Goal: Information Seeking & Learning: Learn about a topic

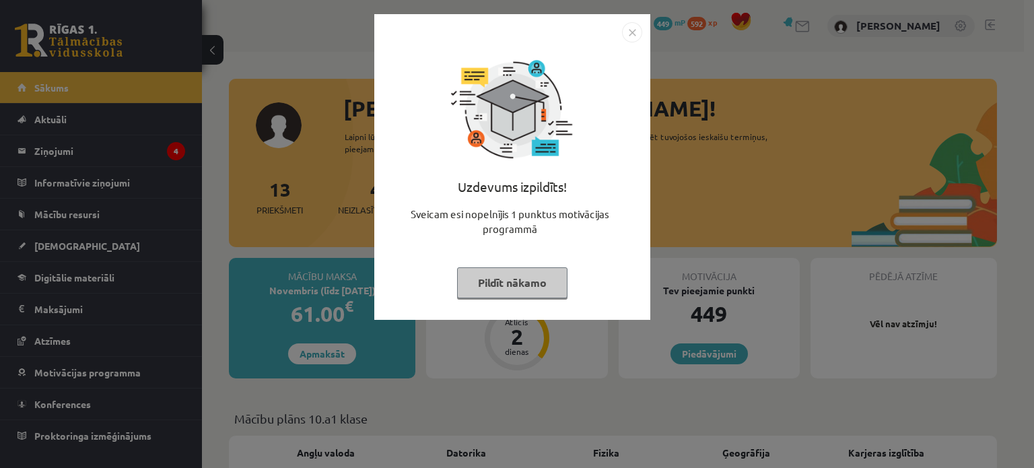
click at [479, 285] on button "Pildīt nākamo" at bounding box center [512, 282] width 110 height 31
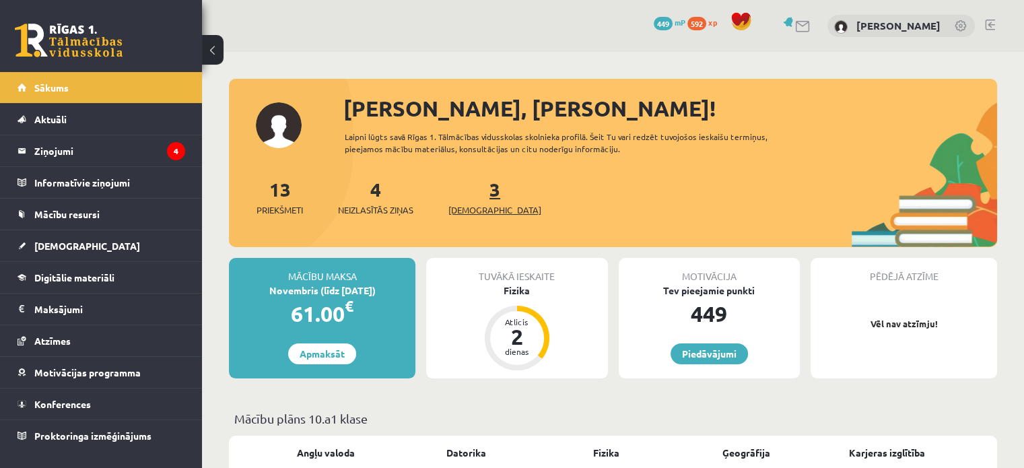
click at [469, 191] on link "3 Ieskaites" at bounding box center [494, 197] width 93 height 40
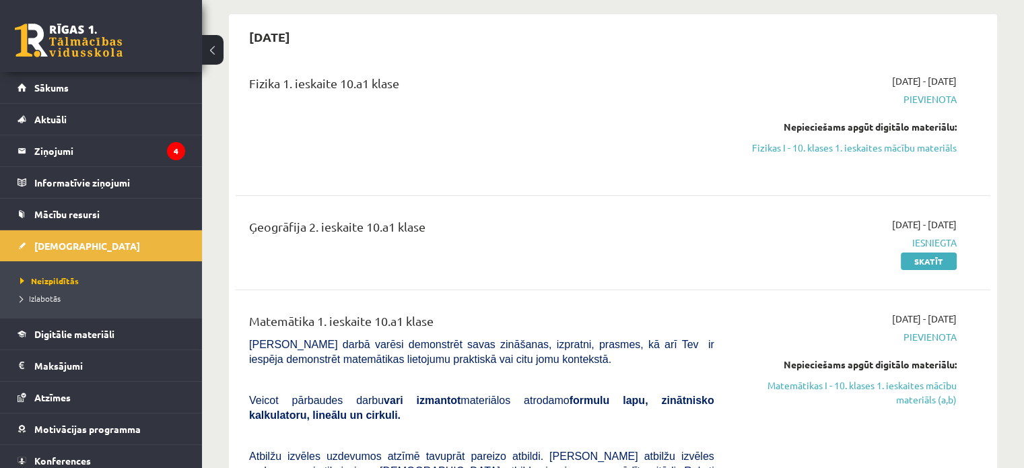
scroll to position [119, 0]
click at [762, 153] on link "Fizikas I - 10. klases 1. ieskaites mācību materiāls" at bounding box center [846, 148] width 222 height 14
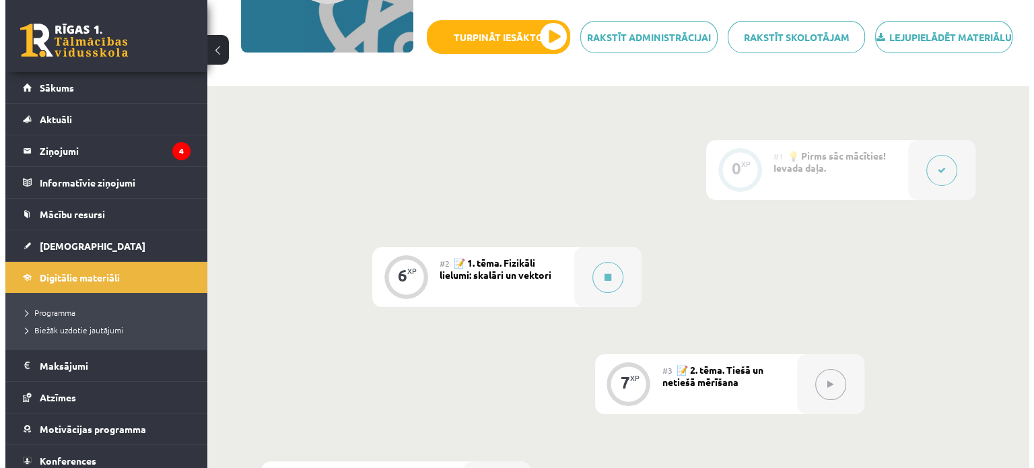
scroll to position [291, 0]
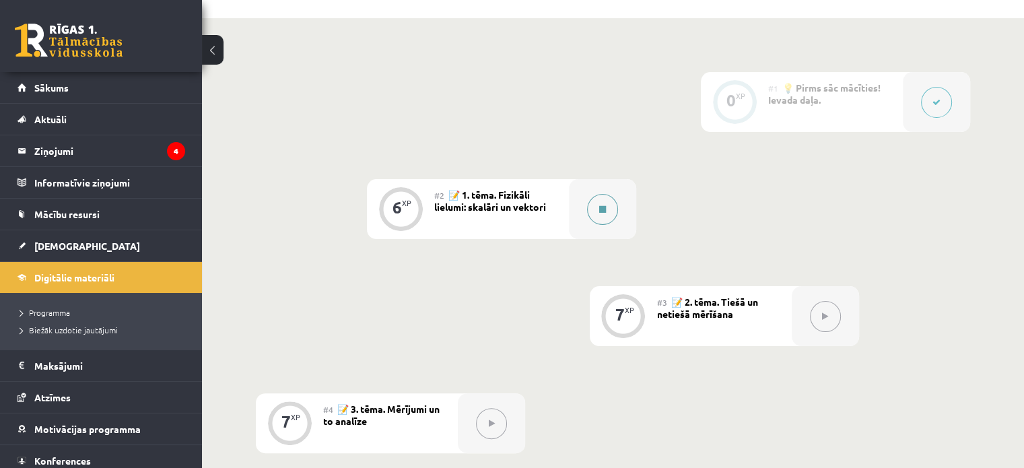
click at [584, 223] on div at bounding box center [602, 209] width 67 height 60
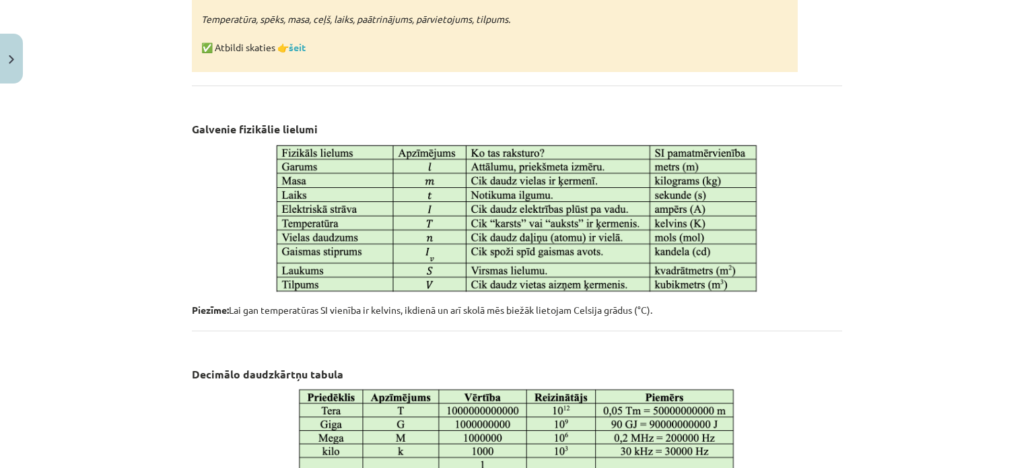
scroll to position [766, 0]
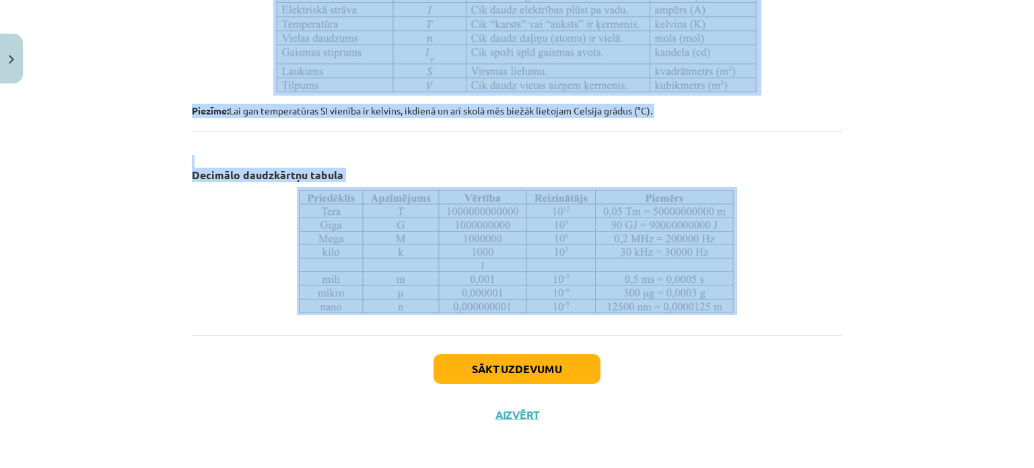
drag, startPoint x: 382, startPoint y: 34, endPoint x: 738, endPoint y: 301, distance: 444.8
copy div "Fizikāli lielumi: skalāri un vektori Fizika ir dabaszinātne, kas pēta fundament…"
click at [738, 301] on p at bounding box center [517, 251] width 650 height 128
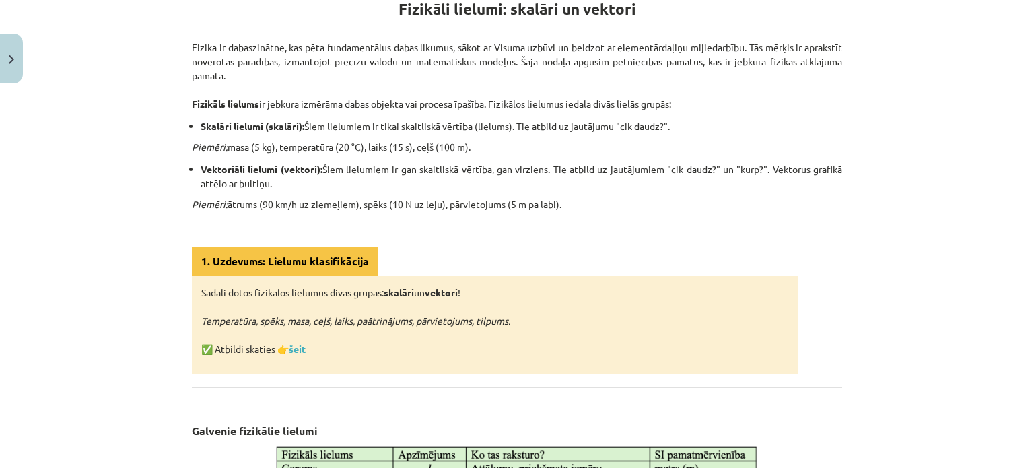
scroll to position [0, 0]
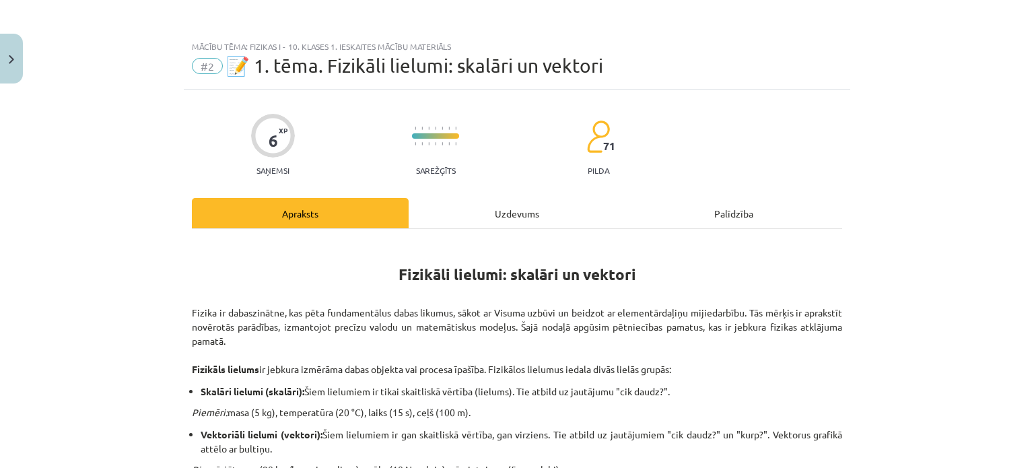
click at [489, 209] on div "Uzdevums" at bounding box center [517, 213] width 217 height 30
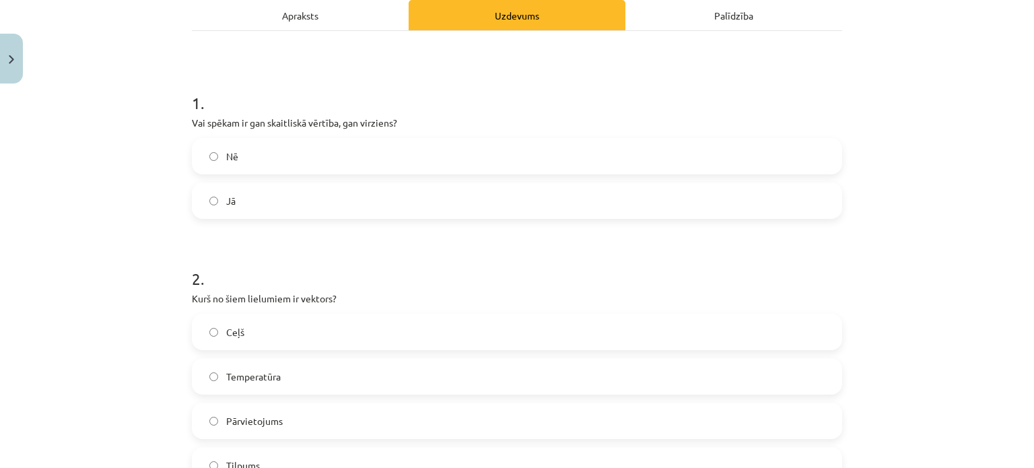
scroll to position [199, 0]
click at [240, 201] on label "Jā" at bounding box center [517, 200] width 648 height 34
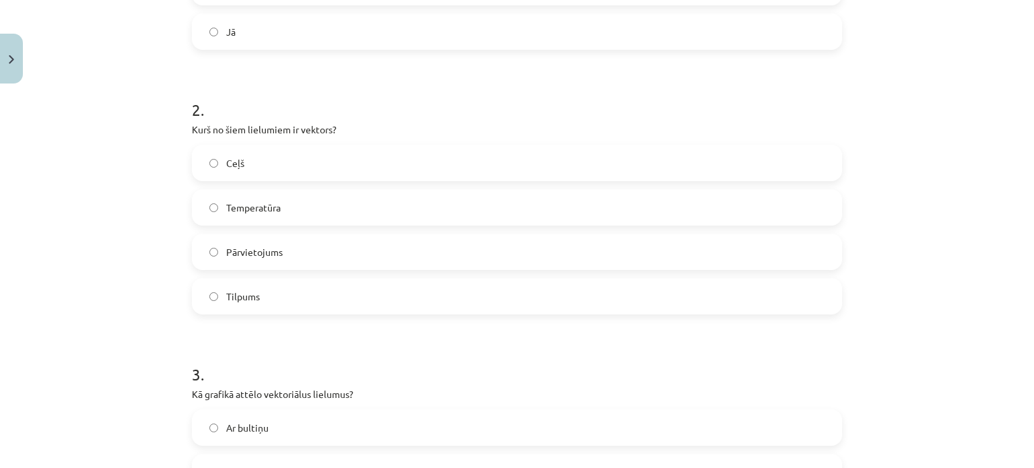
scroll to position [368, 0]
click at [226, 266] on label "Pārvietojums" at bounding box center [517, 251] width 648 height 34
click at [303, 164] on label "Ceļš" at bounding box center [517, 162] width 648 height 34
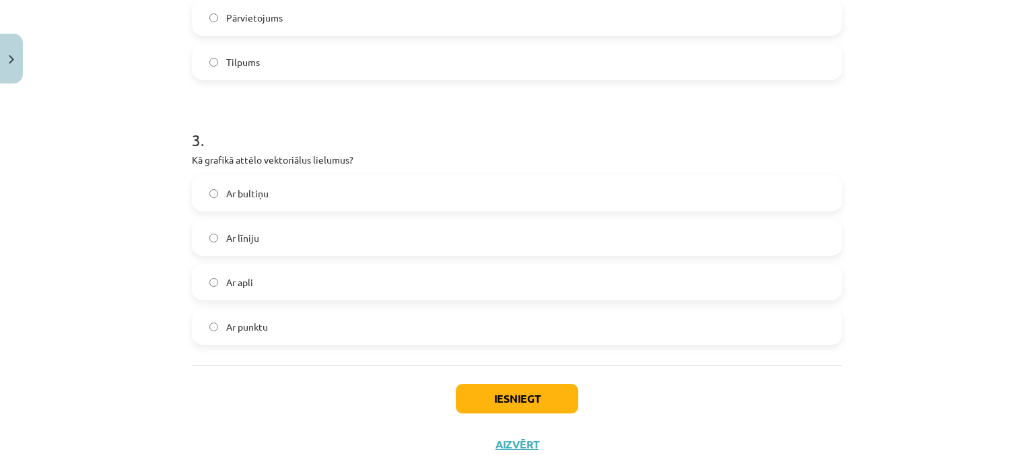
scroll to position [634, 0]
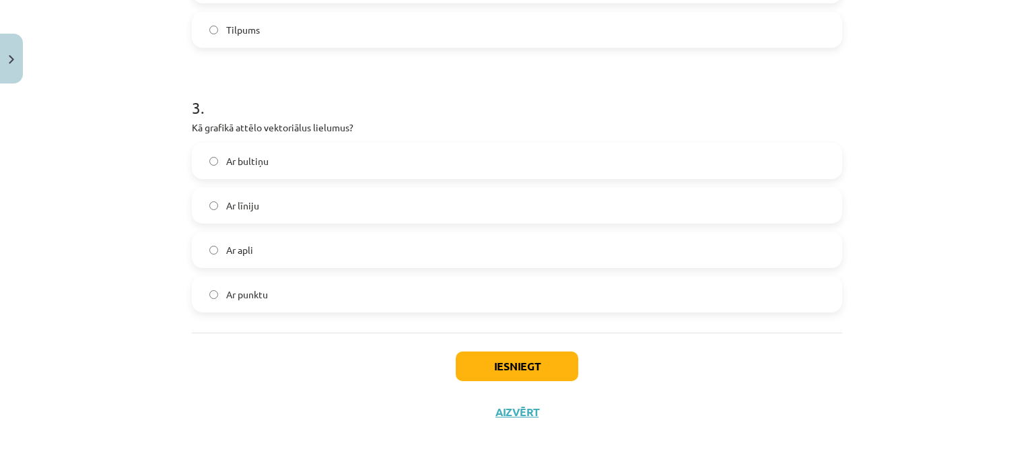
click at [264, 161] on label "Ar bultiņu" at bounding box center [517, 161] width 648 height 34
click at [512, 354] on button "Iesniegt" at bounding box center [517, 366] width 123 height 30
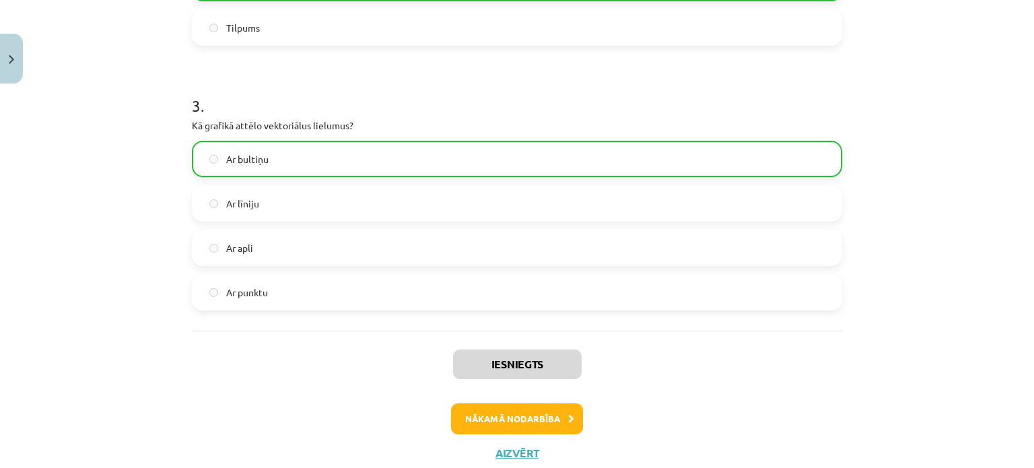
scroll to position [676, 0]
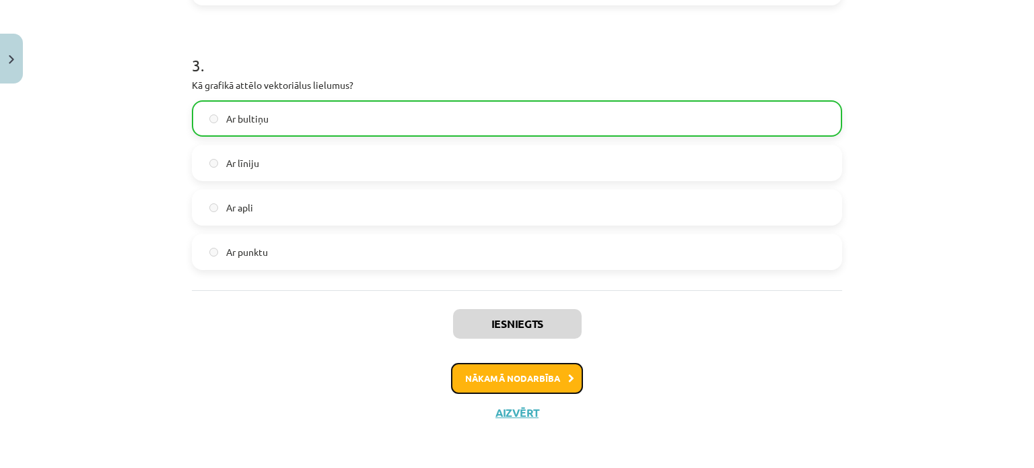
click at [504, 376] on button "Nākamā nodarbība" at bounding box center [517, 378] width 132 height 31
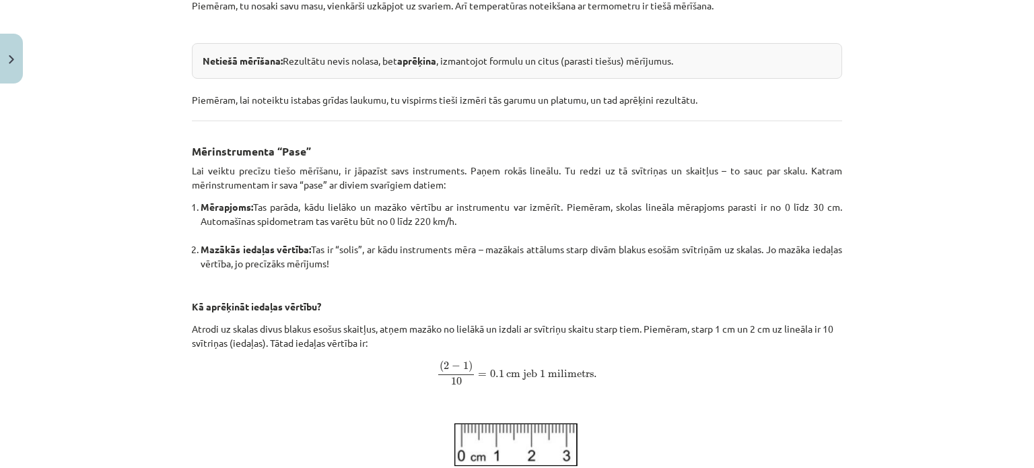
scroll to position [571, 0]
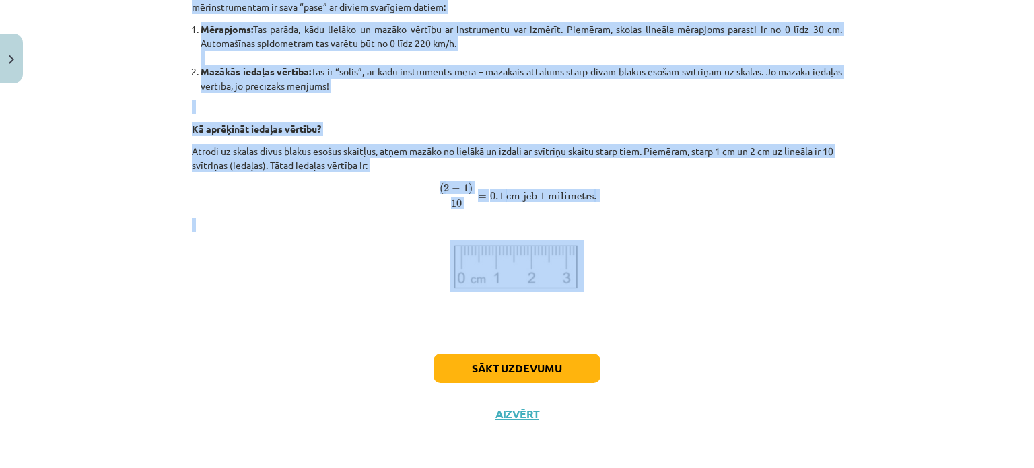
drag, startPoint x: 417, startPoint y: 244, endPoint x: 593, endPoint y: 259, distance: 175.7
copy div "Tiešā un netiešā mērīšana Fizikā visus mērījumus var iedalīt divās lielās grupā…"
click at [593, 259] on p at bounding box center [517, 266] width 650 height 53
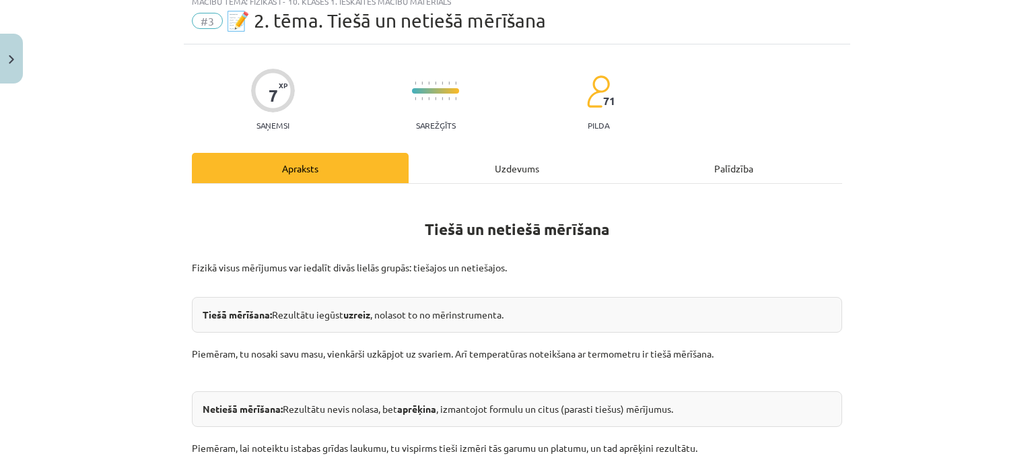
scroll to position [0, 0]
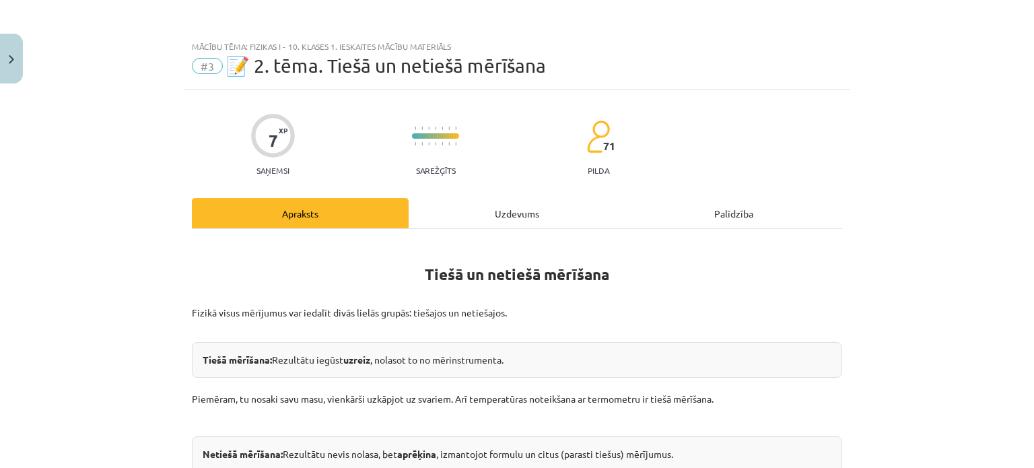
click at [512, 198] on div "Uzdevums" at bounding box center [517, 213] width 217 height 30
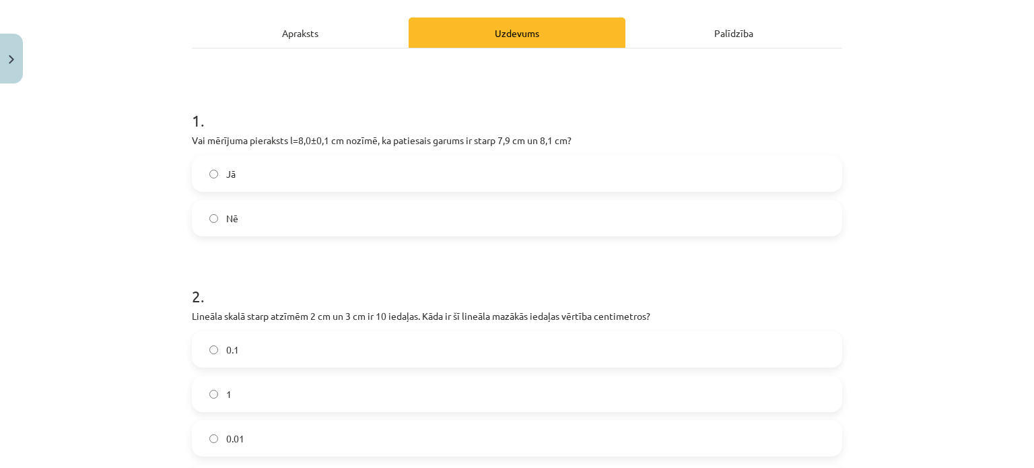
scroll to position [182, 0]
click at [293, 167] on label "Jā" at bounding box center [517, 173] width 648 height 34
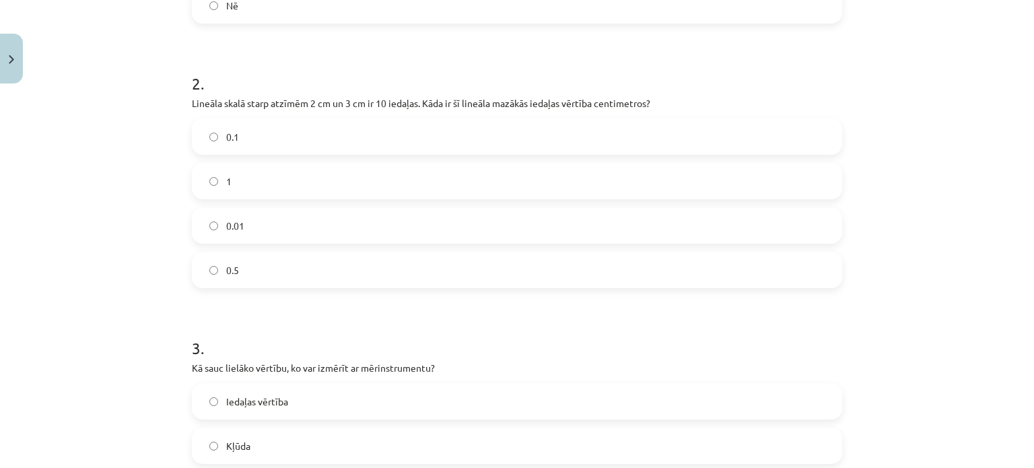
scroll to position [395, 0]
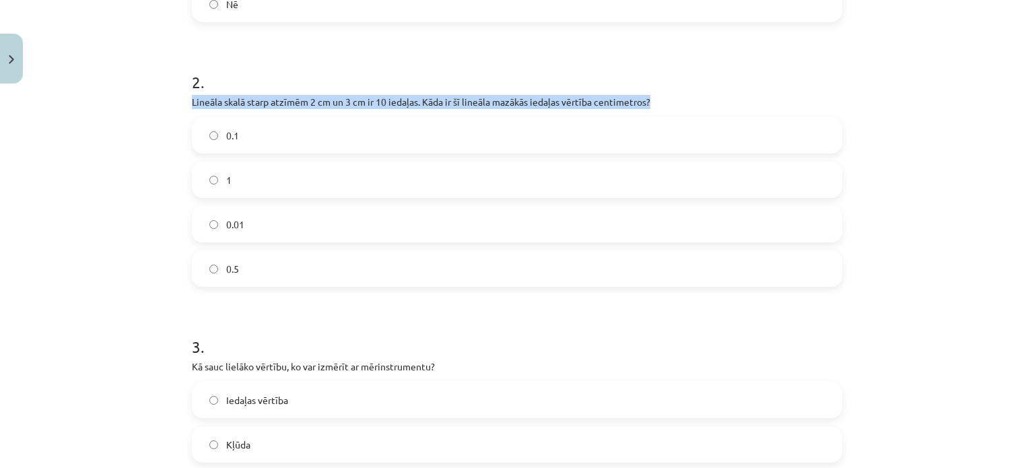
drag, startPoint x: 186, startPoint y: 104, endPoint x: 646, endPoint y: 96, distance: 460.6
click at [646, 96] on p "Lineāla skalā starp atzīmēm 2 cm un 3 cm ir 10 iedaļas. Kāda ir šī lineāla mazā…" at bounding box center [517, 102] width 650 height 14
copy p "Lineāla skalā starp atzīmēm 2 cm un 3 cm ir 10 iedaļas. Kāda ir šī lineāla mazā…"
click at [646, 96] on p "Lineāla skalā starp atzīmēm 2 cm un 3 cm ir 10 iedaļas. Kāda ir šī lineāla mazā…" at bounding box center [517, 102] width 650 height 14
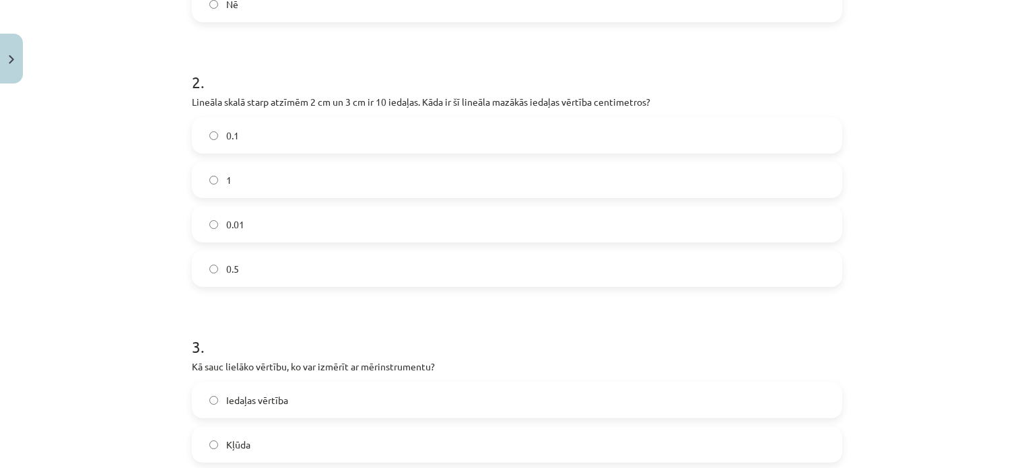
click at [246, 137] on label "0.1" at bounding box center [517, 136] width 648 height 34
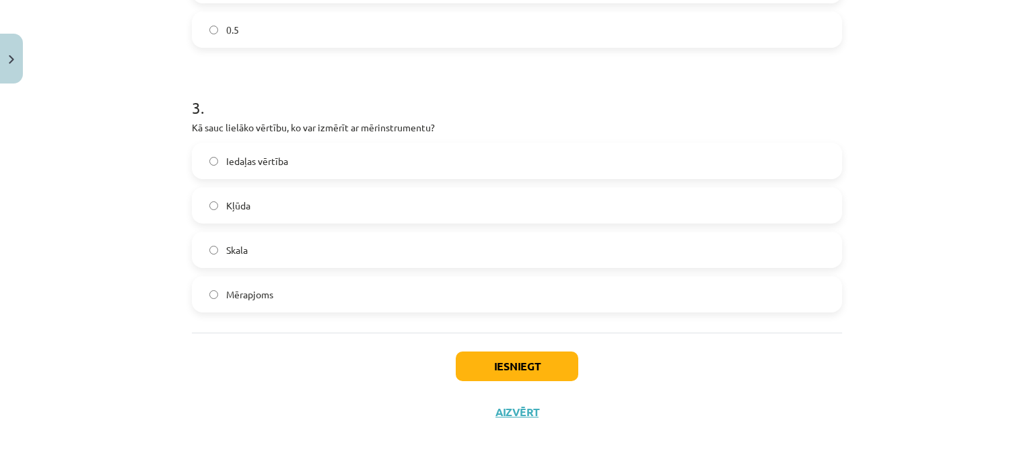
click at [269, 290] on label "Mērapjoms" at bounding box center [517, 294] width 648 height 34
click at [459, 368] on button "Iesniegt" at bounding box center [517, 366] width 123 height 30
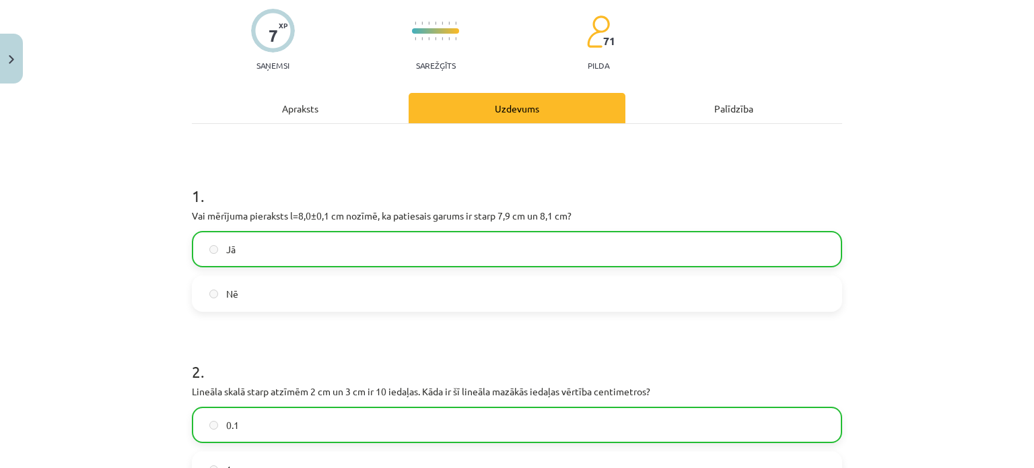
scroll to position [676, 0]
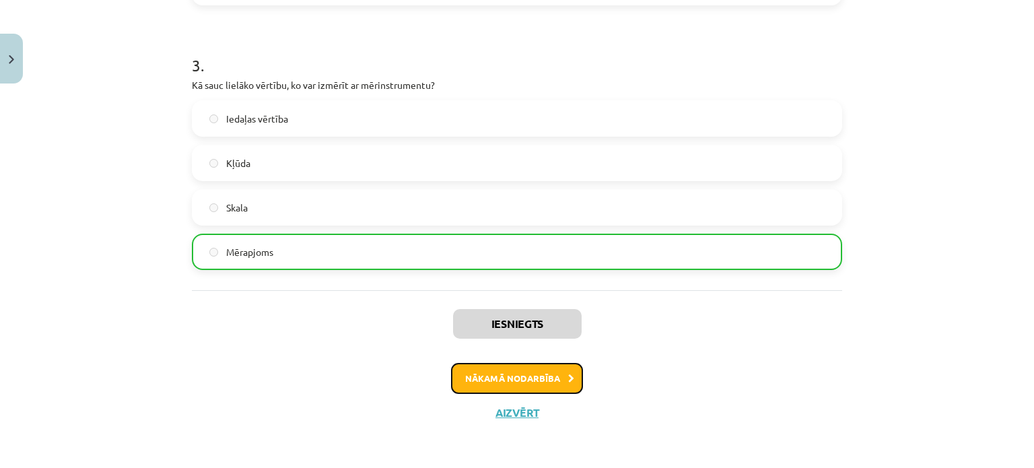
click at [553, 387] on button "Nākamā nodarbība" at bounding box center [517, 378] width 132 height 31
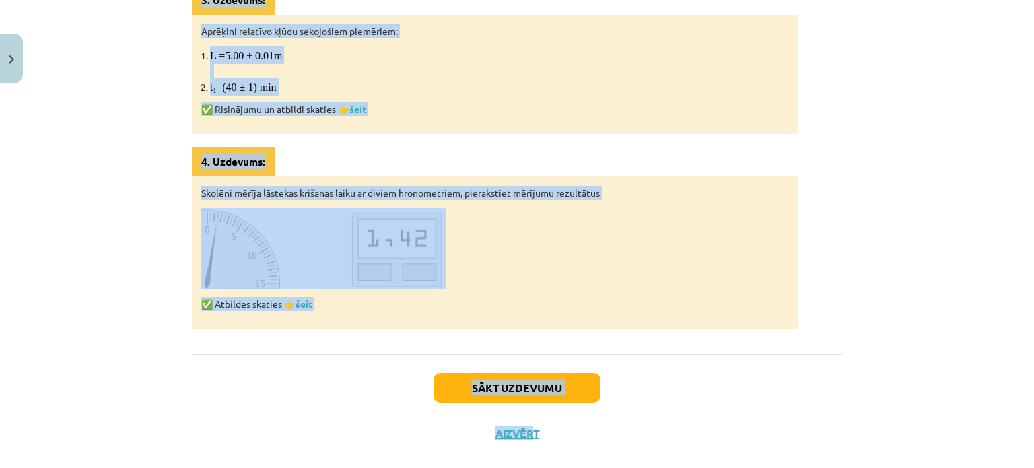
scroll to position [840, 0]
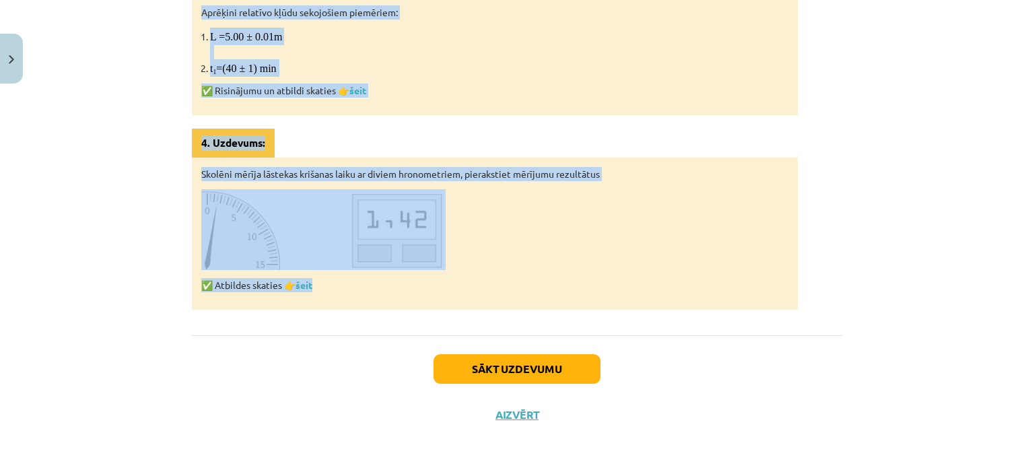
drag, startPoint x: 432, startPoint y: 215, endPoint x: 520, endPoint y: 279, distance: 108.8
copy div "Mērījumi un to analīze Katra mērījuma rezultātu veido vairākas sastāvdaļas: mēr…"
click at [520, 279] on p "✅ Atbildes skaties 👉 šeit" at bounding box center [494, 285] width 587 height 14
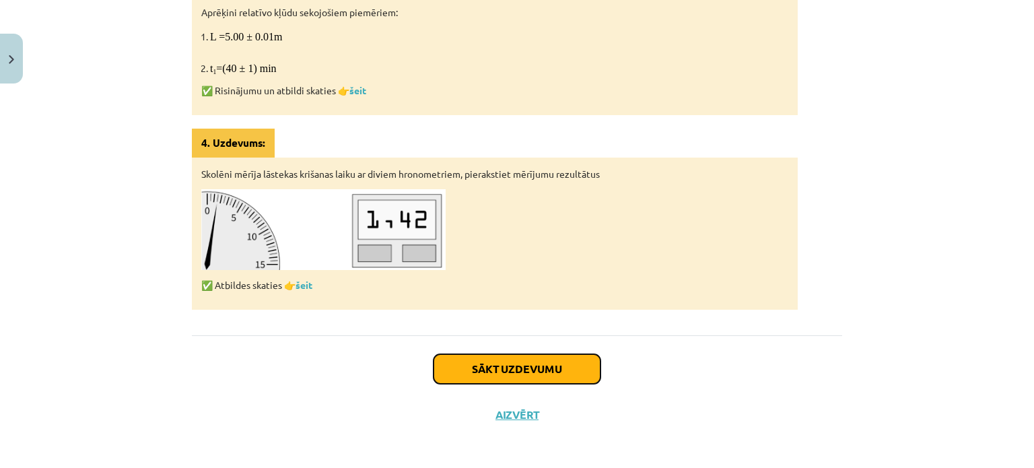
click at [475, 362] on button "Sākt uzdevumu" at bounding box center [517, 369] width 167 height 30
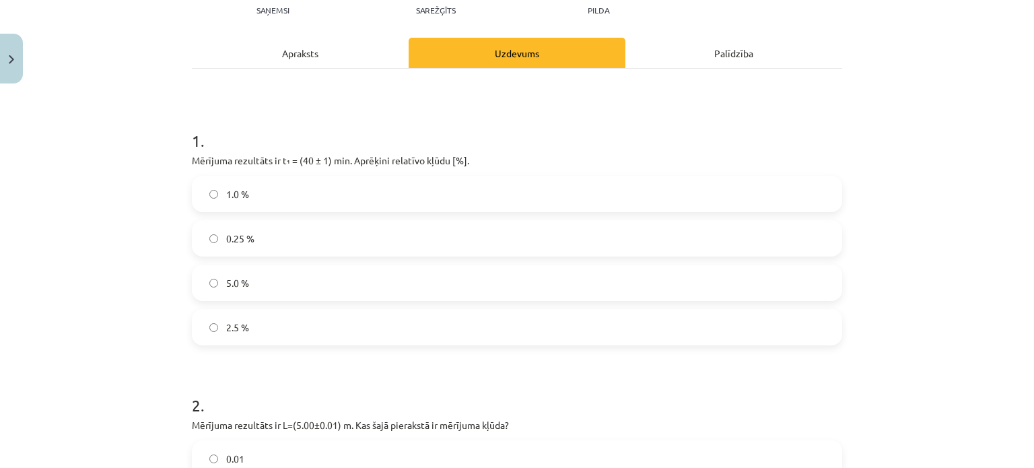
scroll to position [162, 0]
click at [196, 158] on p "Mērījuma rezultāts ir t₁ = (40 ± 1) min. Aprēķini relatīvo kļūdu [%]." at bounding box center [517, 159] width 650 height 14
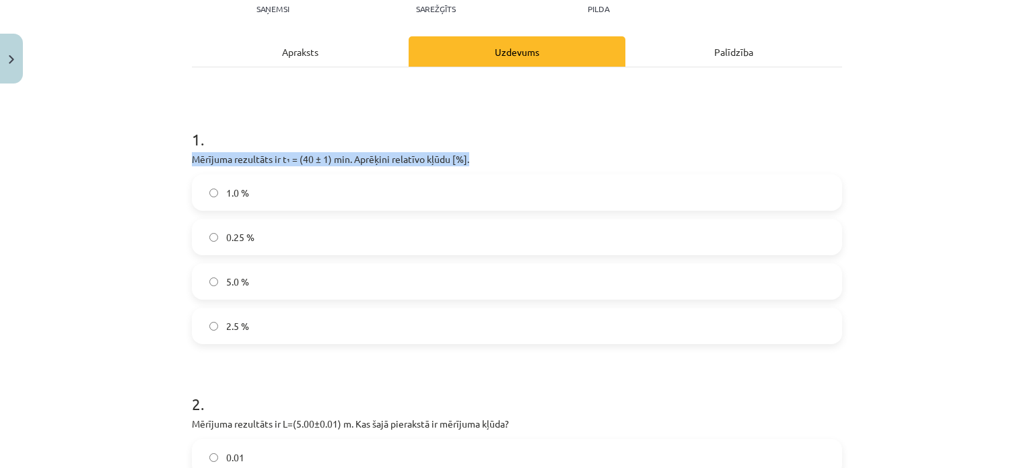
drag, startPoint x: 189, startPoint y: 156, endPoint x: 476, endPoint y: 156, distance: 287.5
click at [476, 156] on p "Mērījuma rezultāts ir t₁ = (40 ± 1) min. Aprēķini relatīvo kļūdu [%]." at bounding box center [517, 159] width 650 height 14
copy p "Mērījuma rezultāts ir t₁ = (40 ± 1) min. Aprēķini relatīvo kļūdu [%]."
click at [476, 156] on p "Mērījuma rezultāts ir t₁ = (40 ± 1) min. Aprēķini relatīvo kļūdu [%]." at bounding box center [517, 159] width 650 height 14
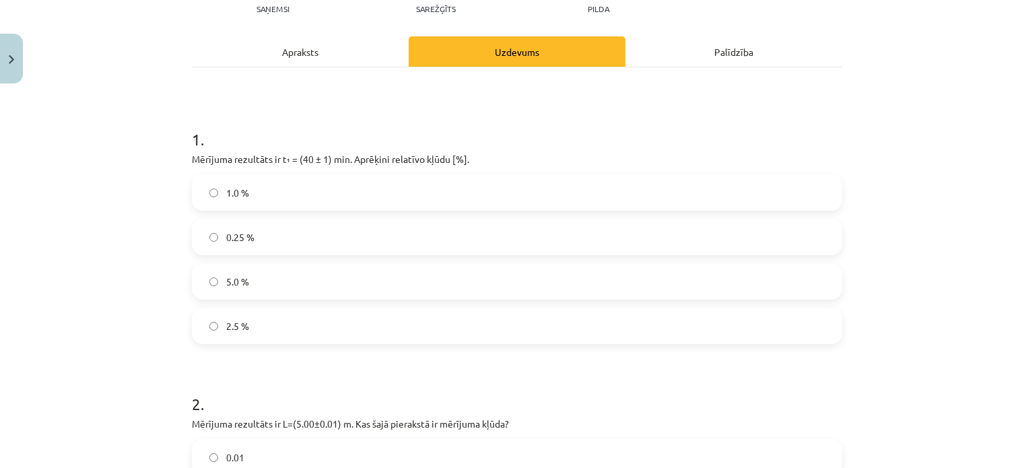
click at [243, 333] on label "2.5 %" at bounding box center [517, 326] width 648 height 34
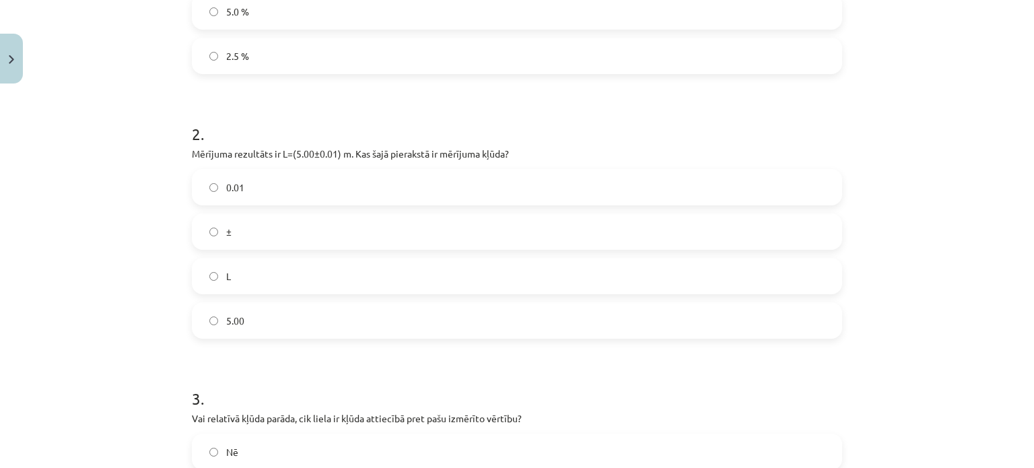
scroll to position [432, 0]
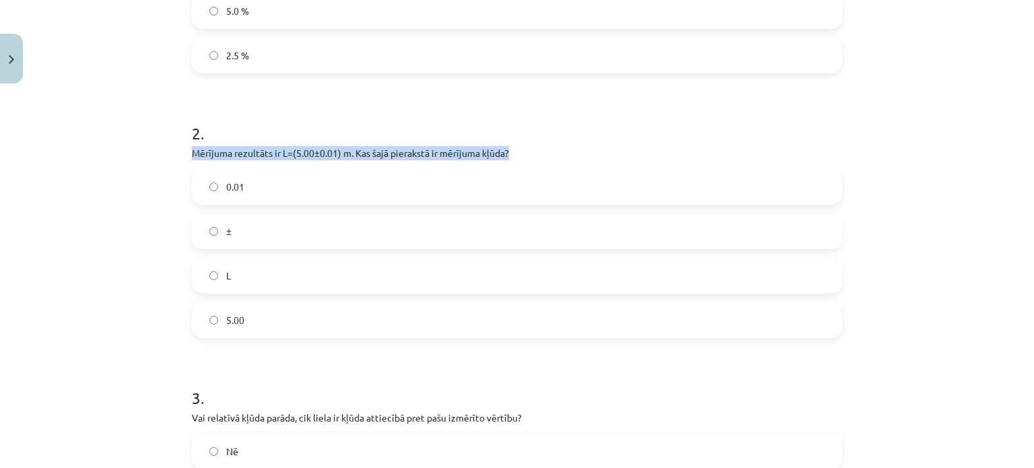
drag, startPoint x: 188, startPoint y: 151, endPoint x: 520, endPoint y: 145, distance: 332.7
click at [520, 145] on div "2 . Mērījuma rezultāts ir L=(5.00±0.01) m. Kas šajā pierakstā ir mērījuma kļūda…" at bounding box center [517, 219] width 650 height 238
copy p "Mērījuma rezultāts ir L=(5.00±0.01) m. Kas šajā pierakstā ir mērījuma kļūda?"
click at [520, 145] on div "2 . Mērījuma rezultāts ir L=(5.00±0.01) m. Kas šajā pierakstā ir mērījuma kļūda…" at bounding box center [517, 219] width 650 height 238
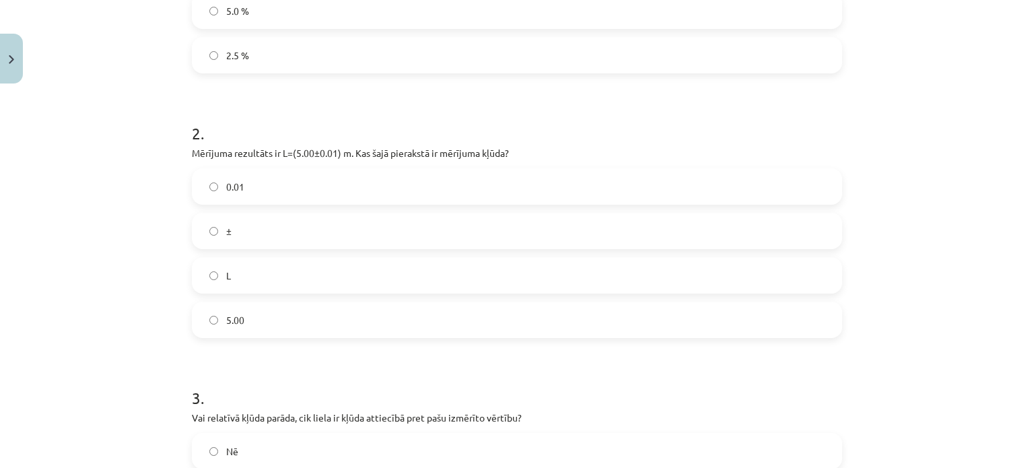
click at [253, 182] on label "0.01" at bounding box center [517, 187] width 648 height 34
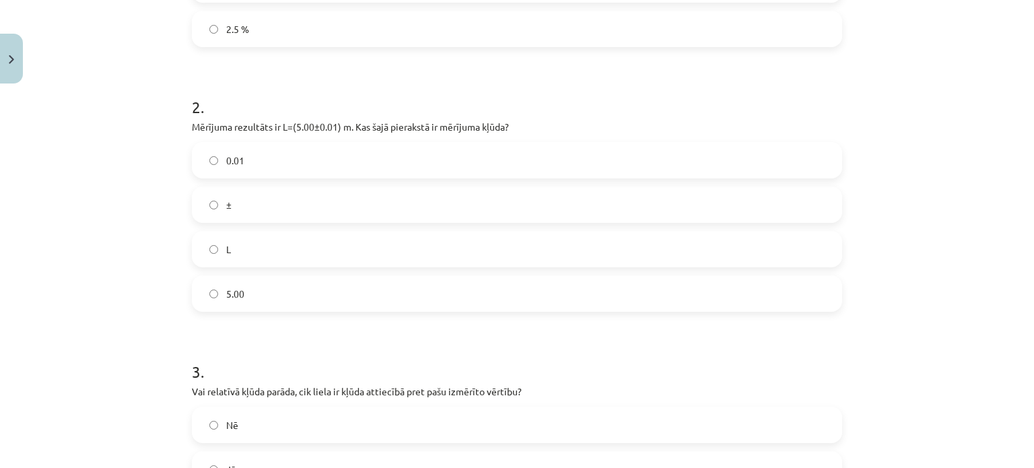
scroll to position [634, 0]
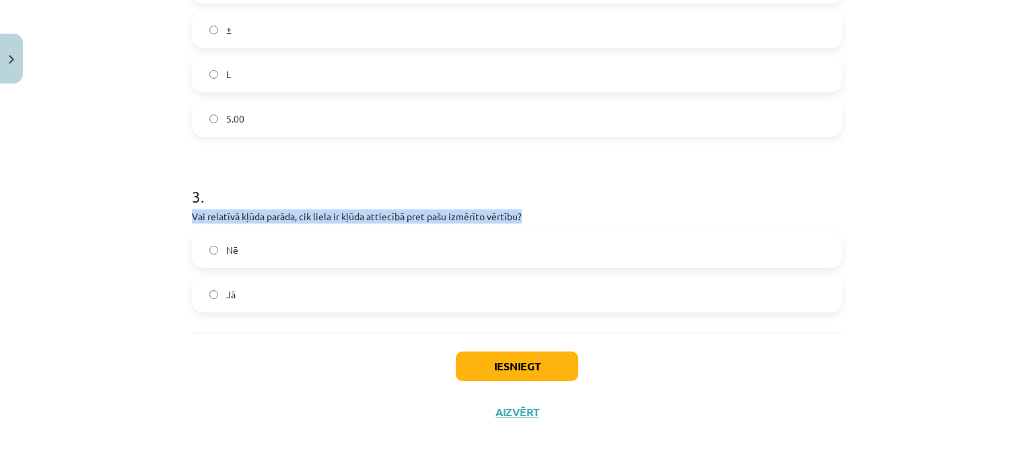
drag, startPoint x: 189, startPoint y: 214, endPoint x: 528, endPoint y: 213, distance: 339.4
click at [528, 213] on p "Vai relatīvā kļūda parāda, cik liela ir kļūda attiecībā pret pašu izmērīto vērt…" at bounding box center [517, 216] width 650 height 14
copy p "Vai relatīvā kļūda parāda, cik liela ir kļūda attiecībā pret pašu izmērīto vērt…"
click at [528, 213] on p "Vai relatīvā kļūda parāda, cik liela ir kļūda attiecībā pret pašu izmērīto vērt…" at bounding box center [517, 216] width 650 height 14
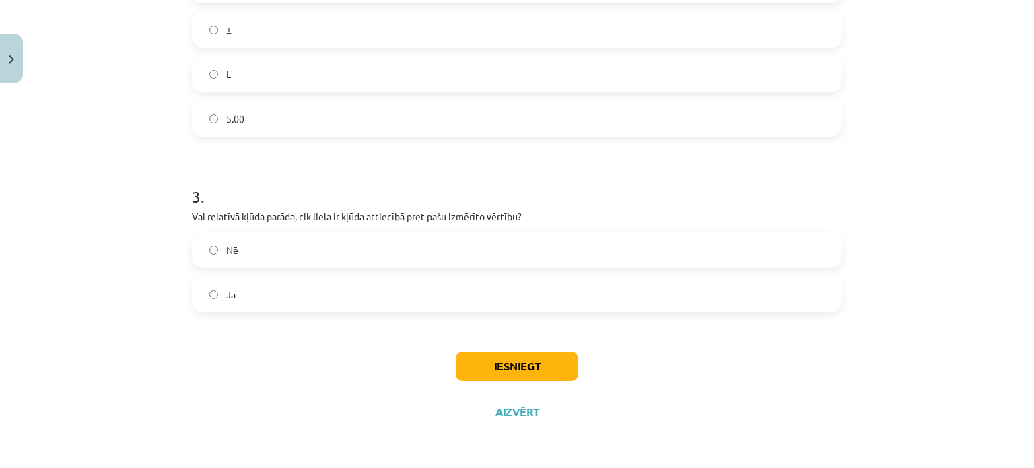
click at [259, 274] on div "Nē Jā" at bounding box center [517, 272] width 650 height 81
click at [257, 290] on label "Jā" at bounding box center [517, 294] width 648 height 34
click at [490, 366] on button "Iesniegt" at bounding box center [517, 366] width 123 height 30
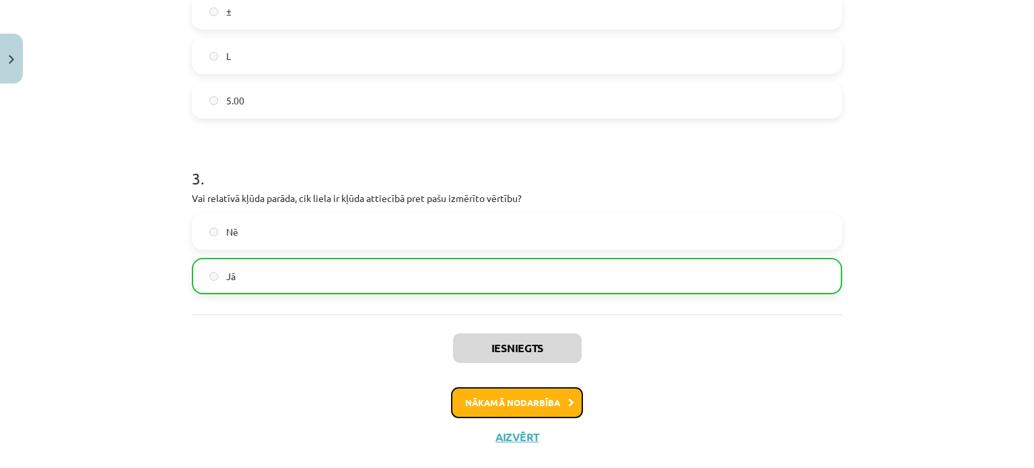
click at [487, 395] on button "Nākamā nodarbība" at bounding box center [517, 402] width 132 height 31
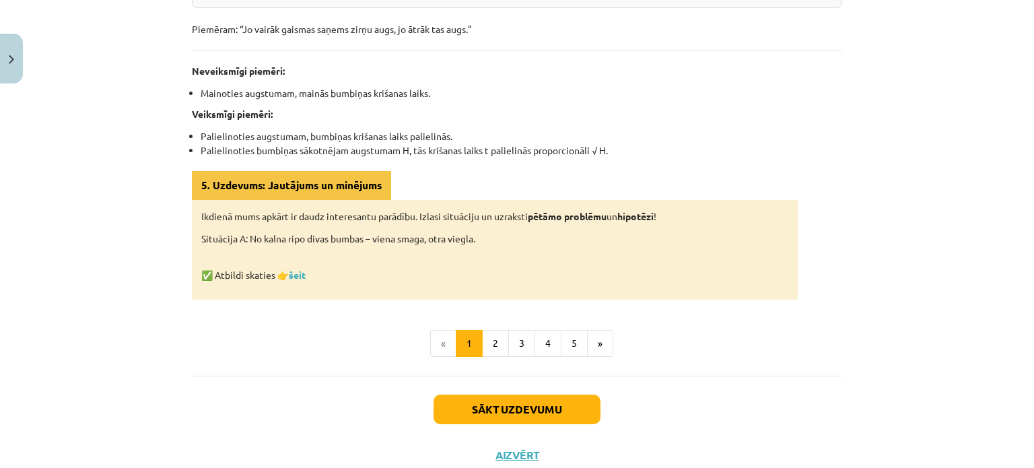
scroll to position [764, 0]
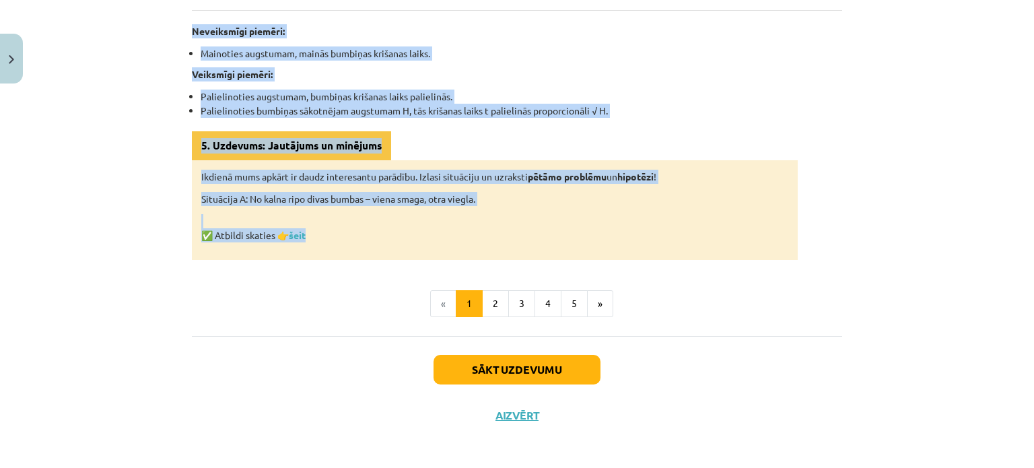
drag, startPoint x: 395, startPoint y: 236, endPoint x: 401, endPoint y: 232, distance: 7.3
copy div "Kā fizikā rodas jaunas zināšanas? Lai fizikā veiktu atklājumus un pārbaudītu id…"
click at [401, 232] on p "✅ Atbildi skaties 👉 šeit" at bounding box center [494, 228] width 587 height 28
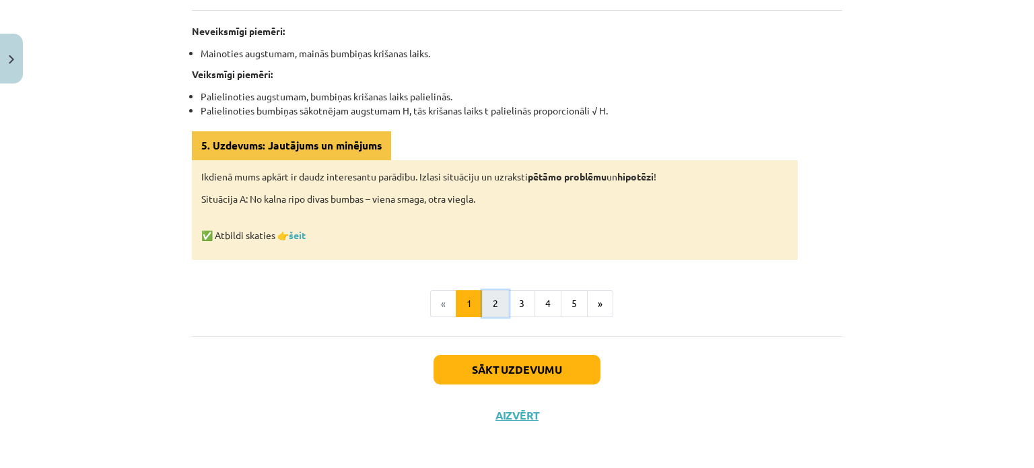
click at [483, 290] on button "2" at bounding box center [495, 303] width 27 height 27
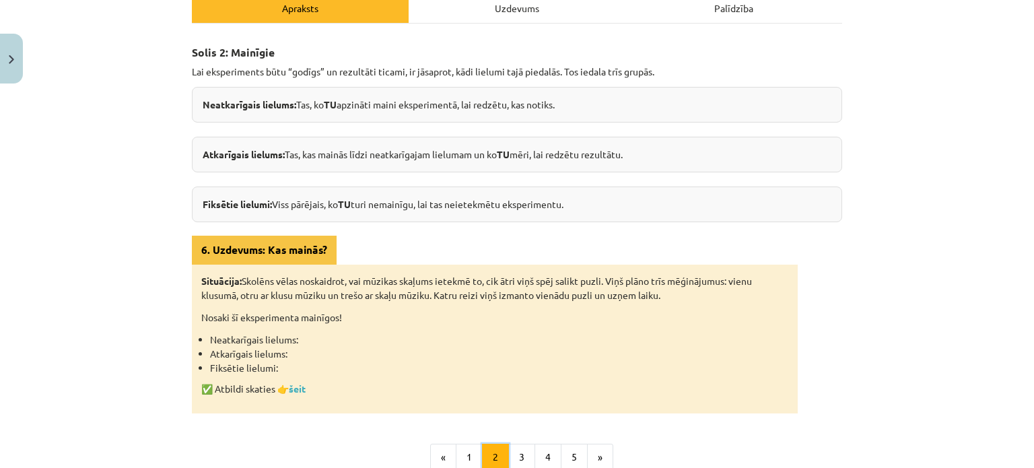
scroll to position [213, 0]
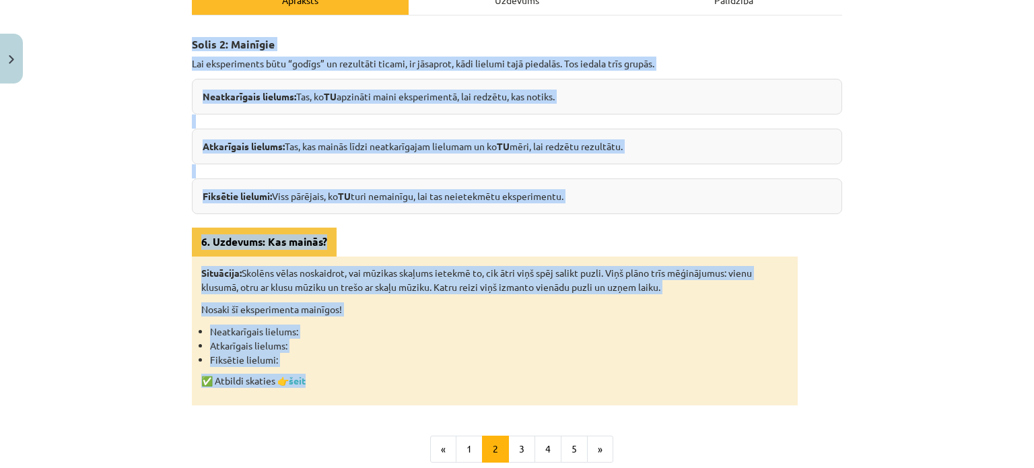
drag, startPoint x: 187, startPoint y: 40, endPoint x: 443, endPoint y: 371, distance: 418.5
click at [443, 371] on div "Solis 2: Mainīgie Lai eksperiments būtu “godīgs” un rezultāti ticami, ir jāsapr…" at bounding box center [517, 217] width 650 height 378
copy div "Solis 2: Mainīgie Lai eksperiments būtu “godīgs” un rezultāti ticami, ir jāsapr…"
click at [443, 374] on p "✅ Atbildi skaties 👉 šeit" at bounding box center [494, 381] width 587 height 14
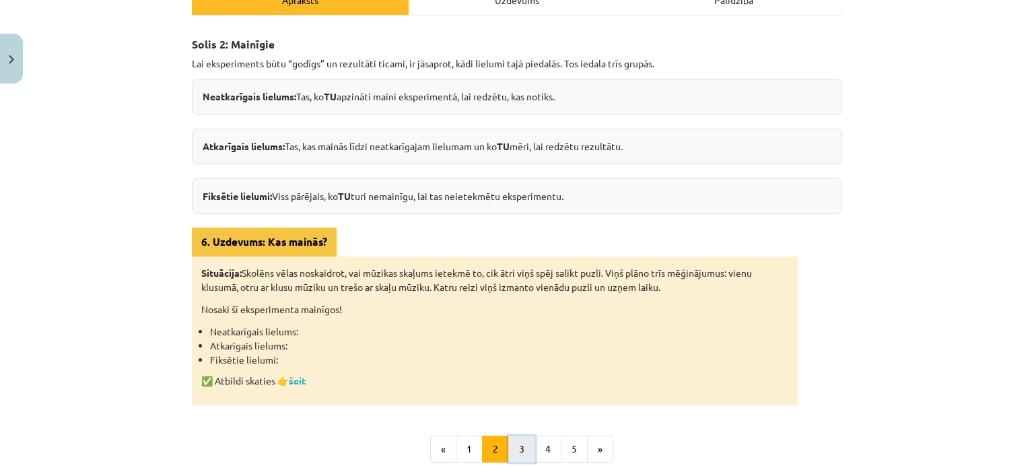
click at [508, 449] on button "3" at bounding box center [521, 449] width 27 height 27
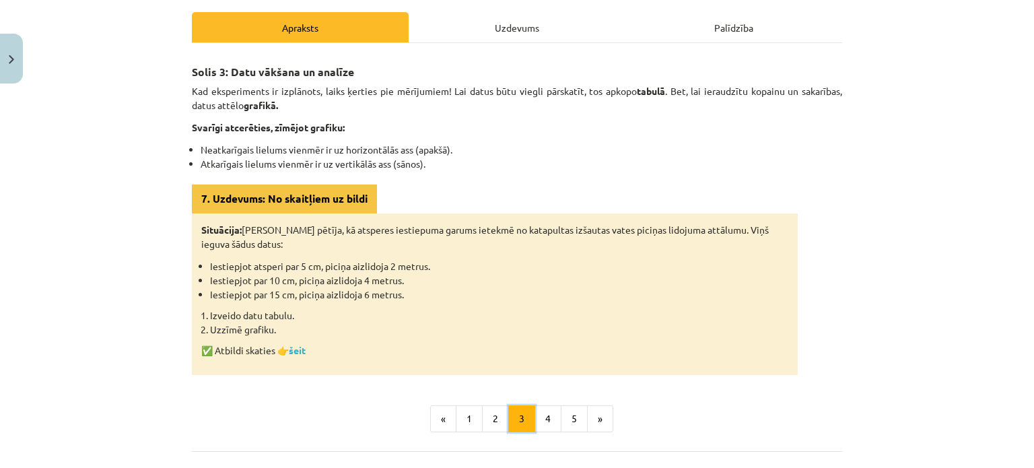
scroll to position [184, 0]
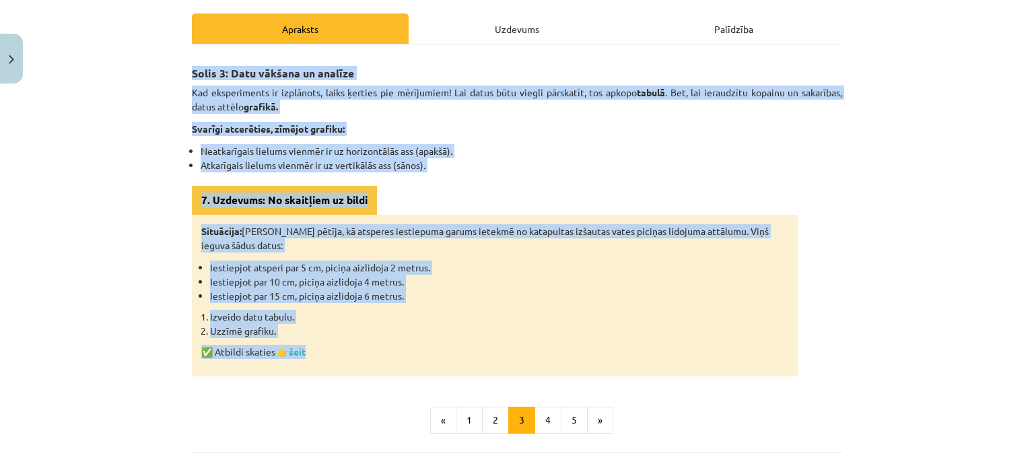
drag, startPoint x: 186, startPoint y: 69, endPoint x: 445, endPoint y: 356, distance: 386.1
click at [445, 356] on div "Solis 3: Datu vākšana un analīze Kad eksperiments ir izplānots, laiks ķerties p…" at bounding box center [517, 217] width 650 height 320
copy div "Solis 3: Datu vākšana un analīze Kad eksperiments ir izplānots, laiks ķerties p…"
click at [445, 356] on p "✅ Atbildi skaties 👉 šeit" at bounding box center [494, 352] width 587 height 14
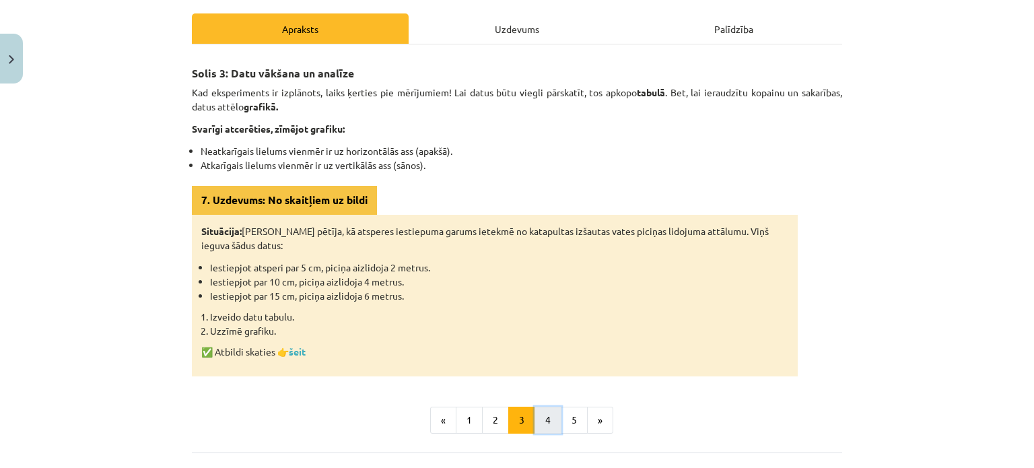
click at [539, 424] on button "4" at bounding box center [548, 420] width 27 height 27
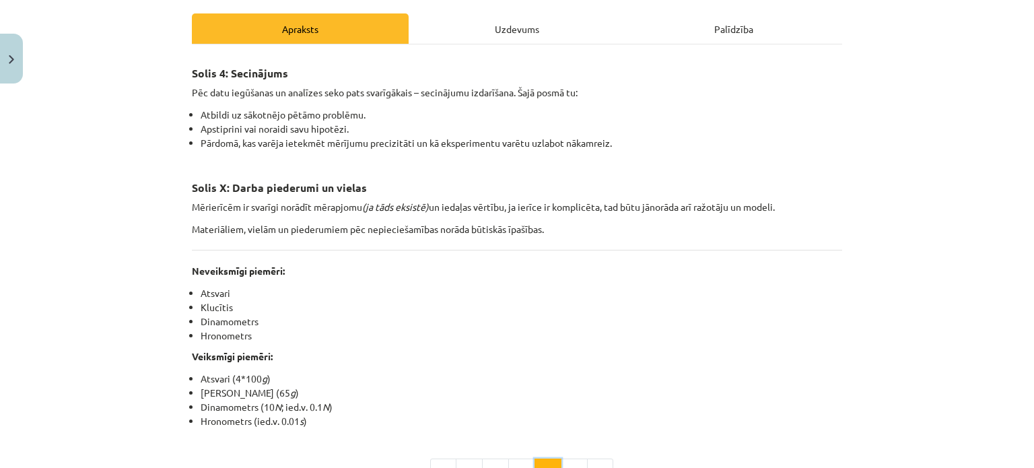
scroll to position [240, 0]
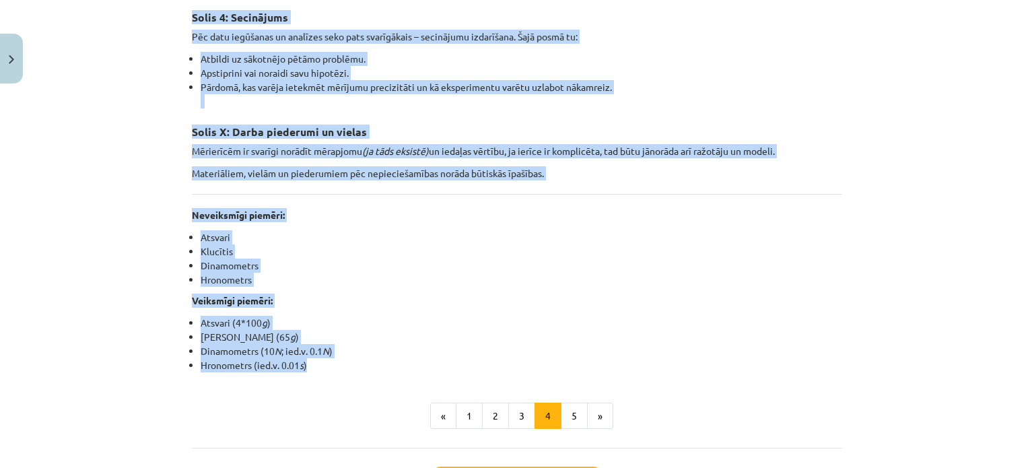
drag, startPoint x: 189, startPoint y: 13, endPoint x: 331, endPoint y: 358, distance: 373.5
click at [331, 358] on div "Solis 4: Secinājums Pēc datu iegūšanas un analīzes seko pats svarīgākais – seci…" at bounding box center [517, 187] width 650 height 372
click at [331, 358] on li "Hronometrs (ied.v. 0.01 s )" at bounding box center [522, 365] width 642 height 14
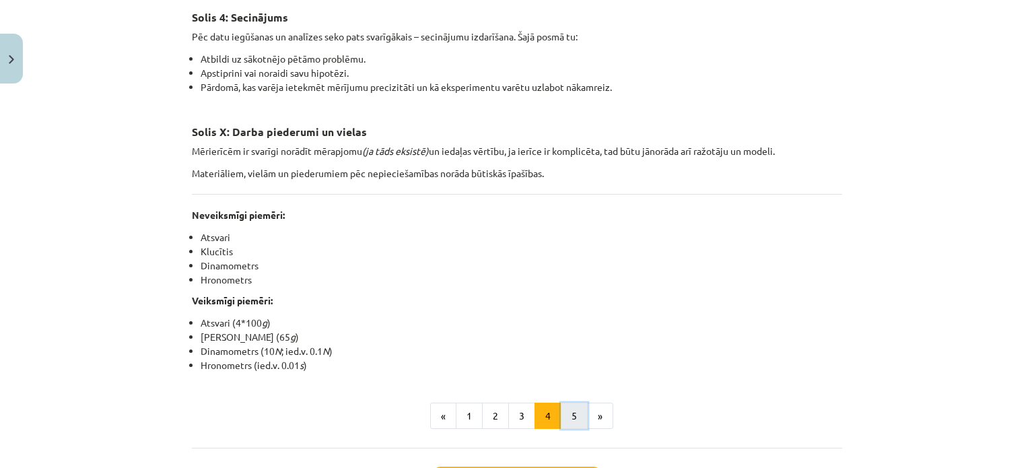
click at [566, 409] on button "5" at bounding box center [574, 416] width 27 height 27
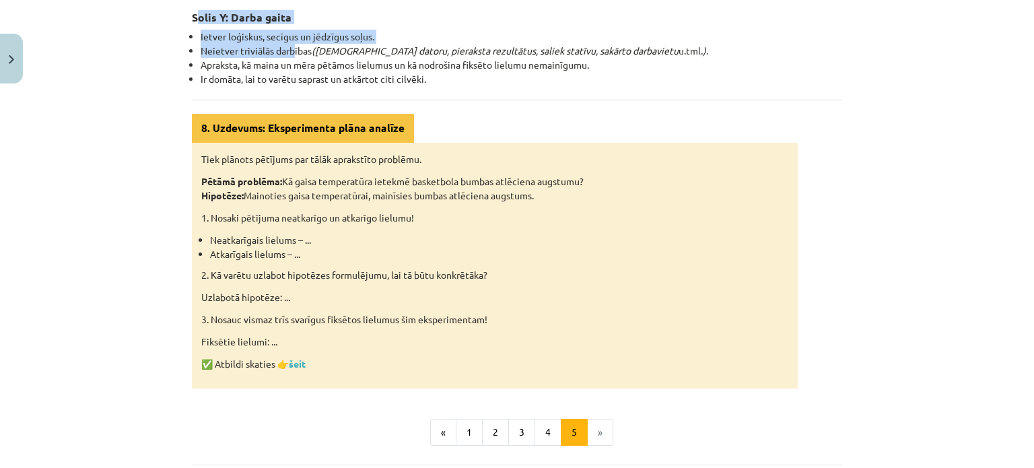
drag, startPoint x: 191, startPoint y: 15, endPoint x: 290, endPoint y: 50, distance: 105.2
click at [290, 50] on div "Solis Y: Darba gaita Ietver loģiskus, secīgus un jēdzīgus soļus. Neietver trivi…" at bounding box center [517, 195] width 650 height 388
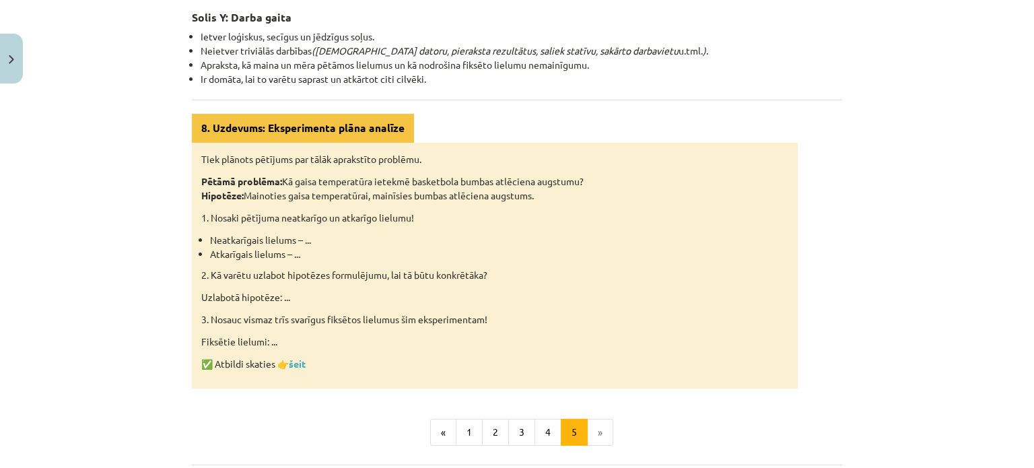
click at [192, 10] on strong "Solis Y: Darba gaita" at bounding box center [242, 17] width 100 height 14
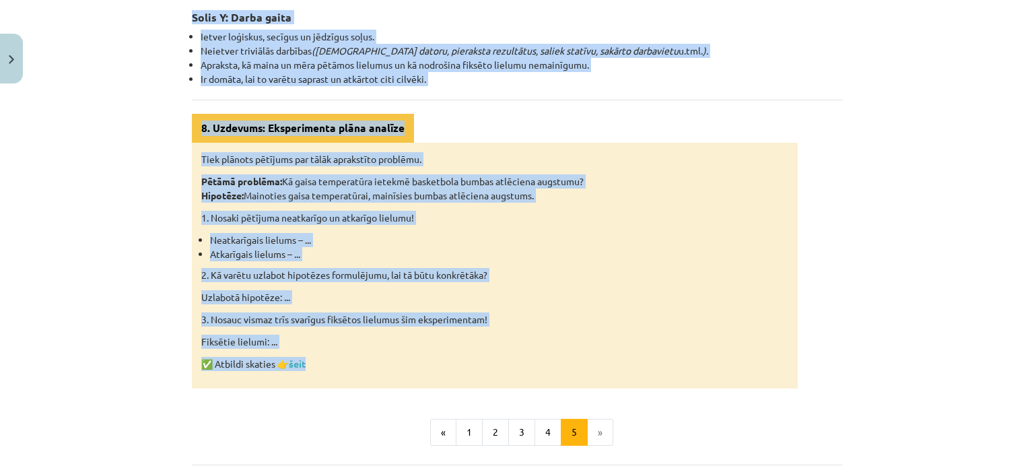
drag, startPoint x: 182, startPoint y: 13, endPoint x: 407, endPoint y: 353, distance: 407.9
click at [407, 353] on div "6 XP Saņemsi Sarežģīts 71 pilda Apraksts Uzdevums Palīdzība Solis Y: Darba gait…" at bounding box center [517, 208] width 667 height 718
click at [407, 353] on div "Tiek plānots pētījums par tālāk aprakstīto problēmu. Pētāmā problēma: Kā gaisa …" at bounding box center [495, 266] width 606 height 246
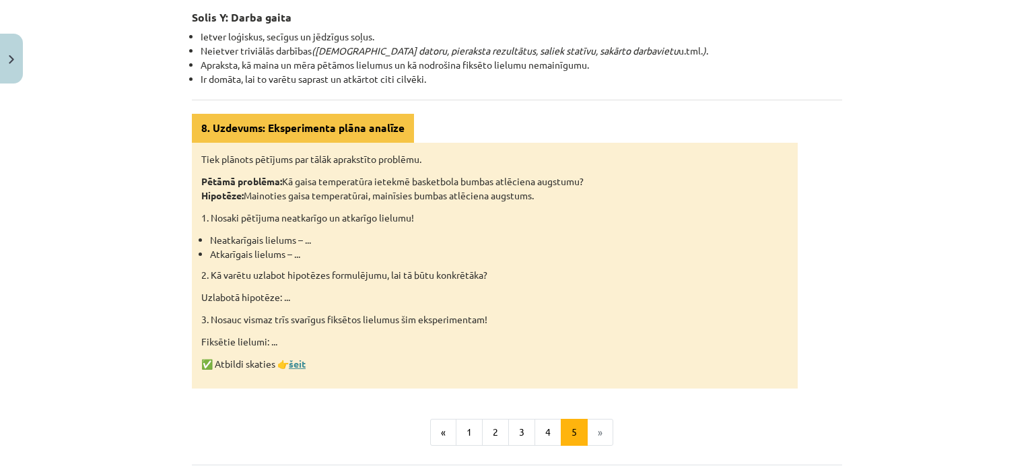
click at [294, 360] on link "šeit" at bounding box center [297, 364] width 17 height 12
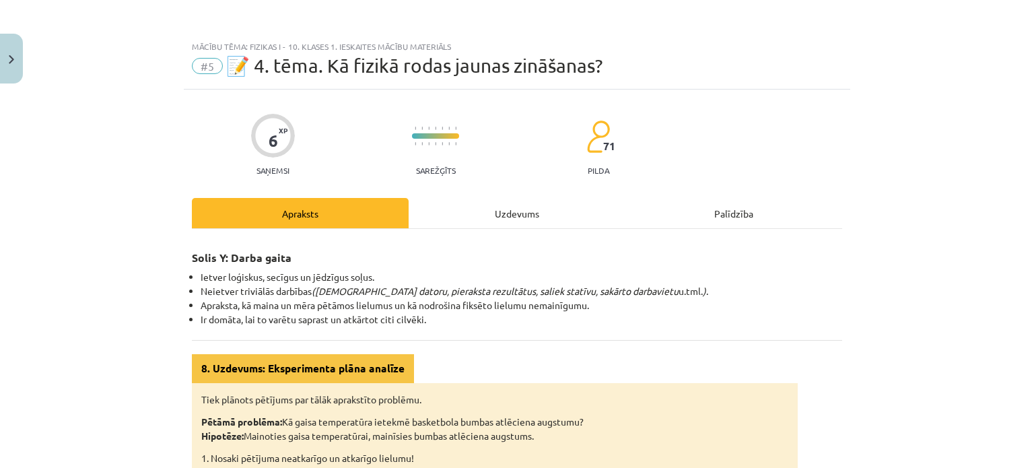
click at [533, 193] on div "6 XP Saņemsi Sarežģīts 71 pilda Apraksts Uzdevums Palīdzība Solis Y: Darba gait…" at bounding box center [517, 449] width 667 height 718
click at [525, 204] on div "Uzdevums" at bounding box center [517, 213] width 217 height 30
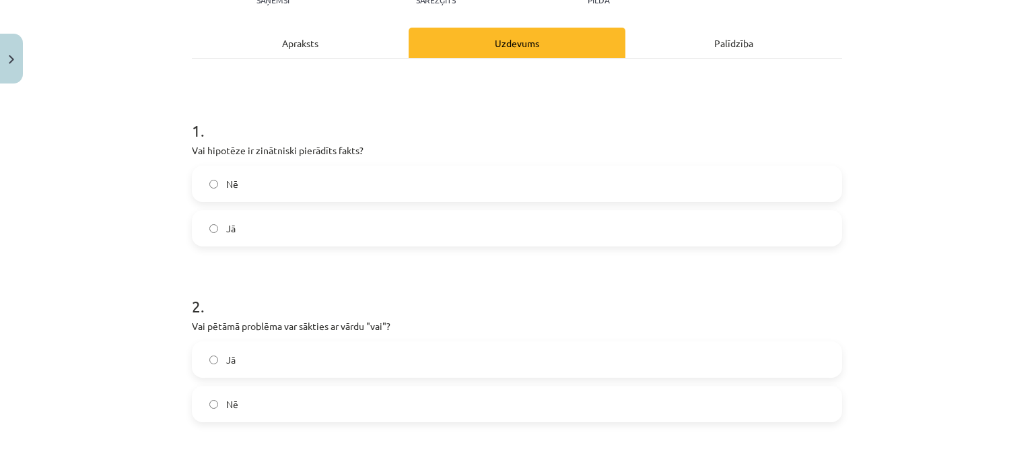
scroll to position [174, 0]
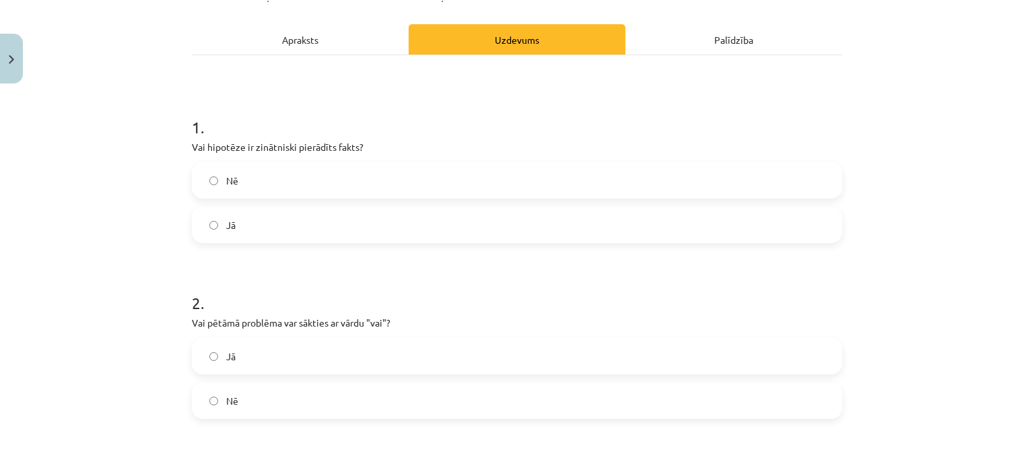
click at [322, 168] on label "Nē" at bounding box center [517, 181] width 648 height 34
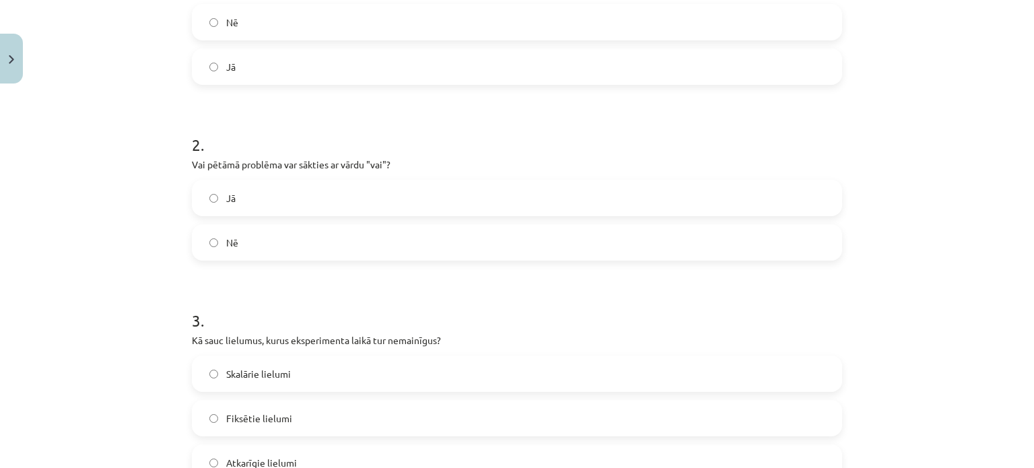
scroll to position [333, 0]
click at [218, 250] on label "Nē" at bounding box center [517, 242] width 648 height 34
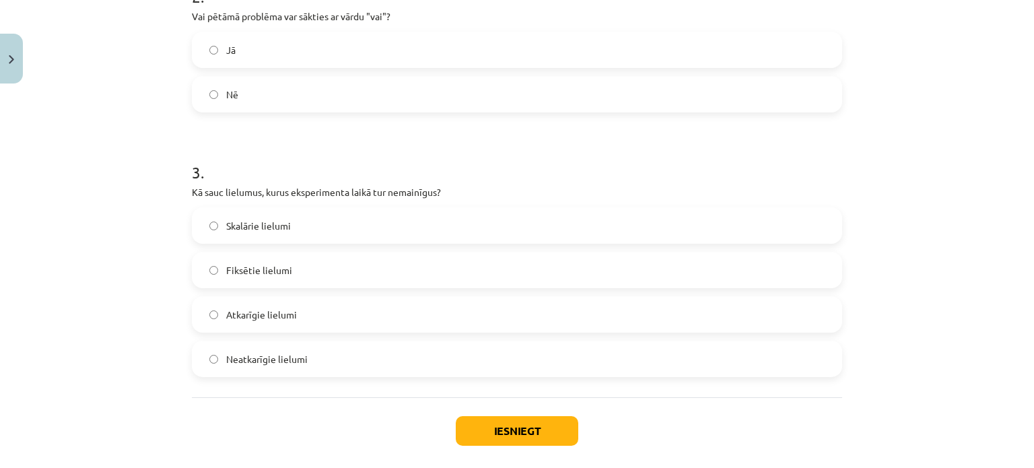
scroll to position [480, 0]
click at [236, 279] on label "Fiksētie lielumi" at bounding box center [517, 270] width 648 height 34
click at [461, 430] on button "Iesniegt" at bounding box center [517, 431] width 123 height 30
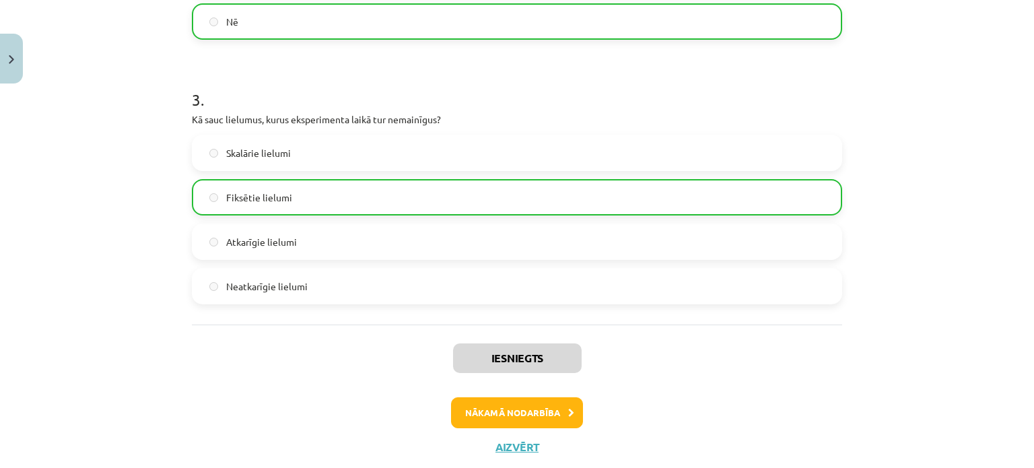
scroll to position [587, 0]
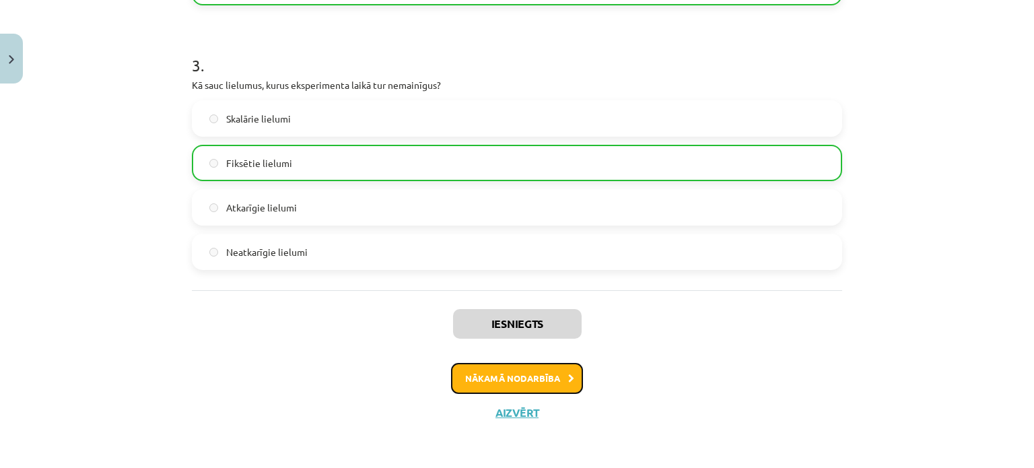
click at [478, 369] on button "Nākamā nodarbība" at bounding box center [517, 378] width 132 height 31
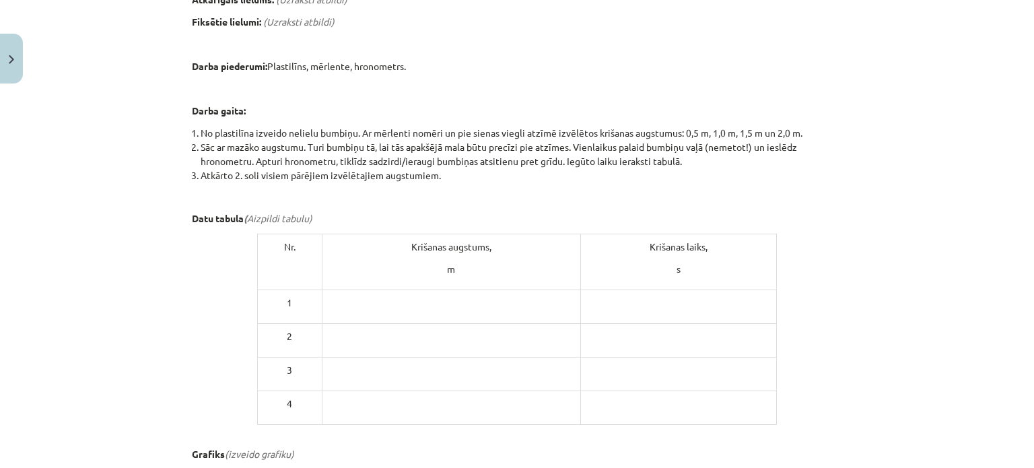
scroll to position [722, 0]
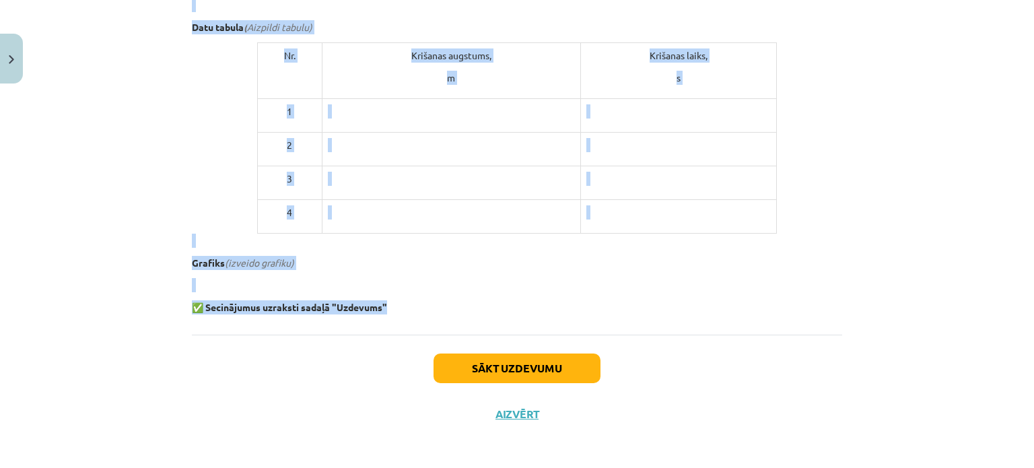
drag, startPoint x: 326, startPoint y: 242, endPoint x: 399, endPoint y: 292, distance: 88.2
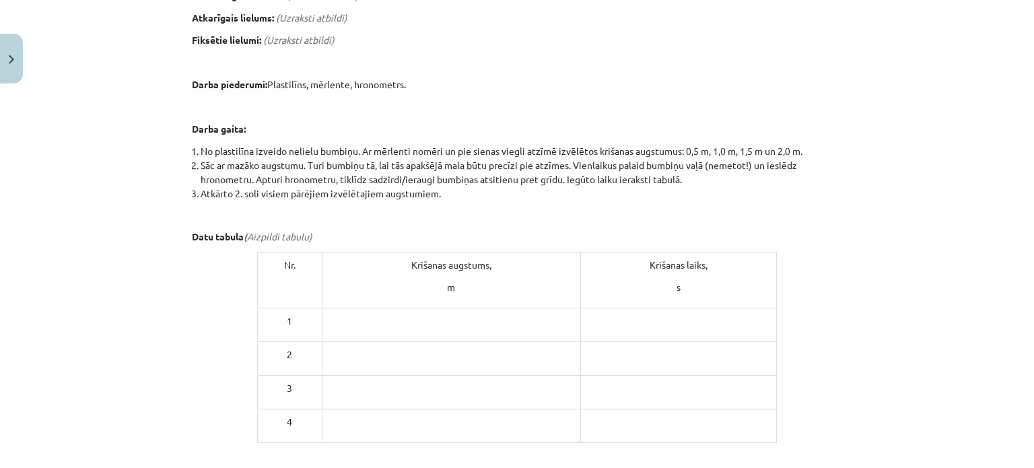
scroll to position [509, 0]
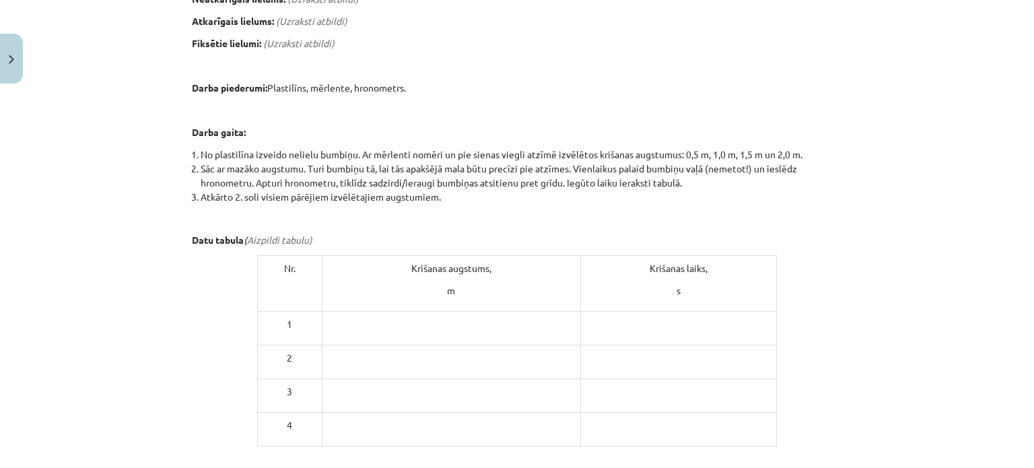
click at [432, 317] on p at bounding box center [451, 324] width 247 height 14
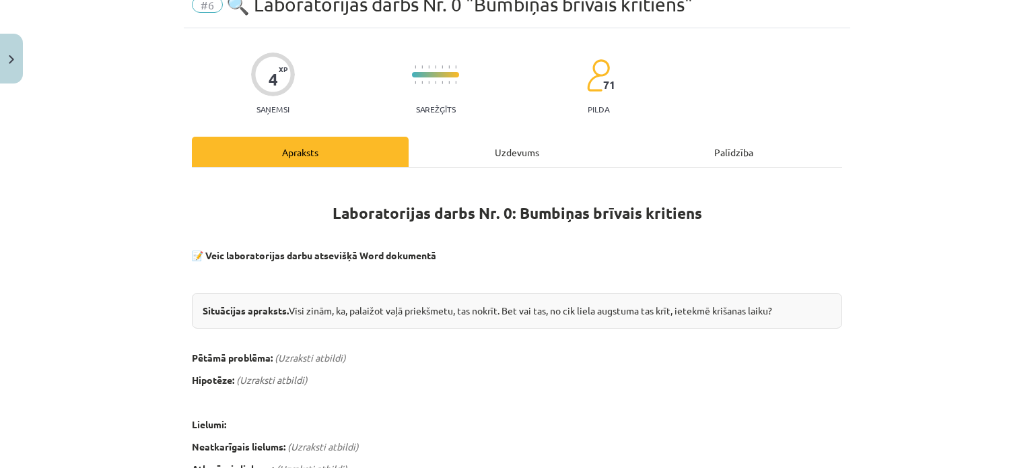
scroll to position [0, 0]
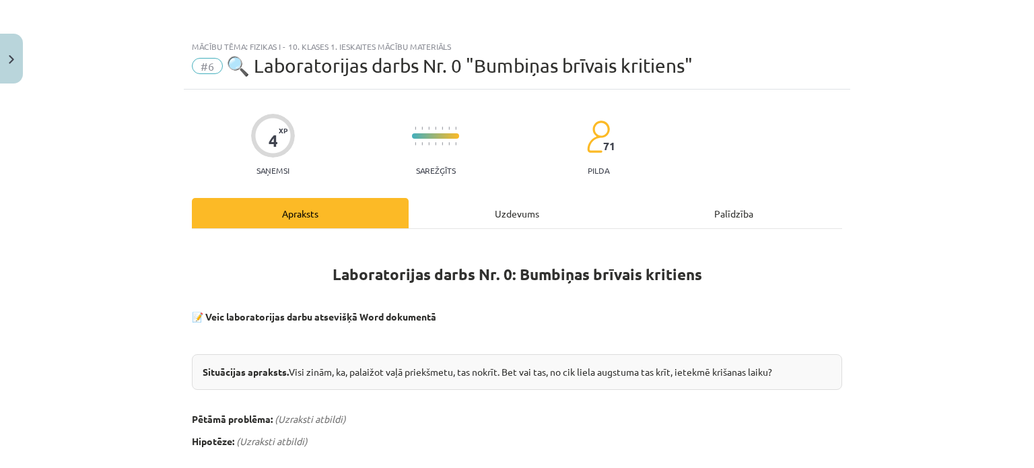
click at [467, 220] on div "Uzdevums" at bounding box center [517, 213] width 217 height 30
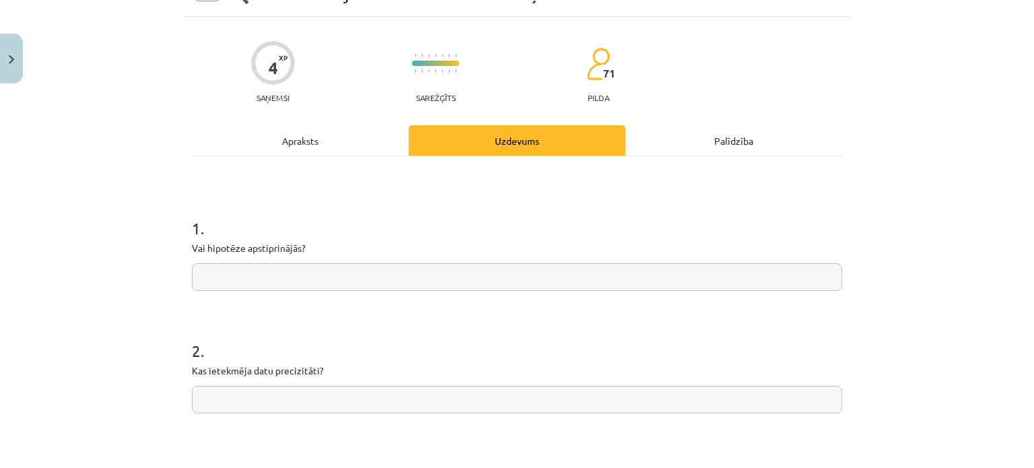
scroll to position [72, 0]
click at [286, 142] on div "Apraksts" at bounding box center [300, 141] width 217 height 30
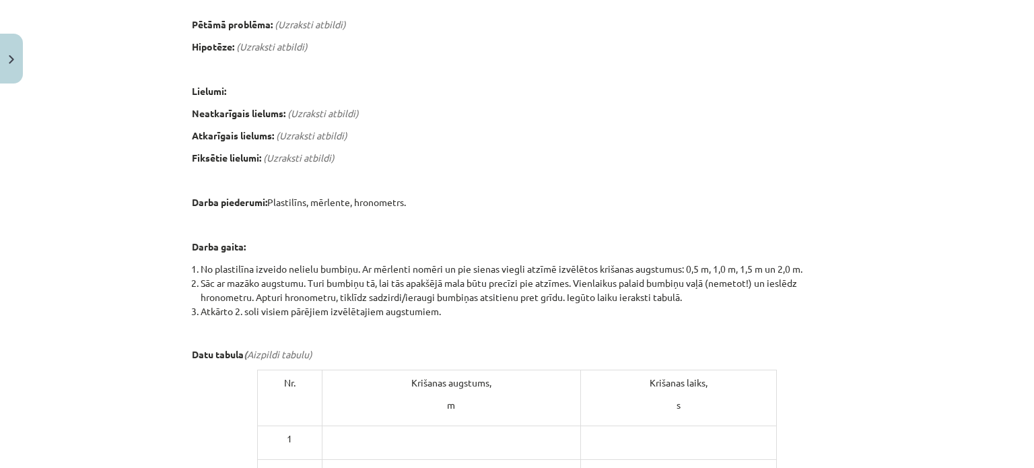
scroll to position [493, 0]
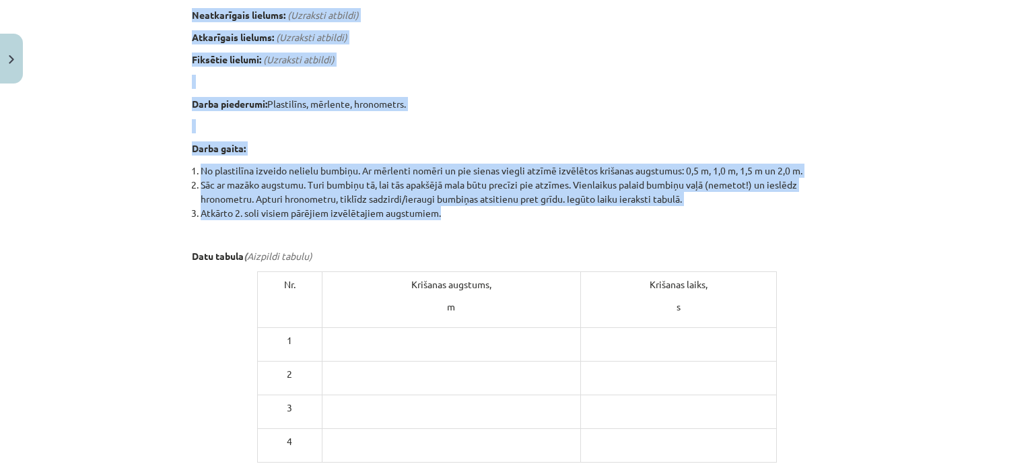
drag, startPoint x: 197, startPoint y: 100, endPoint x: 454, endPoint y: 215, distance: 280.9
click at [454, 215] on div "Laboratorijas darbs Nr. 0: Bumbiņas brīvais kritiens 📝 Veic laboratorijas darbu…" at bounding box center [517, 145] width 650 height 795
click at [587, 95] on div "Laboratorijas darbs Nr. 0: Bumbiņas brīvais kritiens 📝 Veic laboratorijas darbu…" at bounding box center [517, 145] width 650 height 795
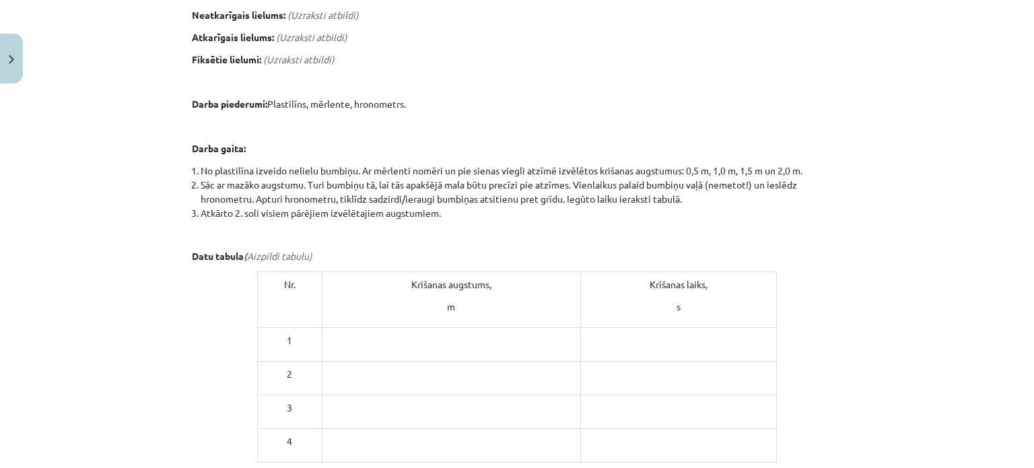
scroll to position [722, 0]
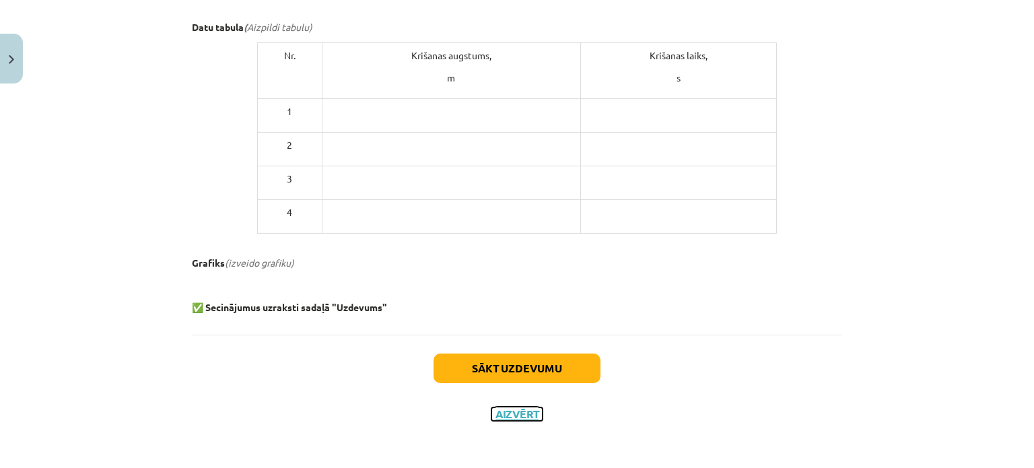
click at [520, 409] on button "Aizvērt" at bounding box center [517, 413] width 51 height 13
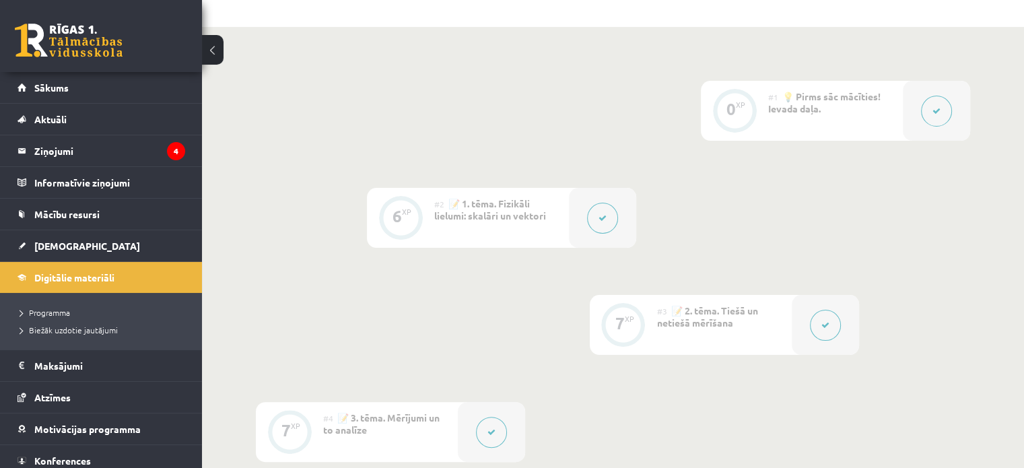
scroll to position [0, 0]
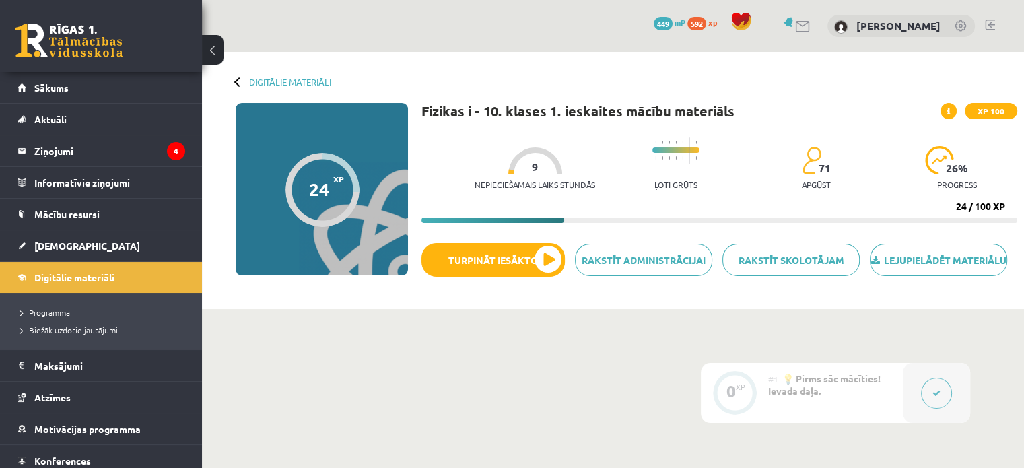
click at [237, 79] on div at bounding box center [238, 81] width 9 height 9
click at [259, 79] on link "Digitālie materiāli" at bounding box center [290, 82] width 82 height 10
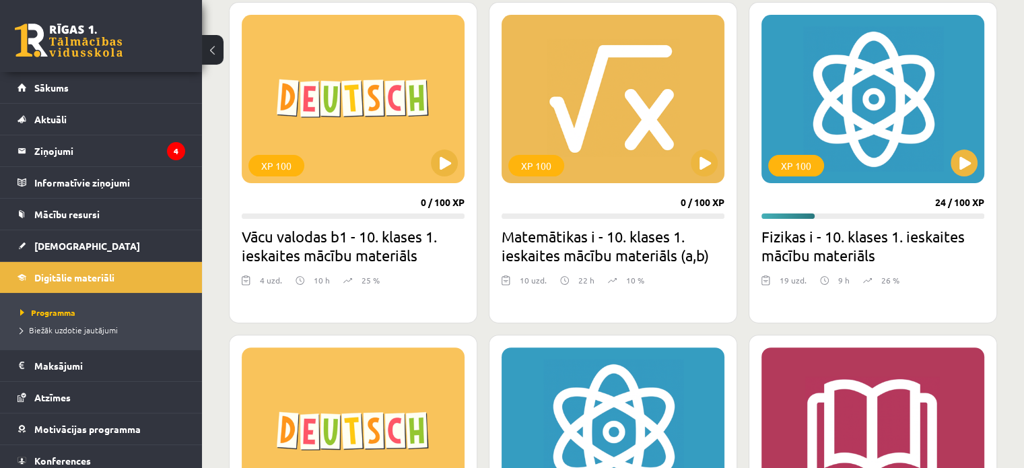
scroll to position [382, 0]
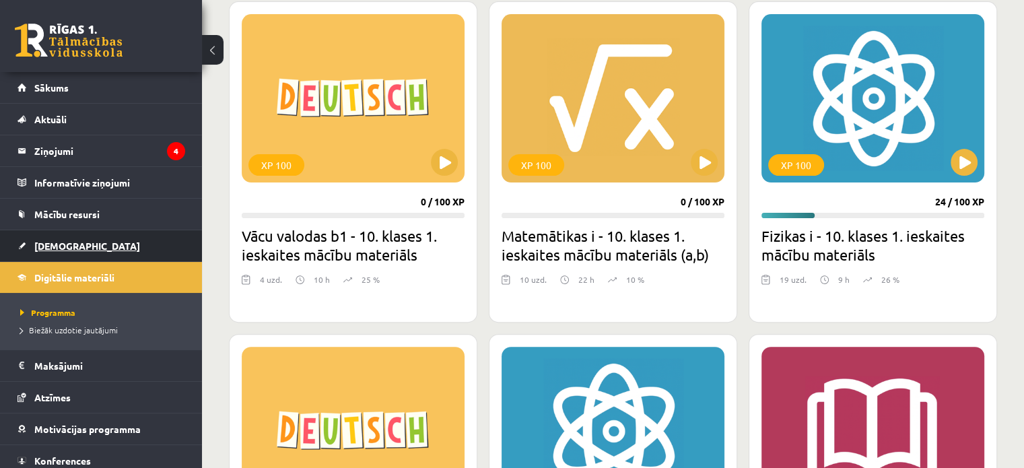
click at [73, 237] on link "[DEMOGRAPHIC_DATA]" at bounding box center [102, 245] width 168 height 31
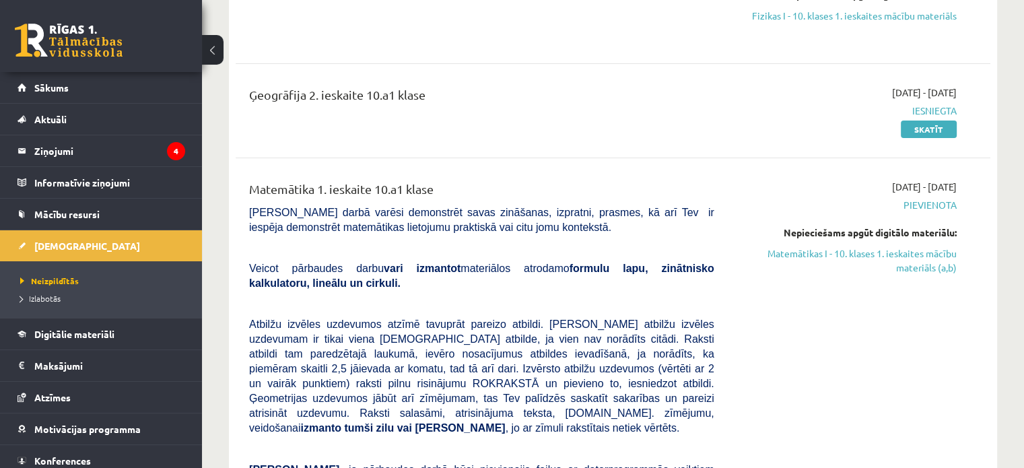
scroll to position [259, 0]
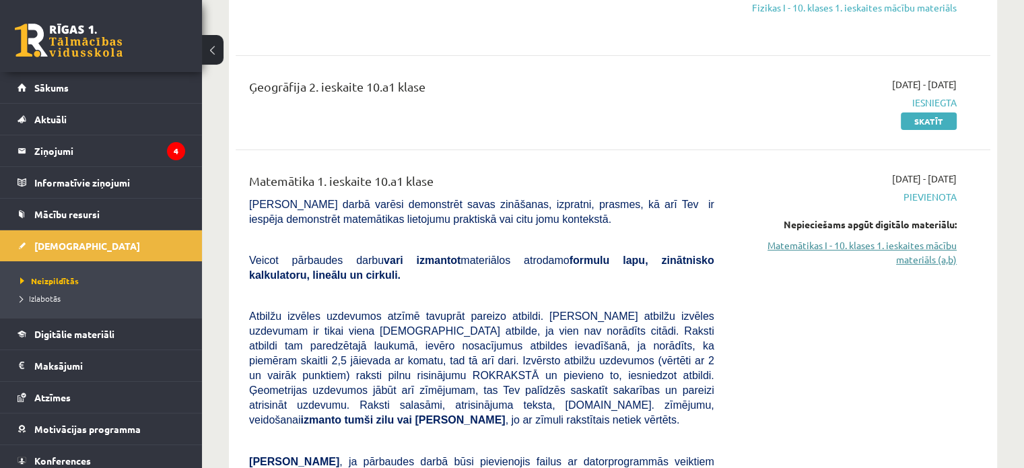
click at [903, 248] on link "Matemātikas I - 10. klases 1. ieskaites mācību materiāls (a,b)" at bounding box center [846, 252] width 222 height 28
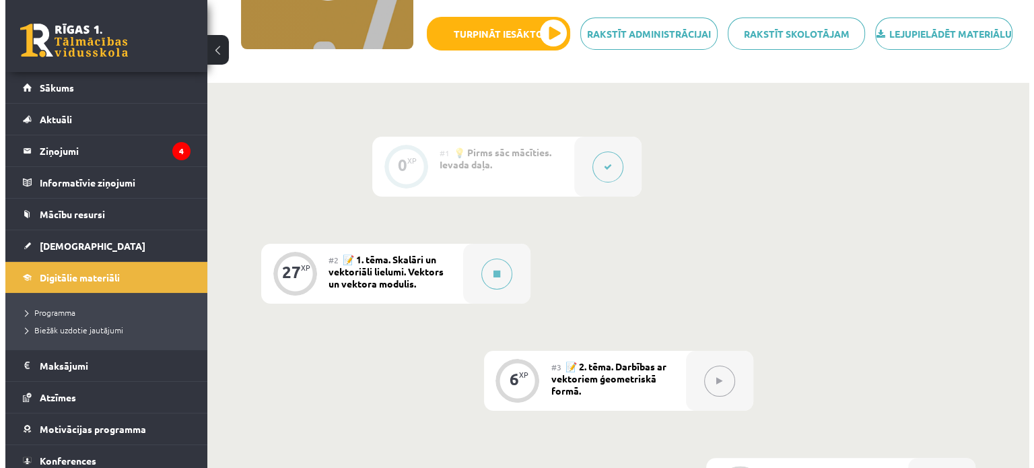
scroll to position [228, 0]
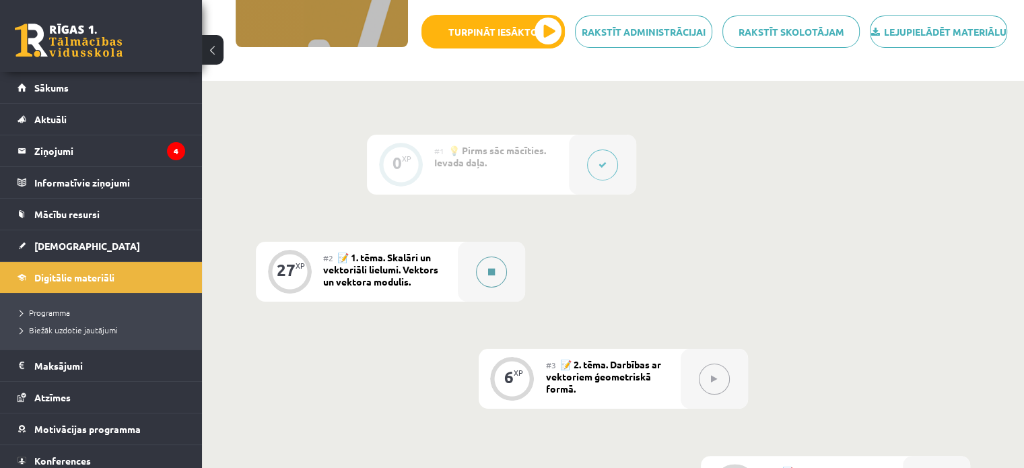
click at [483, 288] on button at bounding box center [491, 272] width 31 height 31
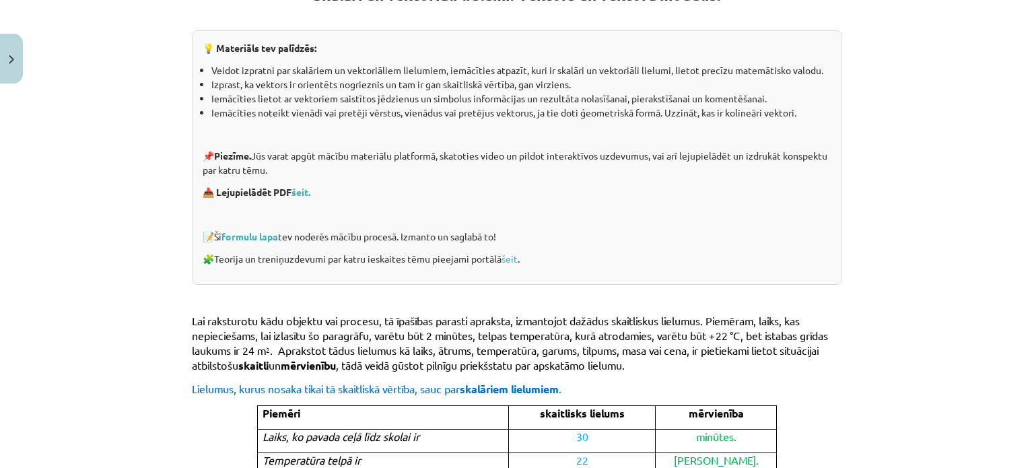
scroll to position [279, 0]
click at [271, 240] on link "formulu lapa" at bounding box center [250, 237] width 57 height 12
click at [515, 257] on link "šeit" at bounding box center [510, 259] width 16 height 12
click at [299, 191] on link "šeit." at bounding box center [301, 193] width 19 height 12
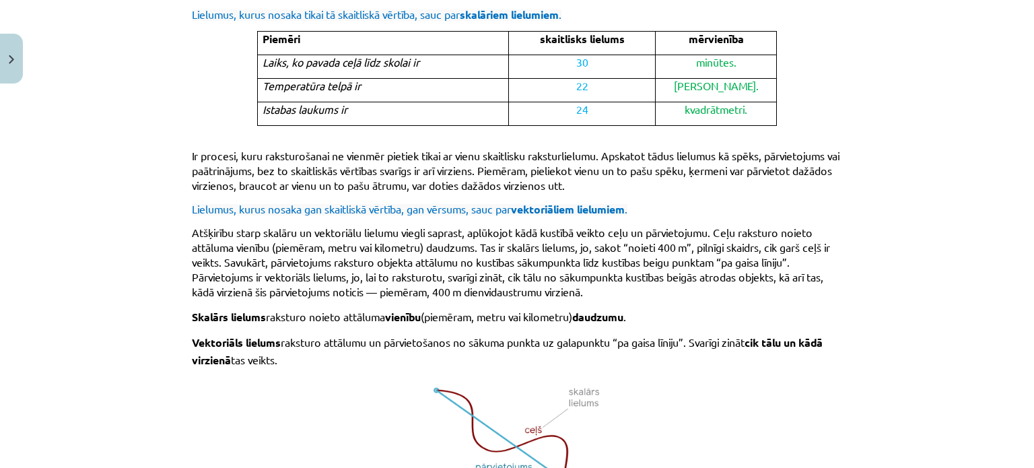
scroll to position [913, 0]
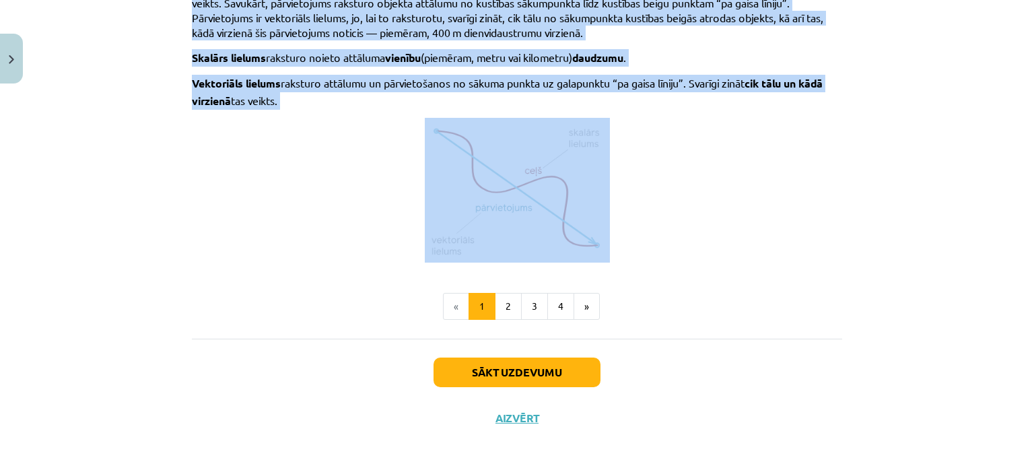
drag, startPoint x: 302, startPoint y: 40, endPoint x: 624, endPoint y: 247, distance: 383.4
copy div "Skalāri un vektoriāli lielumi. Vektors un vektora modulis. 💡 Materiāls tev palī…"
click at [624, 247] on p at bounding box center [517, 190] width 650 height 145
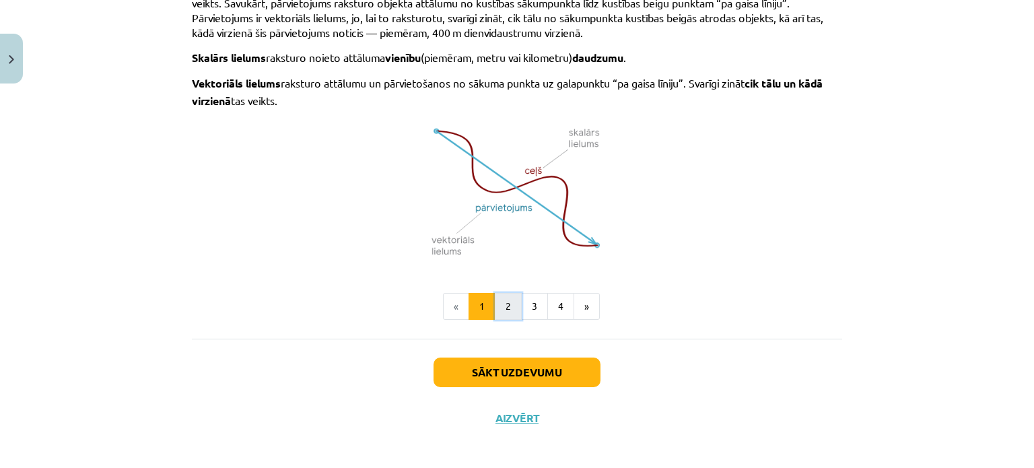
click at [500, 293] on button "2" at bounding box center [508, 306] width 27 height 27
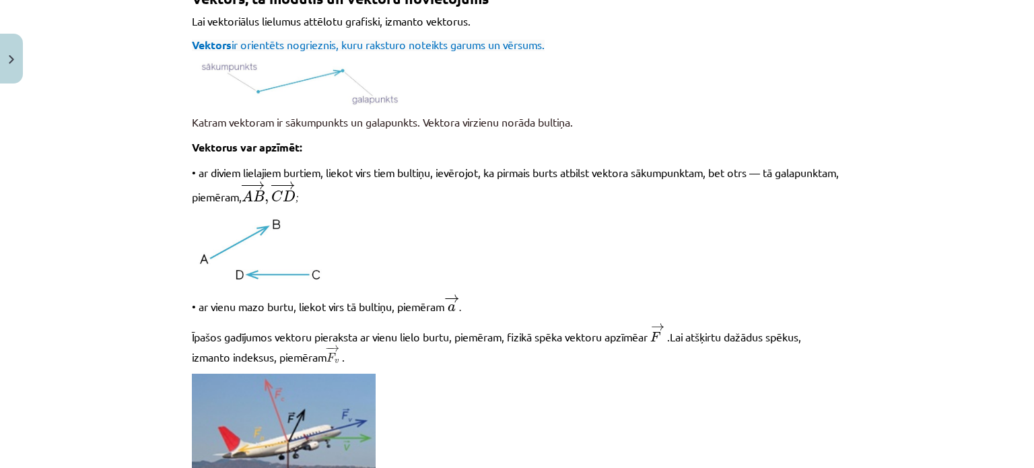
scroll to position [240, 0]
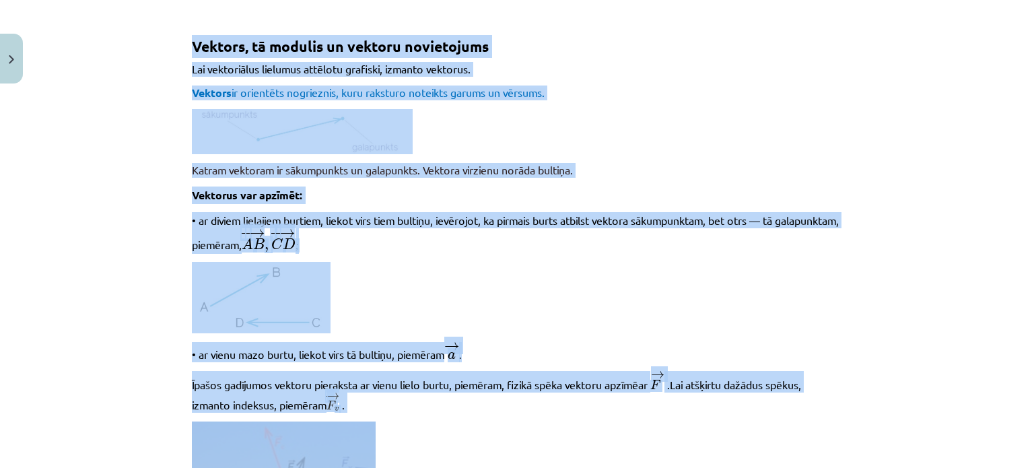
drag, startPoint x: 187, startPoint y: 42, endPoint x: 395, endPoint y: 431, distance: 441.0
click at [137, 50] on div "Mācību tēma: Matemātikas i - 10. klases 1. ieskaites mācību materiāls (a,b) #2 …" at bounding box center [517, 234] width 1034 height 468
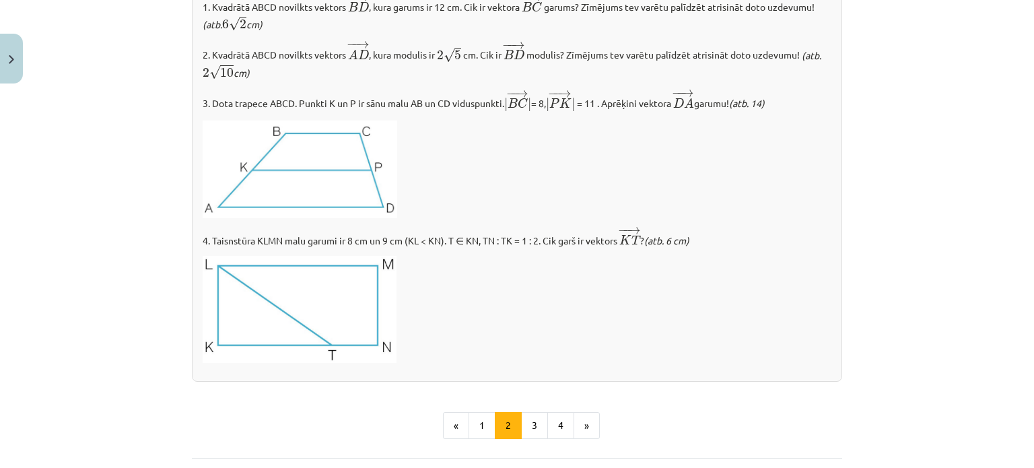
scroll to position [1627, 0]
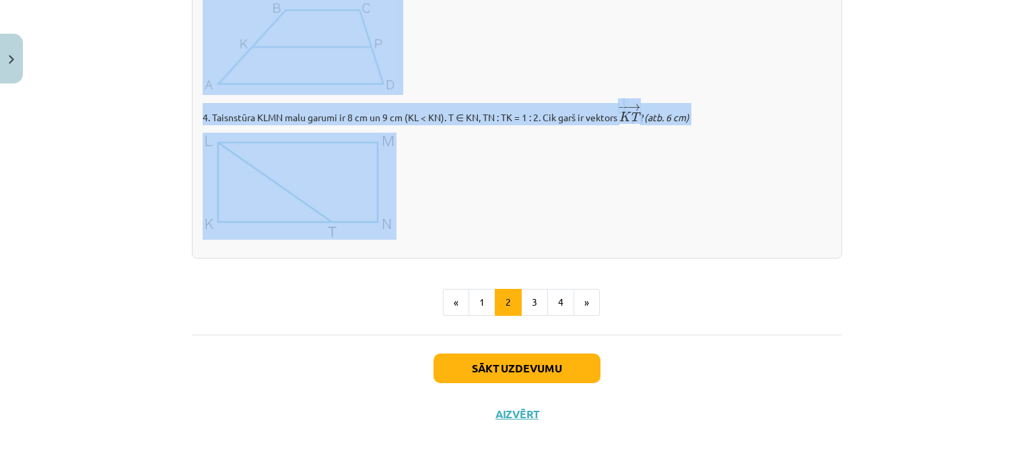
drag, startPoint x: 187, startPoint y: 40, endPoint x: 404, endPoint y: 231, distance: 288.6
copy div "Vektors, tā modulis un vektoru novietojums Lai vektoriālus lielumus attēlotu gr…"
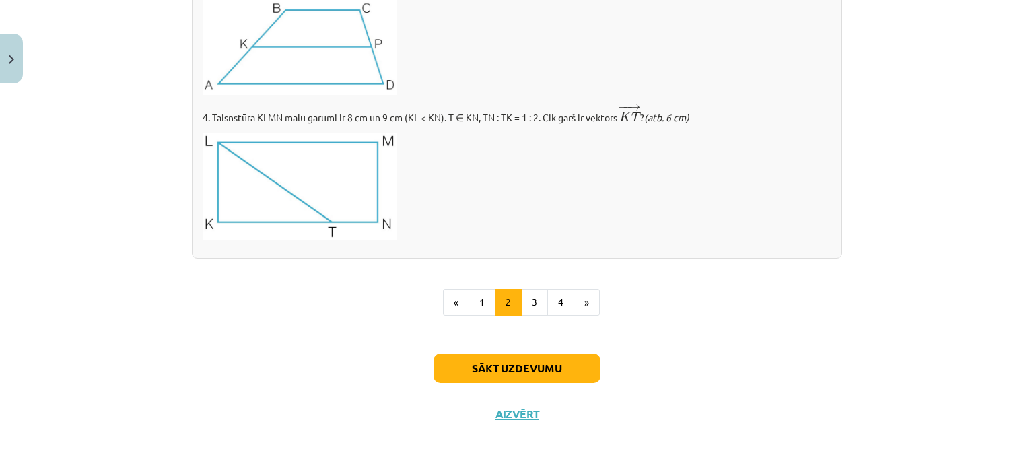
click at [384, 360] on div "Sākt uzdevumu Aizvērt" at bounding box center [517, 382] width 650 height 94
click at [529, 294] on button "3" at bounding box center [534, 302] width 27 height 27
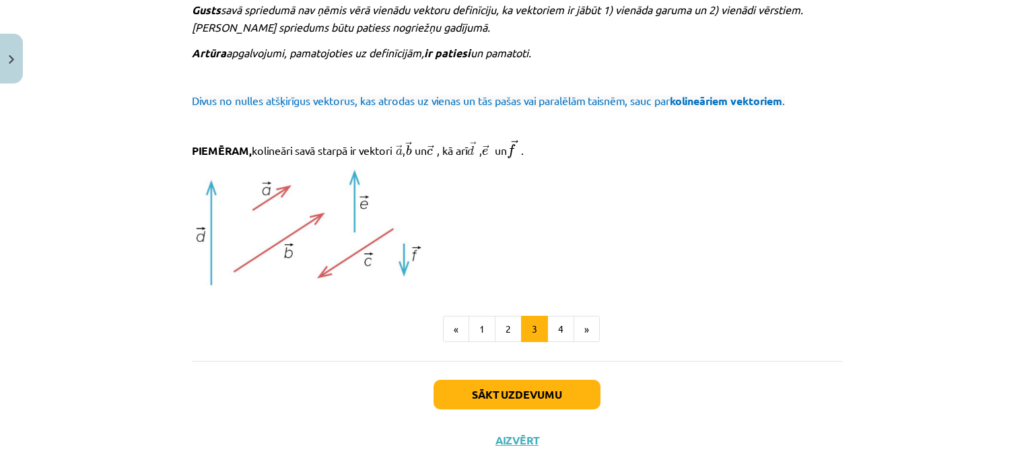
scroll to position [1489, 0]
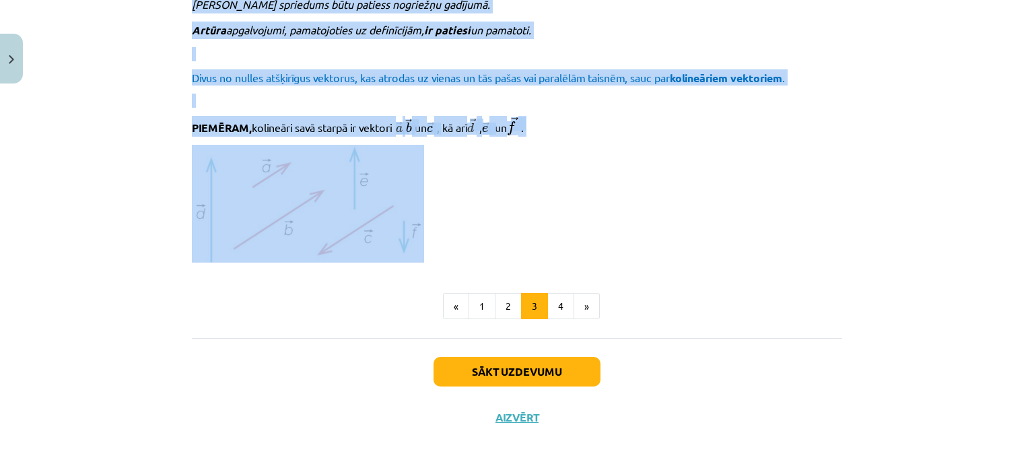
drag, startPoint x: 189, startPoint y: 66, endPoint x: 428, endPoint y: 247, distance: 299.9
copy div "Vektoru, kura sākumpunkts sakrīt ar galapunktu, sauc par nulles vektoru (jeb nu…"
click at [428, 247] on p at bounding box center [517, 204] width 650 height 118
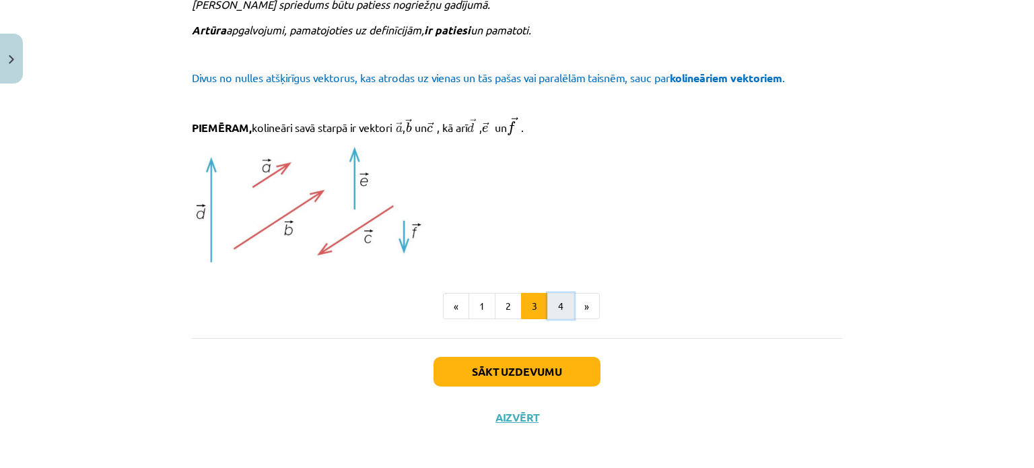
click at [547, 301] on button "4" at bounding box center [560, 306] width 27 height 27
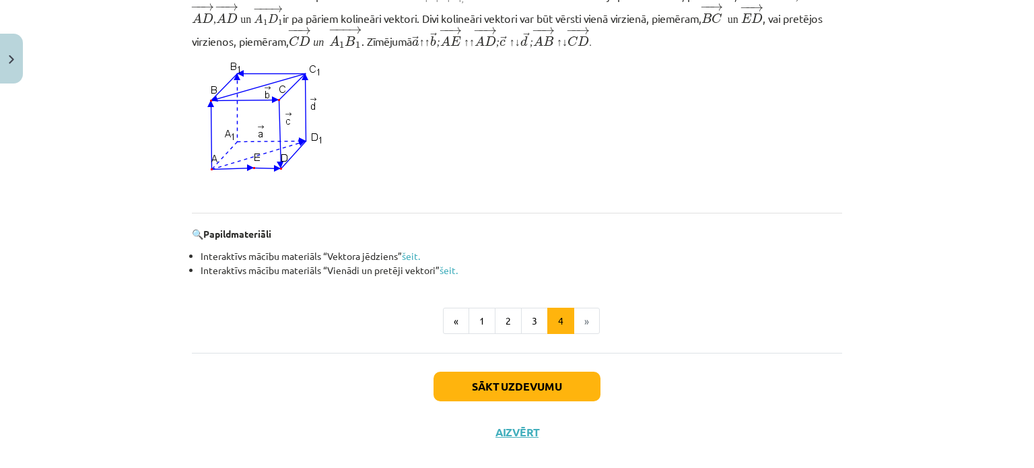
scroll to position [1289, 0]
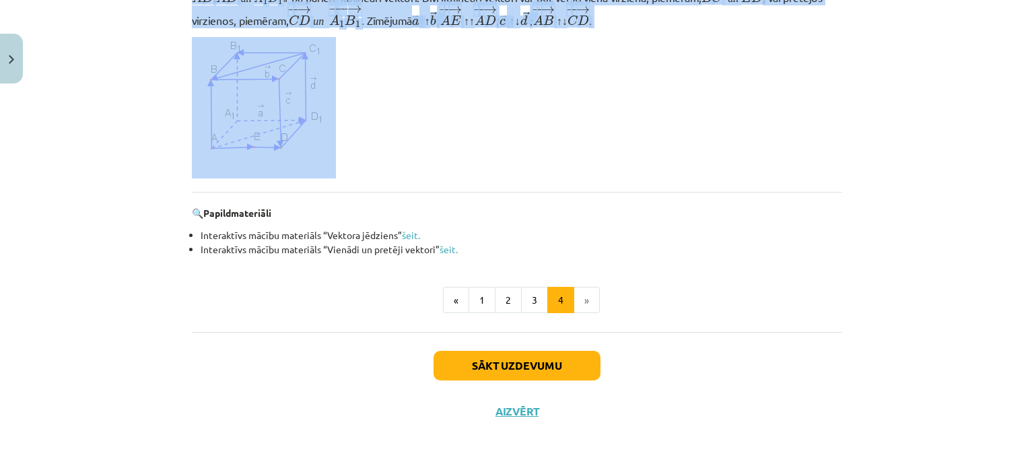
drag, startPoint x: 184, startPoint y: 92, endPoint x: 398, endPoint y: 162, distance: 224.4
copy div "🎯 RISINĀM KOPĀ! Dota shēma, kurā attēlo pārgājiena pārvietojumus starp dotajiem…"
click at [398, 162] on p at bounding box center [517, 107] width 650 height 141
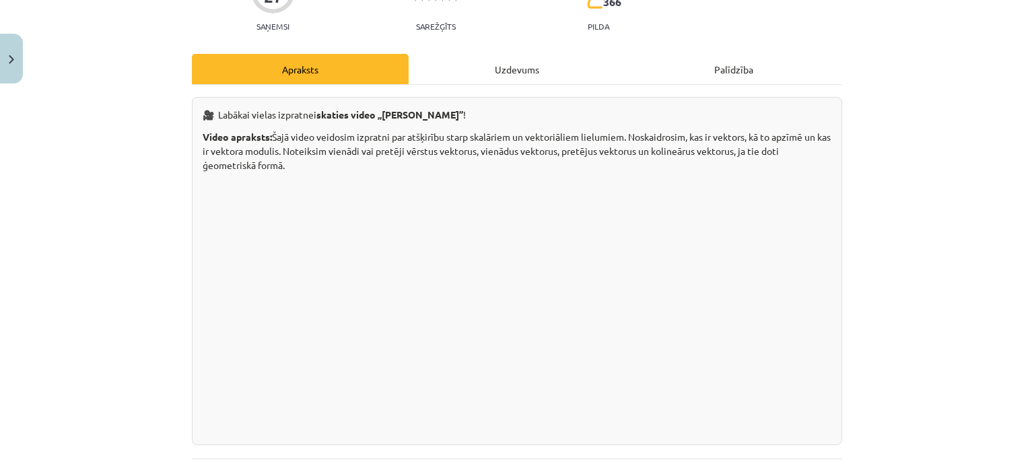
scroll to position [0, 0]
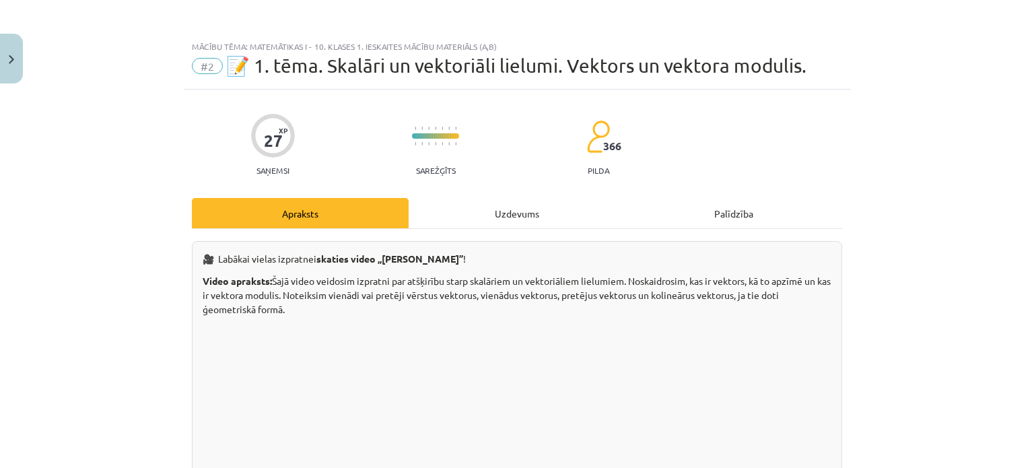
click at [487, 223] on div "Uzdevums" at bounding box center [517, 213] width 217 height 30
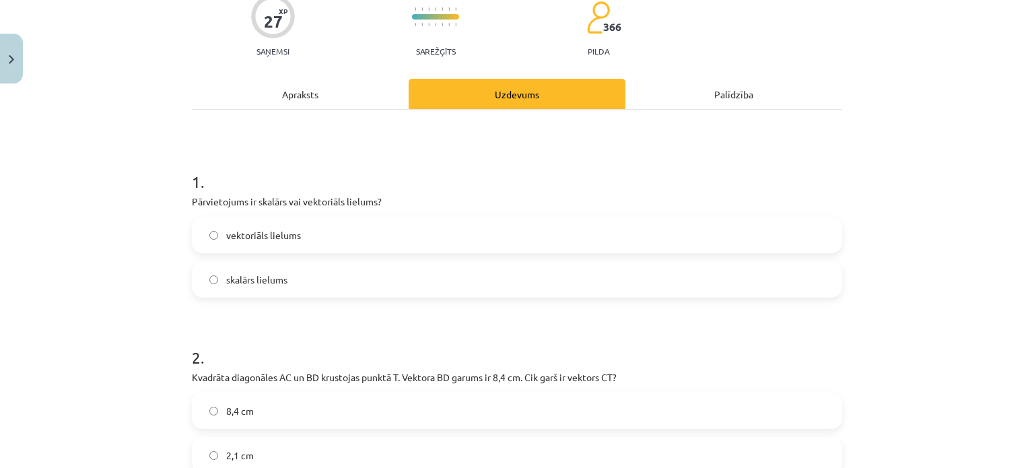
scroll to position [120, 0]
click at [273, 237] on span "vektoriāls lielums" at bounding box center [263, 235] width 75 height 14
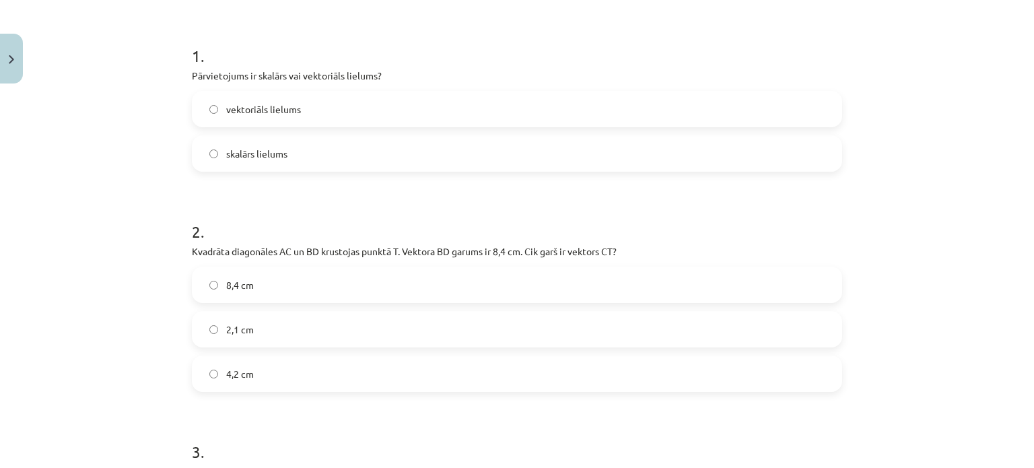
scroll to position [246, 0]
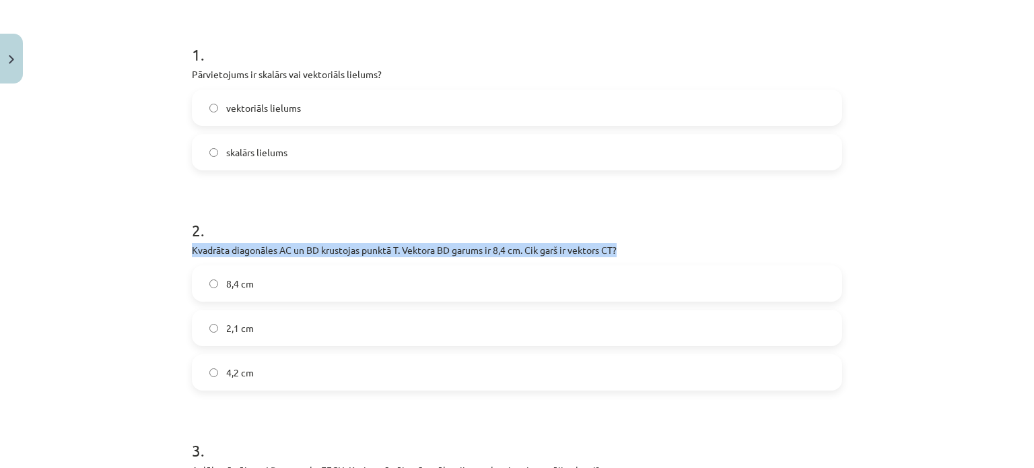
drag, startPoint x: 186, startPoint y: 248, endPoint x: 648, endPoint y: 250, distance: 462.6
click at [648, 250] on p "Kvadrāta diagonāles AC un BD krustojas punktā T. Vektora ﻿BD﻿ garums ir 8,4 cm.…" at bounding box center [517, 250] width 650 height 14
copy p "Kvadrāta diagonāles AC un BD krustojas punktā T. Vektora ﻿BD﻿ garums ir 8,4 cm.…"
click at [648, 250] on p "Kvadrāta diagonāles AC un BD krustojas punktā T. Vektora ﻿BD﻿ garums ir 8,4 cm.…" at bounding box center [517, 250] width 650 height 14
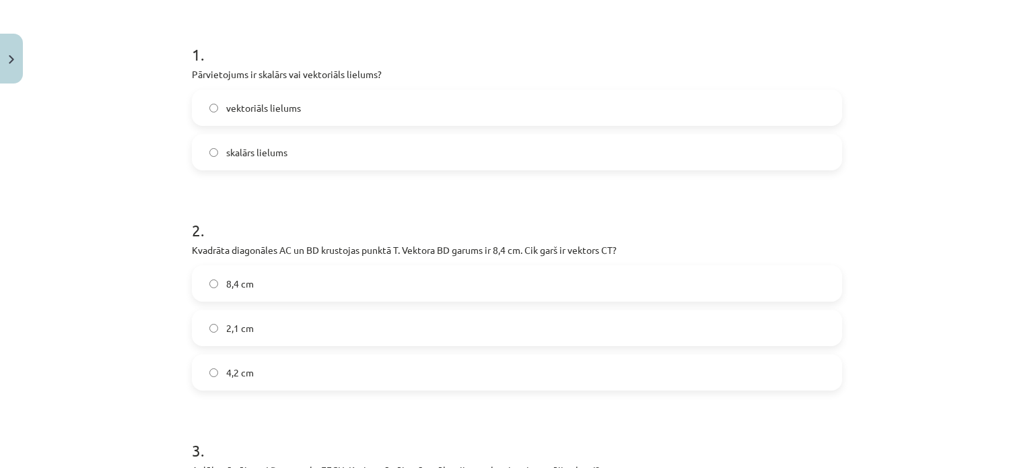
click at [318, 389] on div "4,2 cm" at bounding box center [517, 372] width 650 height 36
click at [409, 371] on label "4,2 cm" at bounding box center [517, 373] width 648 height 34
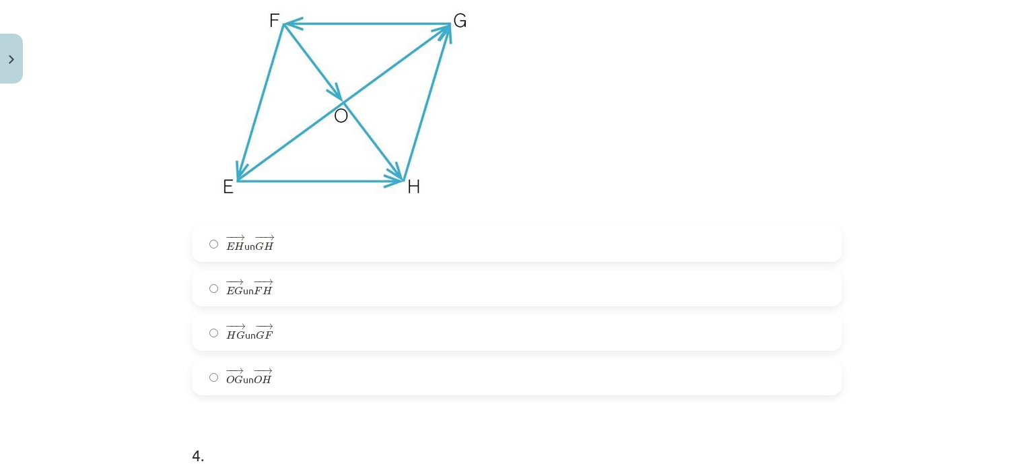
scroll to position [743, 0]
click at [326, 288] on label "− − → E G E G → un − − → F H F H →" at bounding box center [517, 289] width 648 height 34
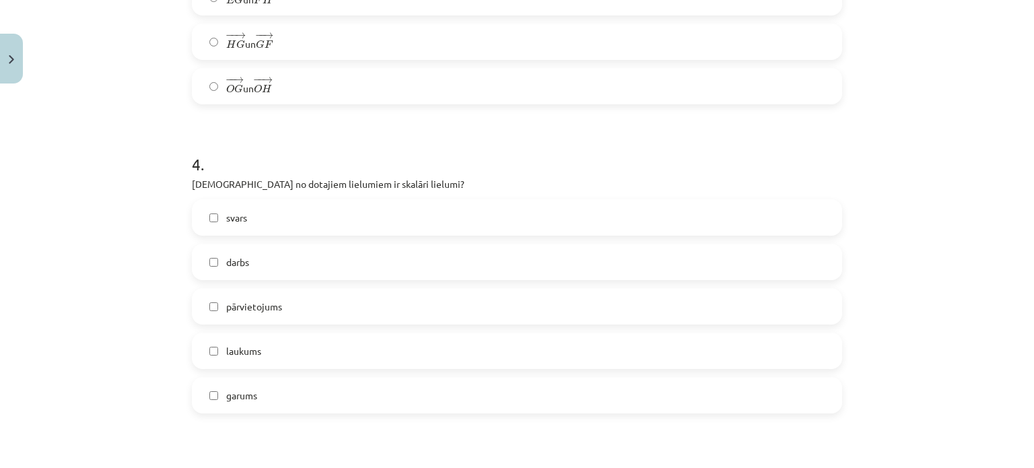
click at [272, 220] on label "svars" at bounding box center [517, 218] width 648 height 34
click at [267, 363] on label "laukums" at bounding box center [517, 351] width 648 height 34
click at [264, 394] on label "garums" at bounding box center [517, 395] width 648 height 34
click at [268, 358] on label "laukums" at bounding box center [517, 351] width 648 height 34
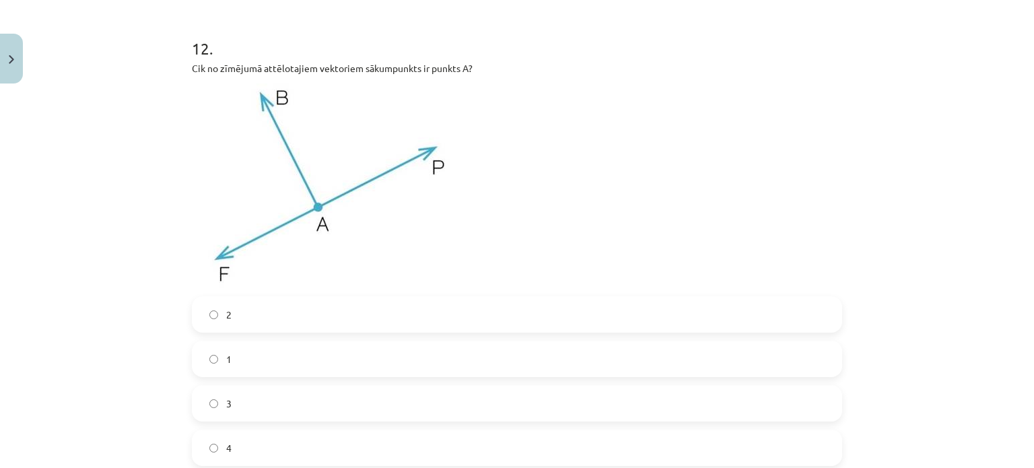
scroll to position [4148, 0]
click at [428, 415] on label "3" at bounding box center [517, 405] width 648 height 34
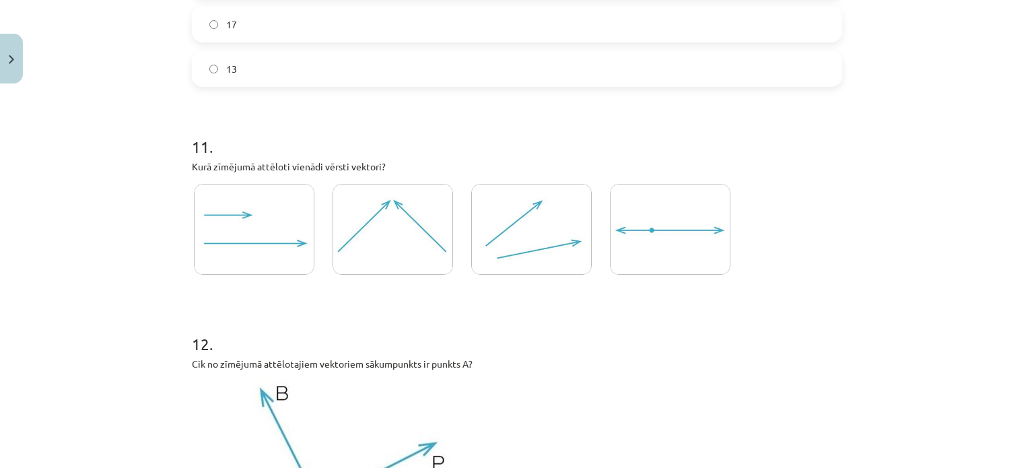
scroll to position [3854, 0]
click at [279, 233] on img at bounding box center [254, 229] width 121 height 91
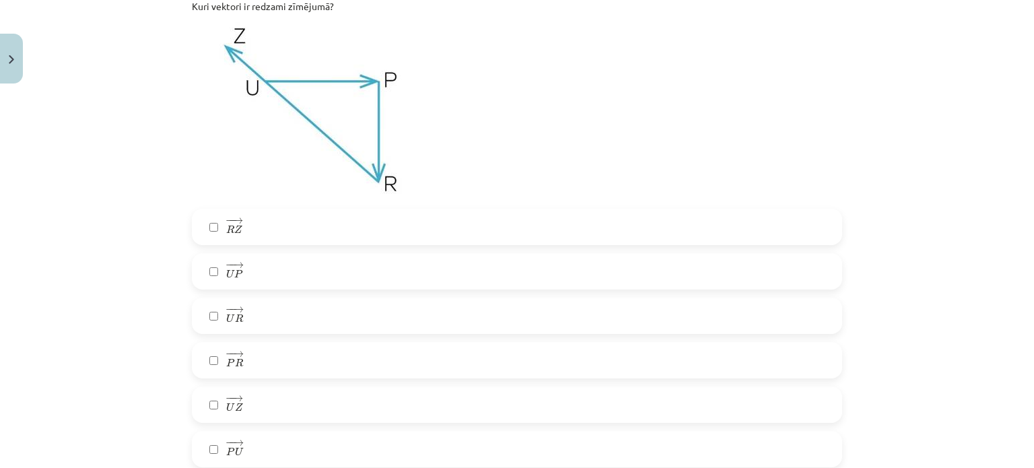
scroll to position [2965, 0]
click at [389, 277] on label "− − → U P U P →" at bounding box center [517, 271] width 648 height 34
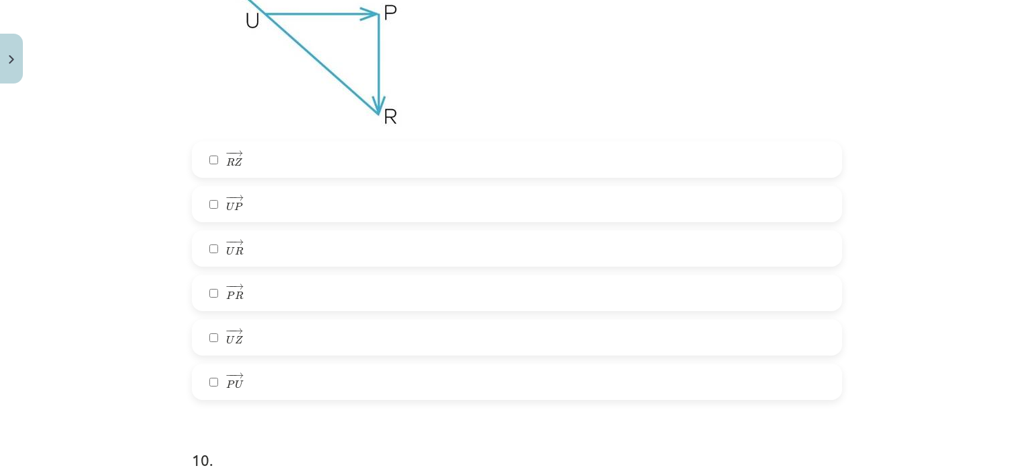
scroll to position [3033, 0]
click at [283, 285] on label "− − → P R P R →" at bounding box center [517, 292] width 648 height 34
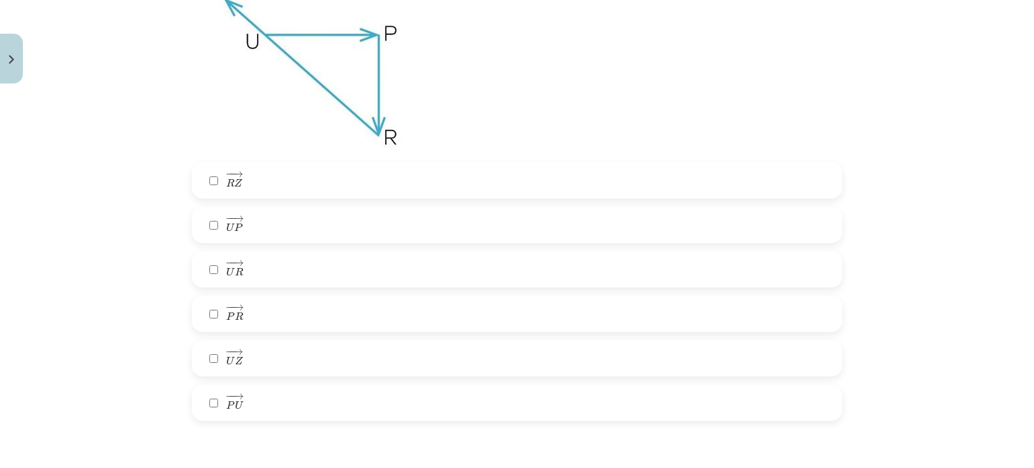
scroll to position [3017, 0]
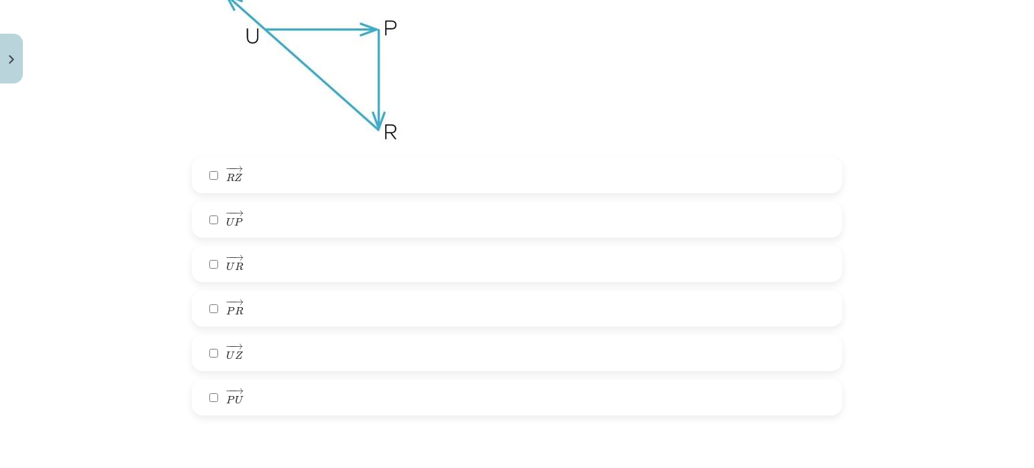
click at [250, 176] on label "− − → R Z R Z →" at bounding box center [517, 175] width 648 height 34
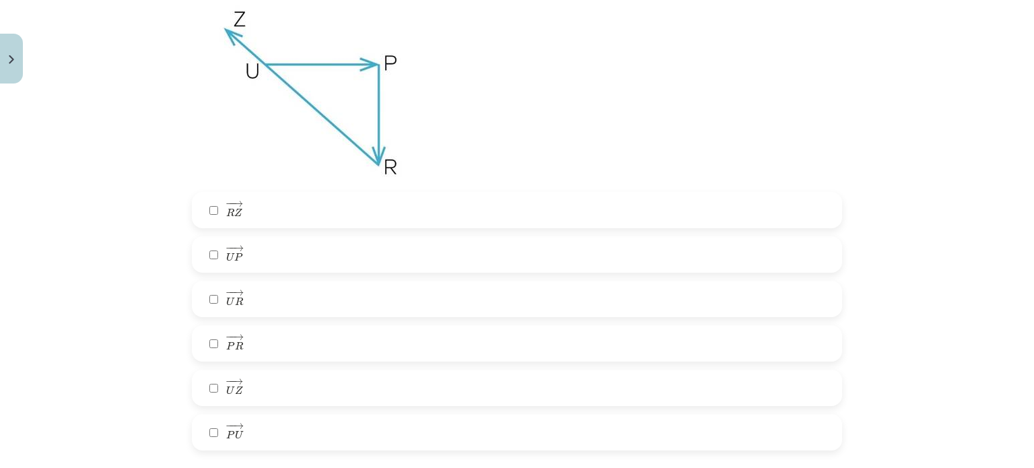
scroll to position [2987, 0]
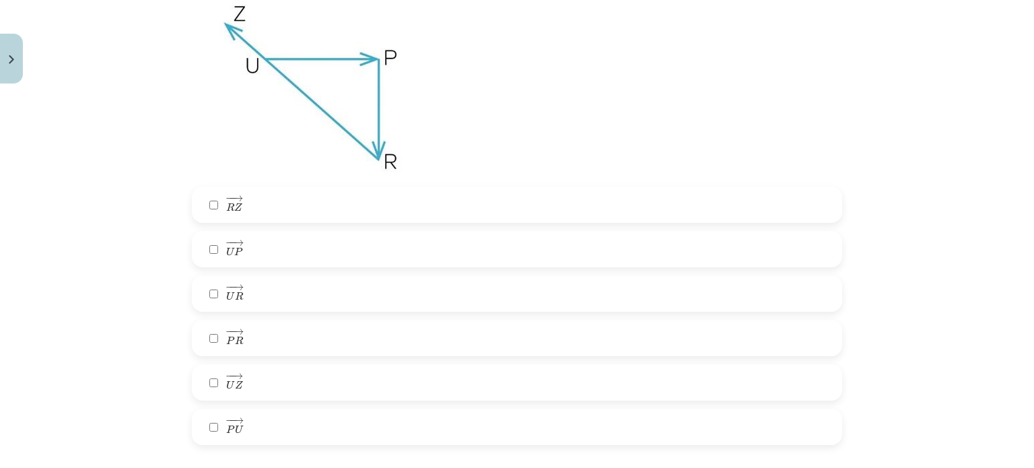
click at [278, 374] on label "− − → U Z U Z →" at bounding box center [517, 383] width 648 height 34
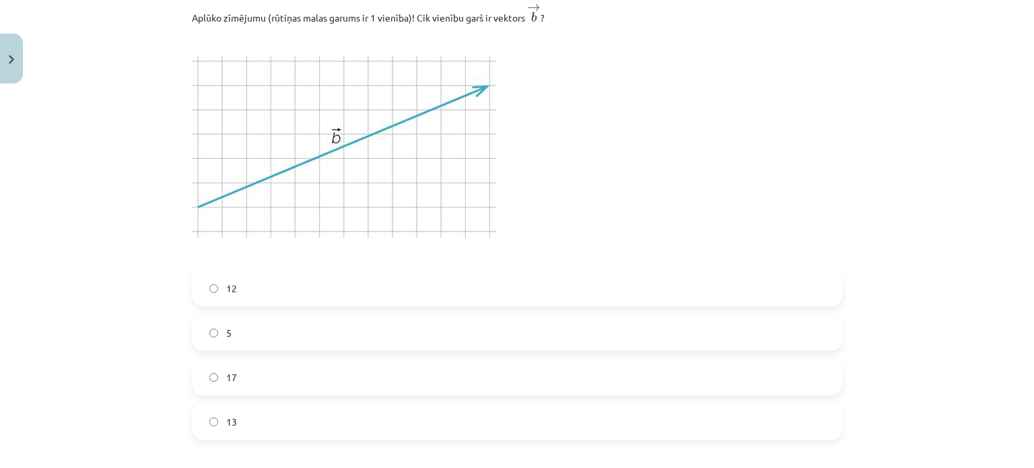
scroll to position [3501, 0]
click at [315, 285] on label "12" at bounding box center [517, 288] width 648 height 34
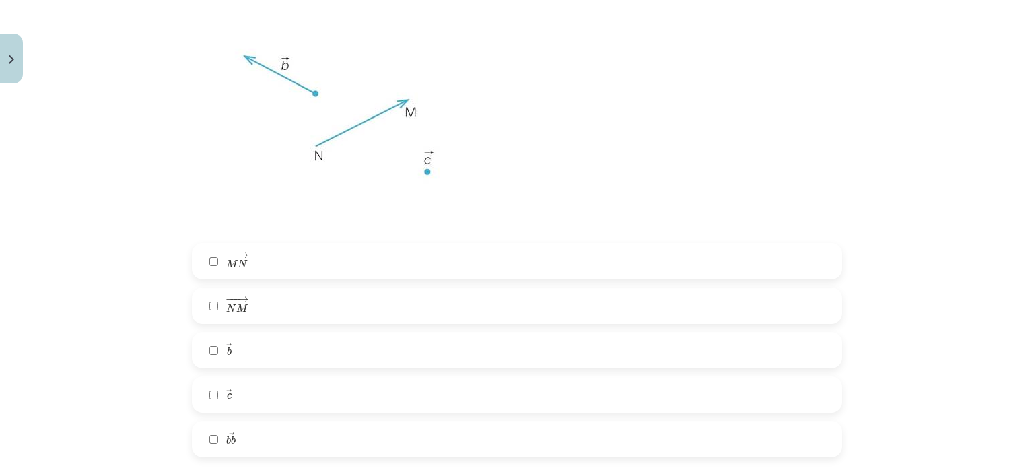
scroll to position [2435, 0]
click at [279, 353] on label "→ b b →" at bounding box center [517, 350] width 648 height 34
click at [255, 309] on label "− −− → N M N M →" at bounding box center [517, 305] width 648 height 34
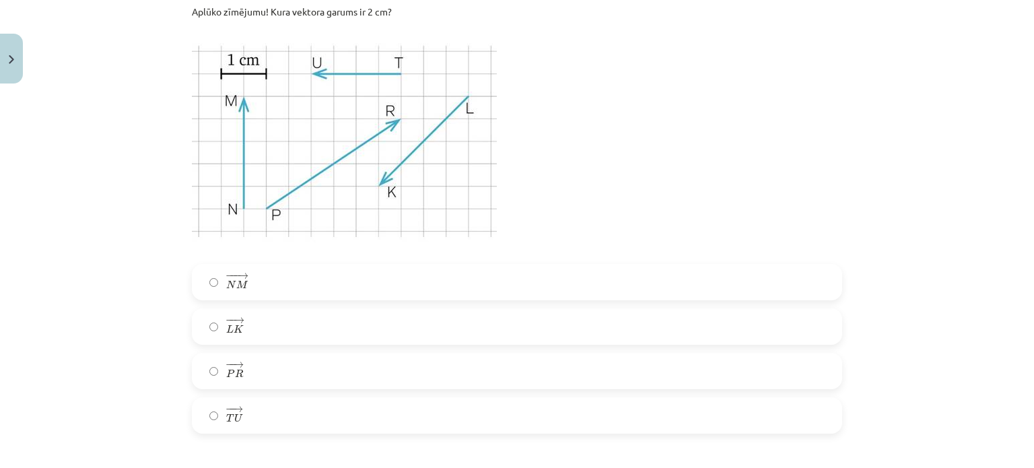
scroll to position [1996, 0]
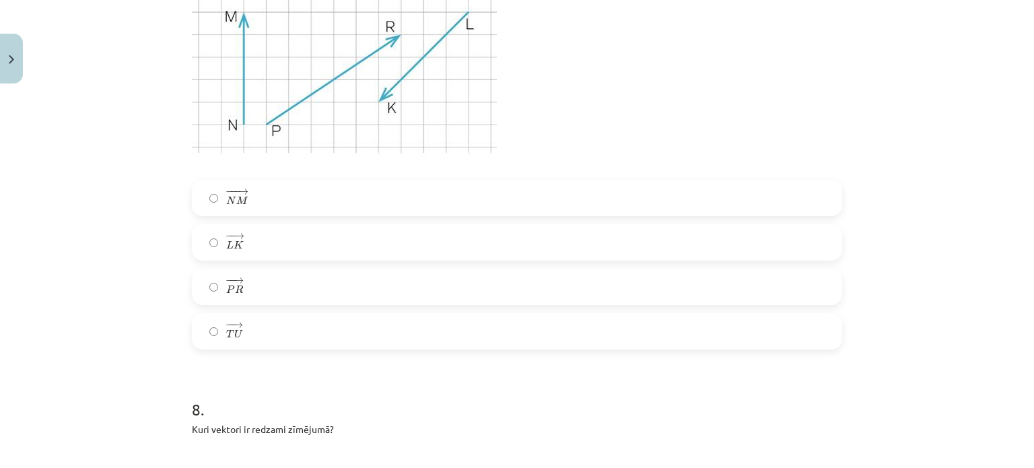
click at [265, 326] on label "− − → T U T U →" at bounding box center [517, 331] width 648 height 34
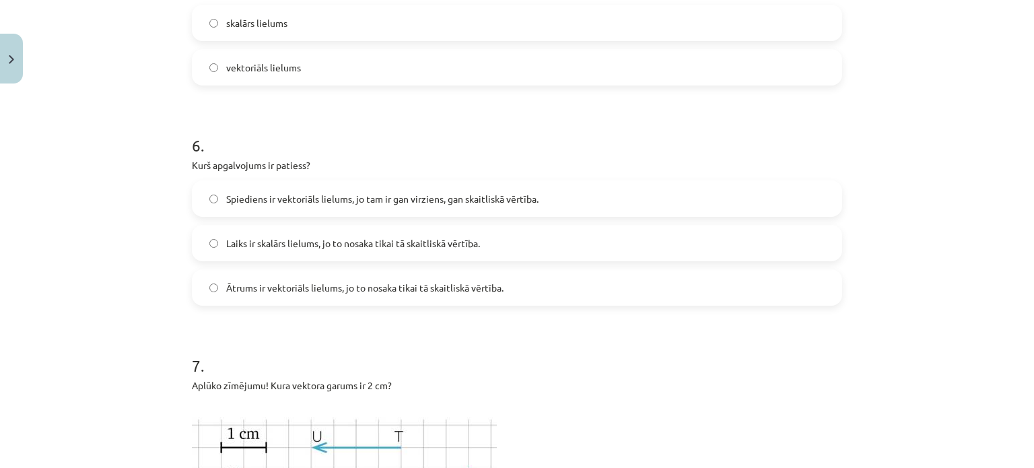
scroll to position [1532, 0]
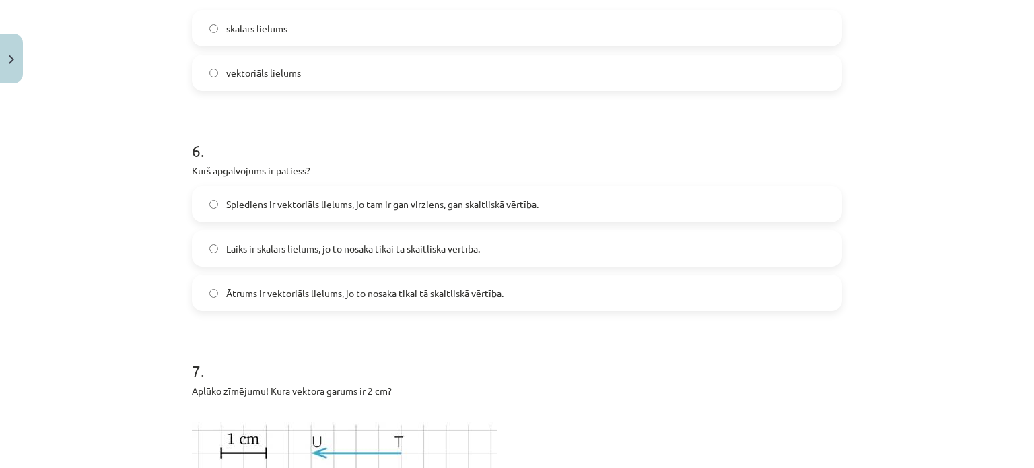
click at [353, 242] on span "Laiks ir skalārs lielums, jo to nosaka tikai tā skaitliskā vērtība." at bounding box center [353, 249] width 254 height 14
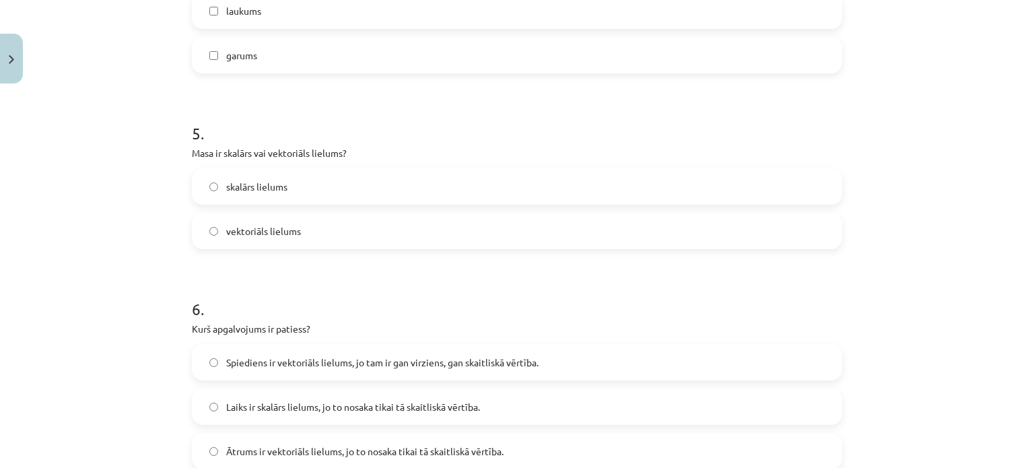
scroll to position [1318, 0]
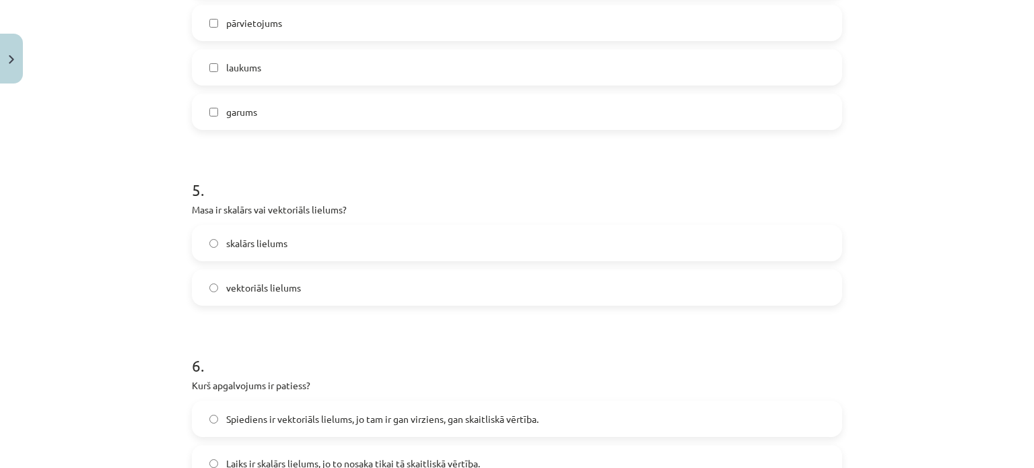
click at [364, 244] on label "skalārs lielums" at bounding box center [517, 243] width 648 height 34
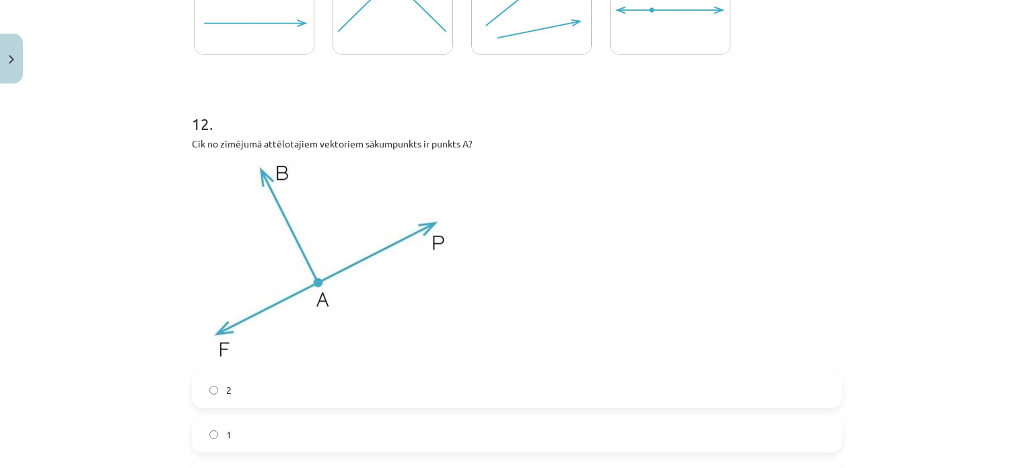
scroll to position [4304, 0]
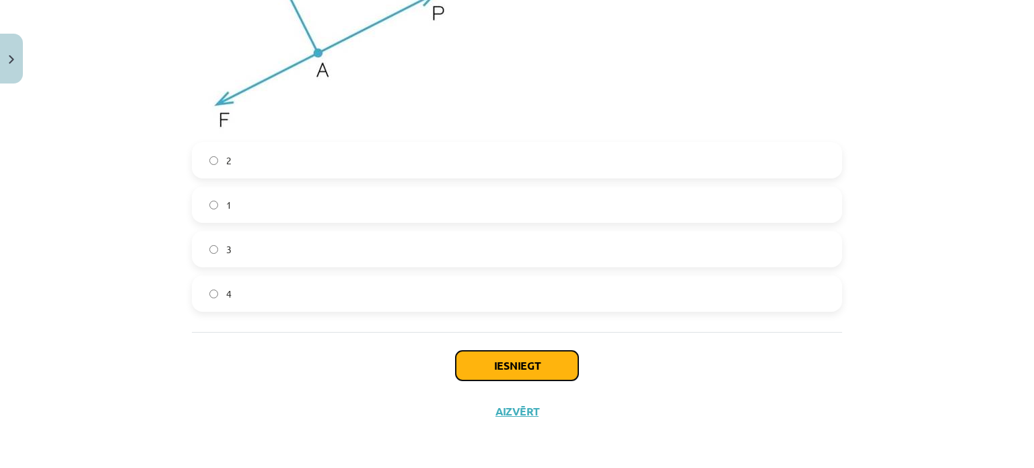
click at [490, 358] on button "Iesniegt" at bounding box center [517, 366] width 123 height 30
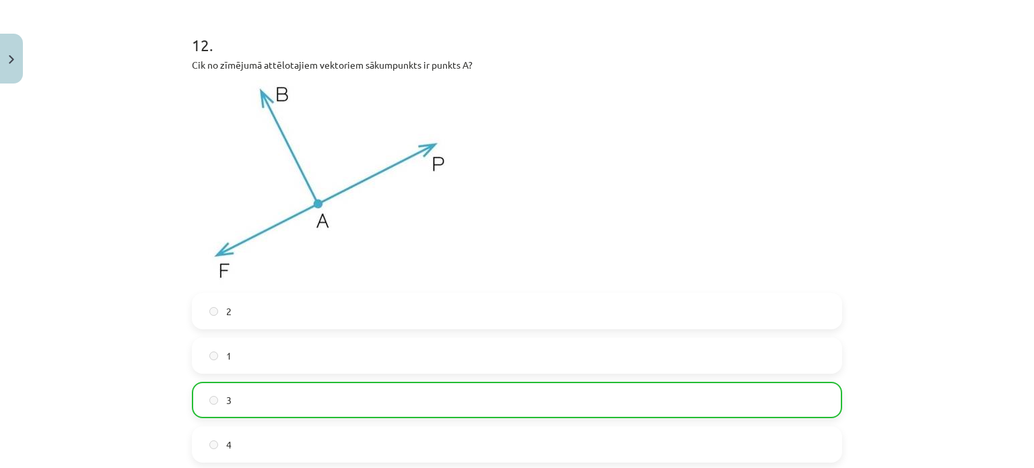
scroll to position [4347, 0]
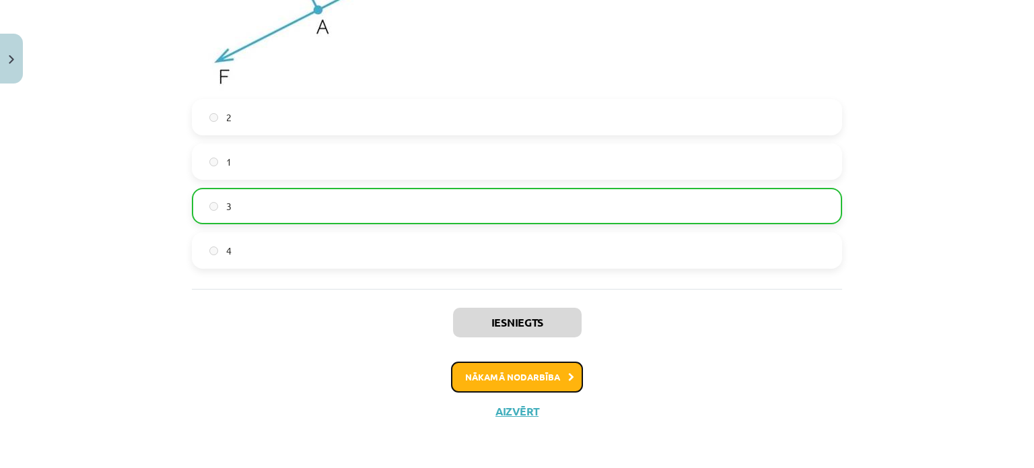
click at [551, 389] on button "Nākamā nodarbība" at bounding box center [517, 377] width 132 height 31
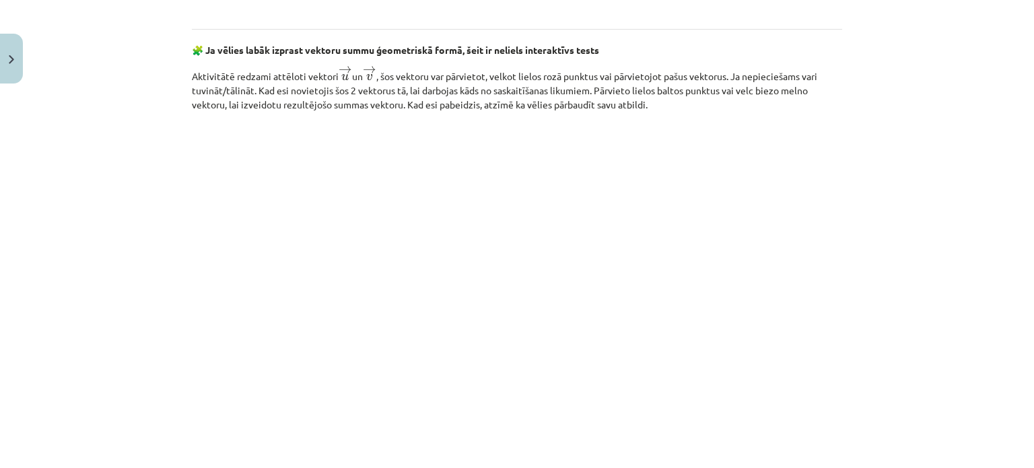
scroll to position [2090, 0]
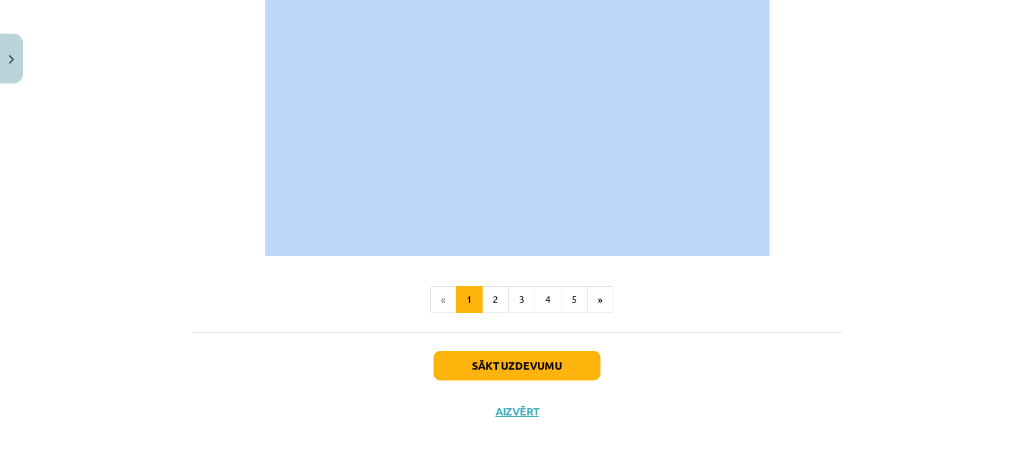
drag, startPoint x: 364, startPoint y: 275, endPoint x: 776, endPoint y: 238, distance: 413.8
copy div "Darbības ar vektoriem ģeometriskā formā 💡 Materiāls tev palīdzēs: Iemācīties sa…"
click at [776, 238] on p at bounding box center [517, 73] width 650 height 366
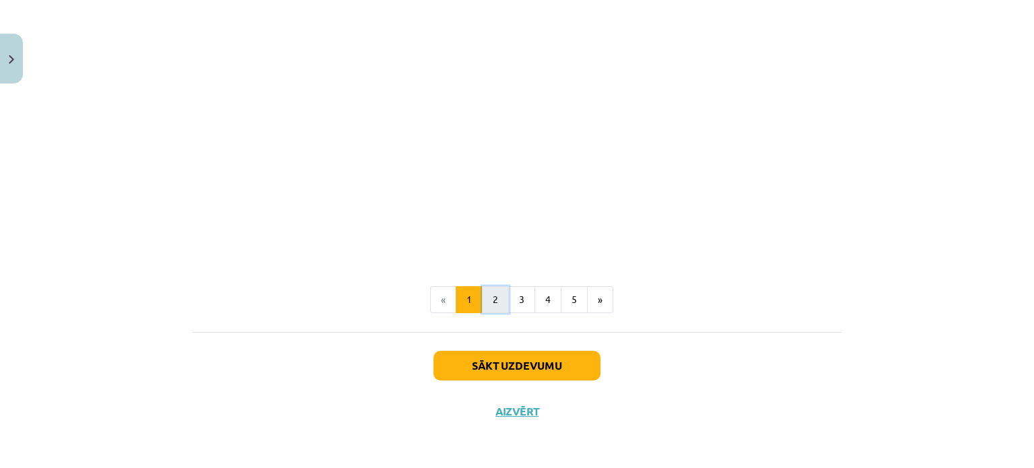
click at [483, 307] on button "2" at bounding box center [495, 299] width 27 height 27
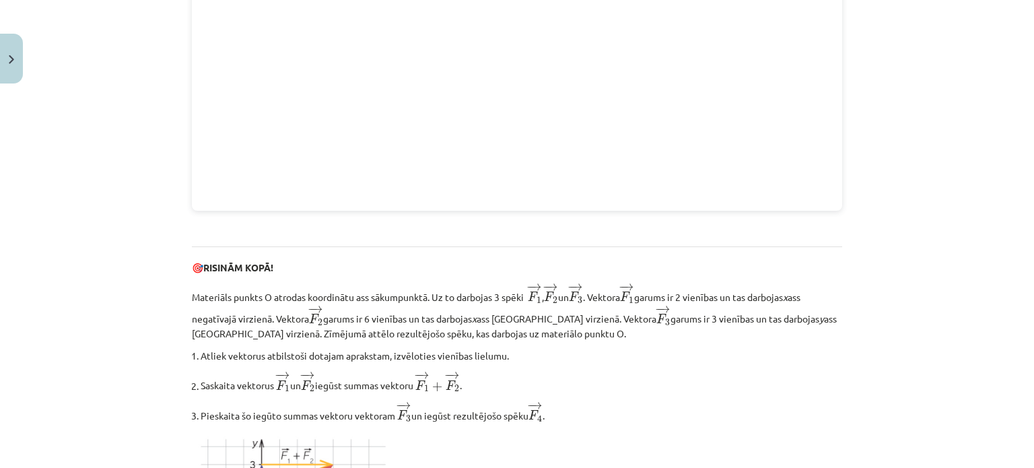
scroll to position [1701, 0]
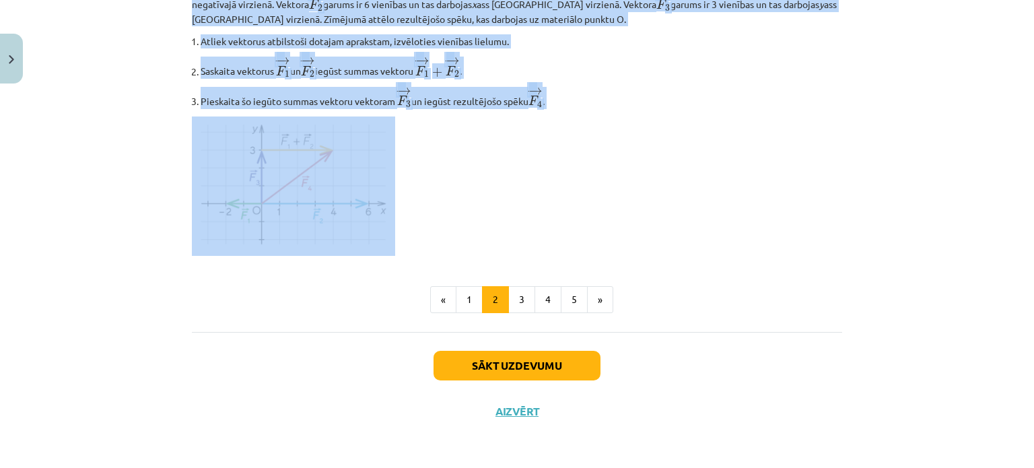
drag, startPoint x: 458, startPoint y: 25, endPoint x: 420, endPoint y: 255, distance: 233.3
copy div "Daudzstūra likums Ja jāsaskaita vairāki vektori, tad lieto daudzstūra likumu: k…"
click at [420, 255] on p at bounding box center [517, 185] width 650 height 139
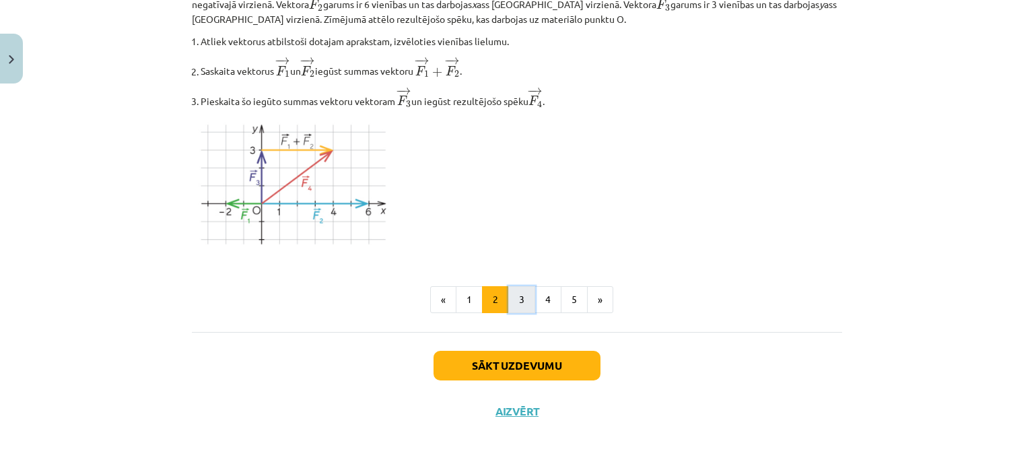
click at [510, 292] on button "3" at bounding box center [521, 299] width 27 height 27
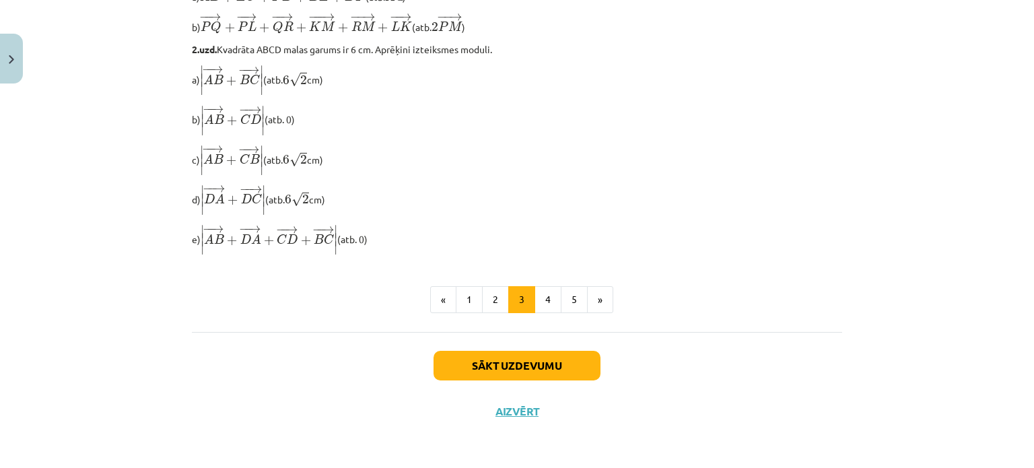
scroll to position [1185, 0]
drag, startPoint x: 422, startPoint y: 22, endPoint x: 374, endPoint y: 244, distance: 226.6
copy div "Kolineāru vektoru saskaitīšana Izmantojot daudzstūra likumu, konstruēsim koline…"
click at [374, 244] on p "e) ∣ ∣ ∣ − − → A B + − − → D A + − − → C D + − − → B C ∣ ∣ ∣ | A B → + D A → + …" at bounding box center [517, 240] width 650 height 32
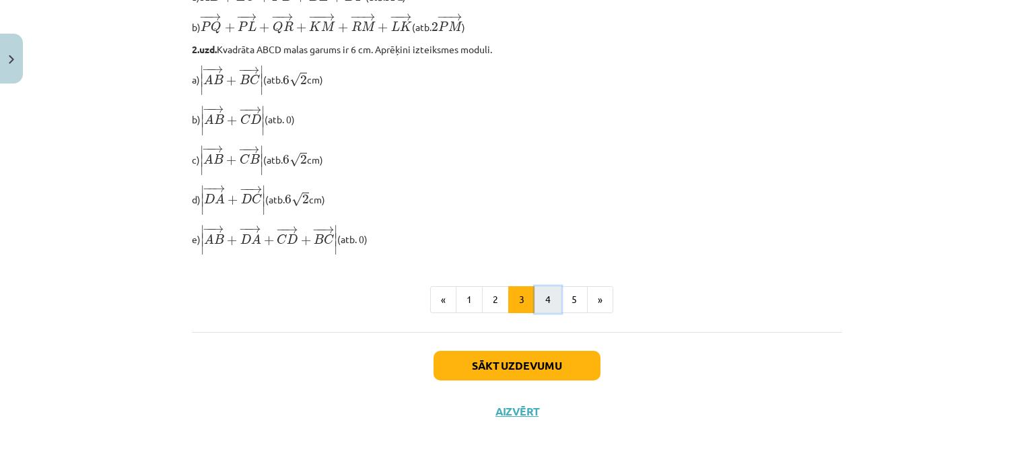
click at [539, 300] on button "4" at bounding box center [548, 299] width 27 height 27
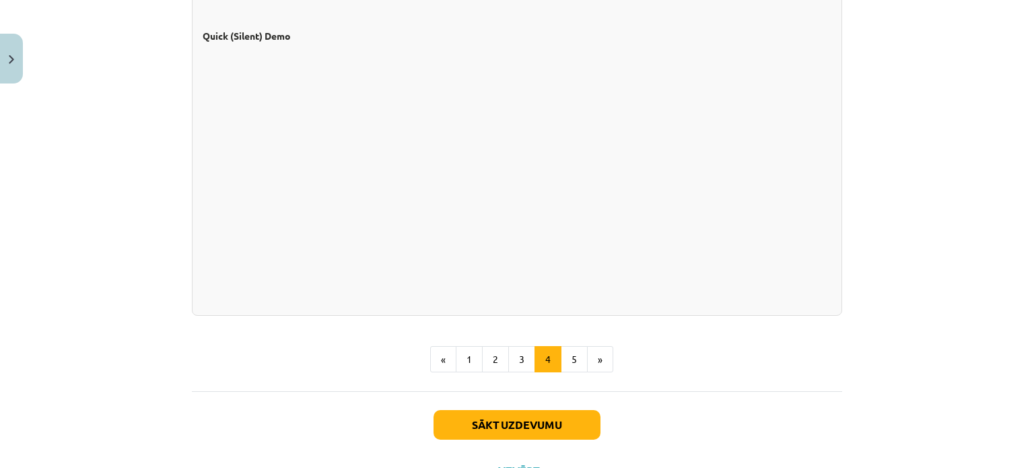
scroll to position [1263, 0]
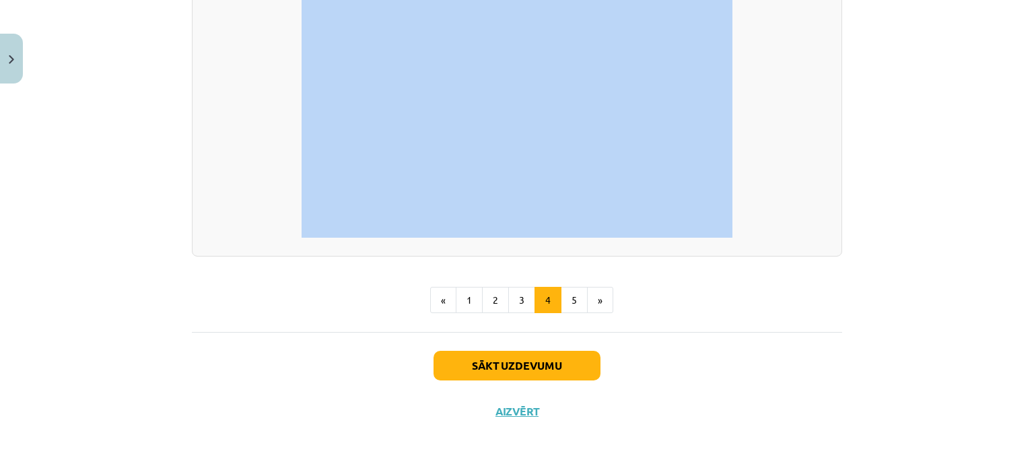
drag, startPoint x: 431, startPoint y: 22, endPoint x: 751, endPoint y: 230, distance: 381.9
copy div "Vektoru reizināšana ar skaitli Par vektora → a a → reizinājumu ar skaitli k (k …"
click at [751, 230] on p at bounding box center [517, 115] width 629 height 246
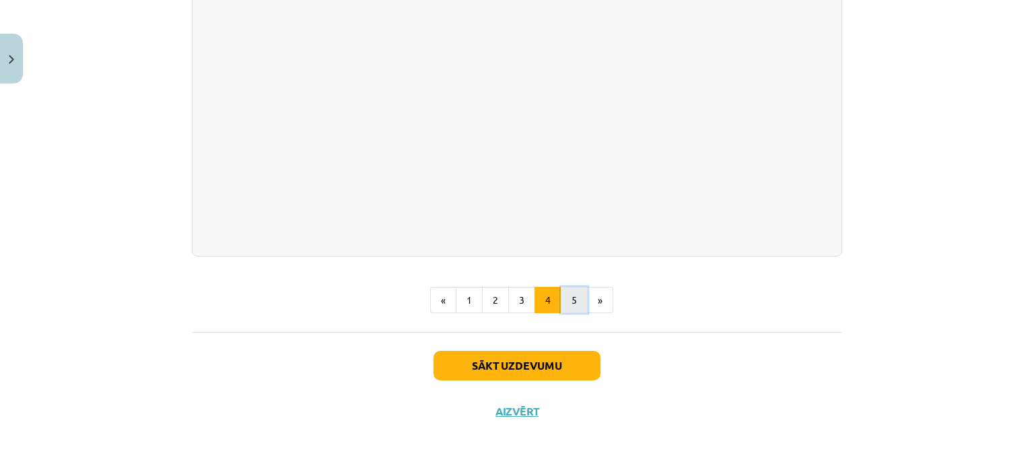
click at [561, 292] on button "5" at bounding box center [574, 300] width 27 height 27
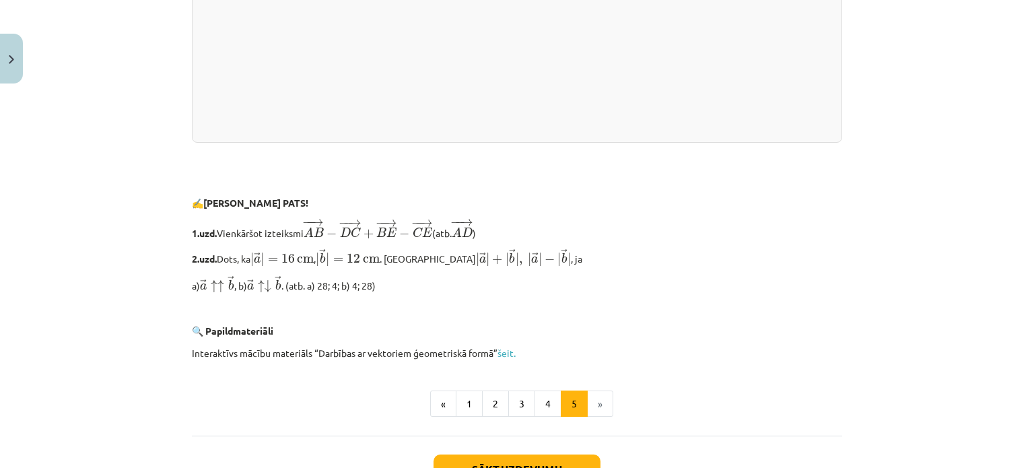
scroll to position [2901, 0]
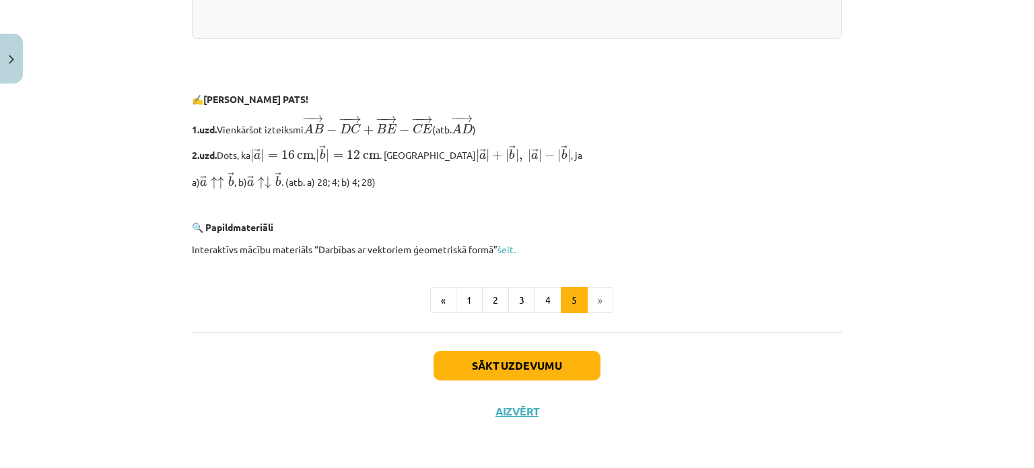
drag, startPoint x: 457, startPoint y: 23, endPoint x: 454, endPoint y: 182, distance: 159.6
copy div "Vektoru atņemšana Vektoru atņemšana Par divu vektoru → a a → un → b b → starpīb…"
click at [489, 186] on p "a) → a ↑ ↑ → b a → ↑↑ b → , b) → a ↑ ↓ → b a → ↑↓ b → . (atb. a) 28; 4; b) 4; 2…" at bounding box center [517, 181] width 650 height 18
click at [503, 375] on button "Sākt uzdevumu" at bounding box center [517, 366] width 167 height 30
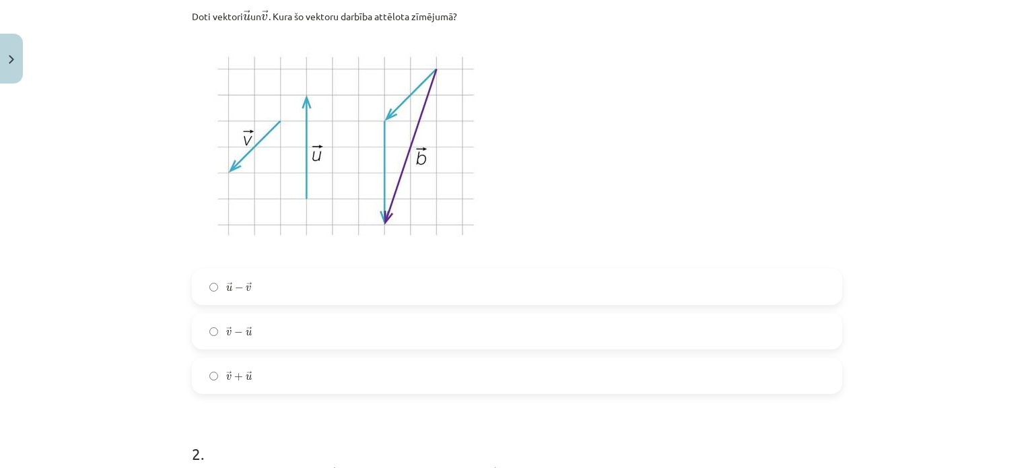
scroll to position [326, 0]
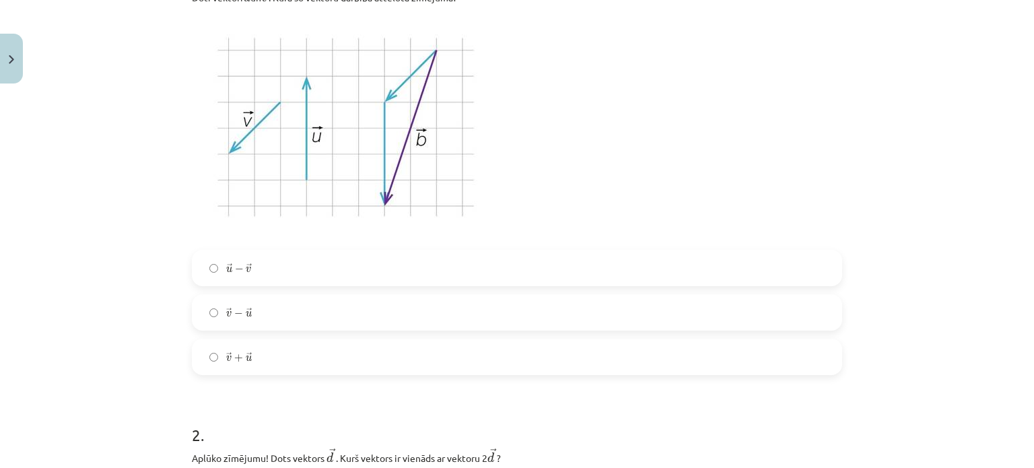
click at [258, 318] on label "→ v − → u v → − u →" at bounding box center [517, 313] width 648 height 34
click at [273, 363] on label "→ v + → u v → + u →" at bounding box center [517, 357] width 648 height 34
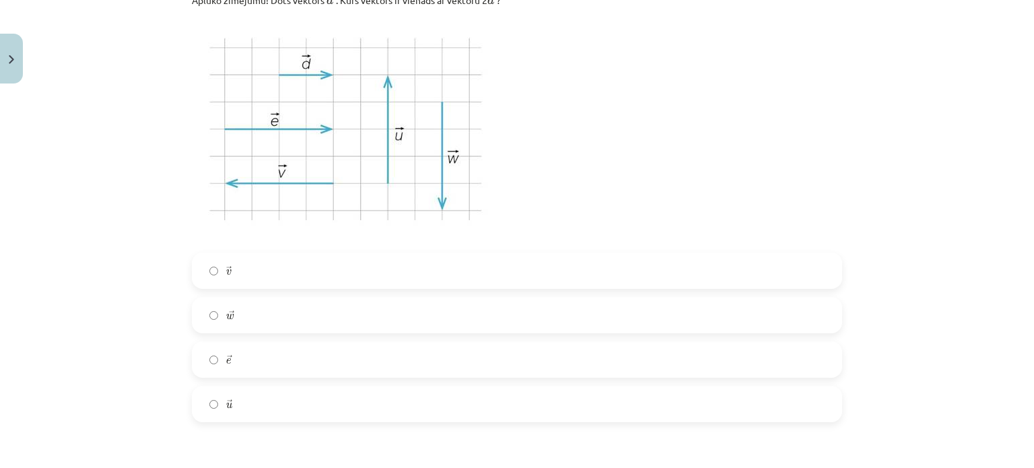
scroll to position [797, 0]
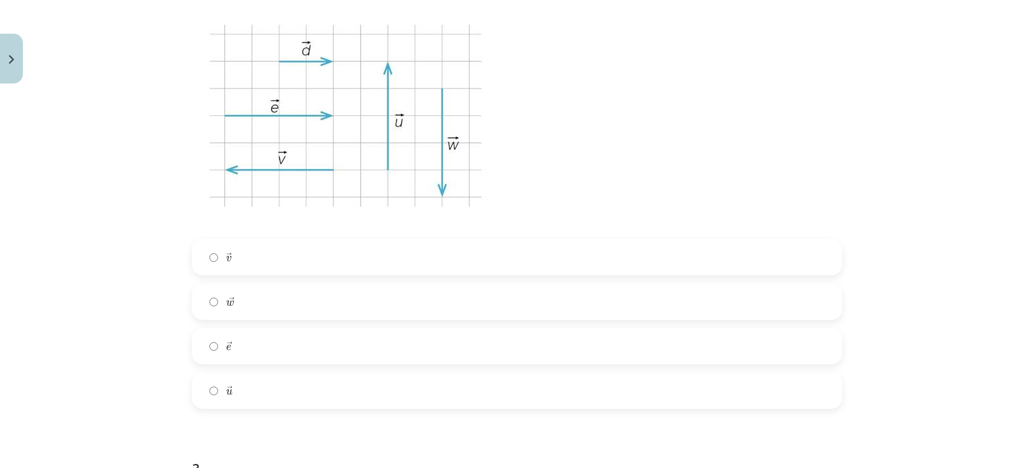
click at [294, 354] on label "→ e e →" at bounding box center [517, 346] width 648 height 34
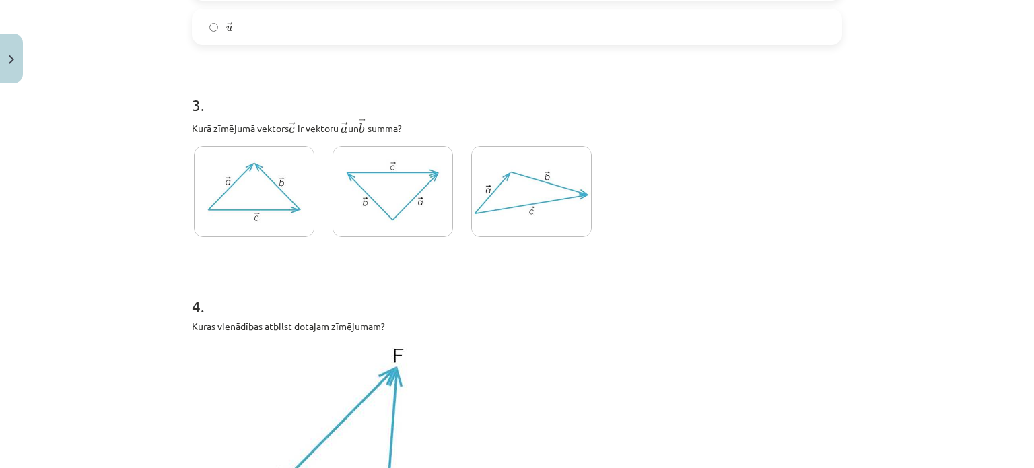
scroll to position [1162, 0]
click at [496, 194] on img at bounding box center [531, 190] width 121 height 91
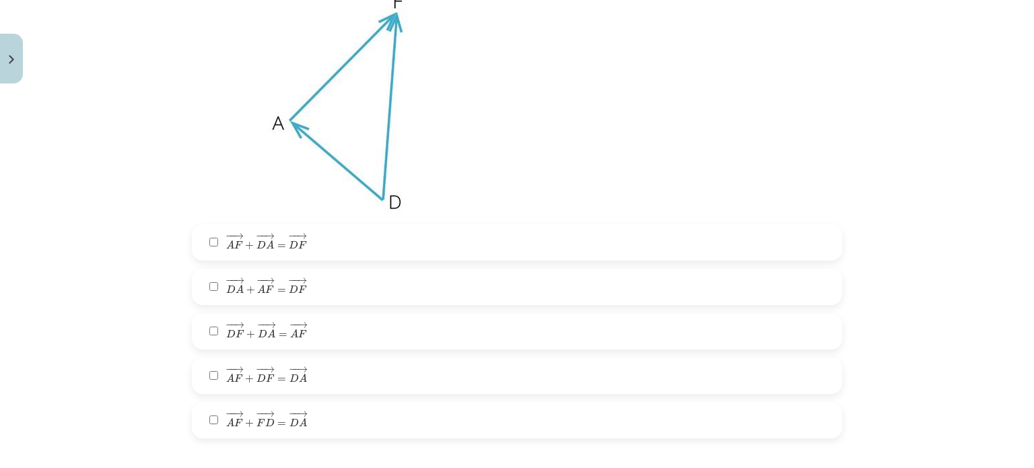
scroll to position [1484, 0]
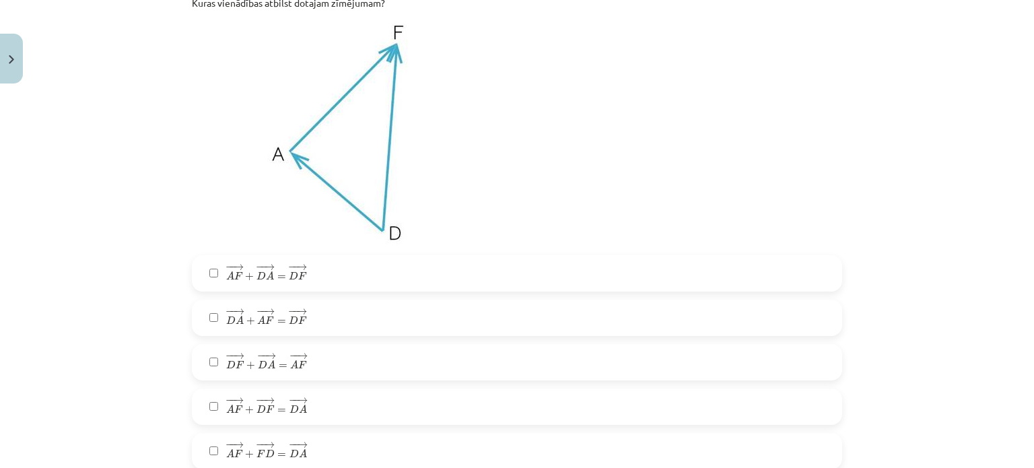
click at [340, 318] on label "− − → D A + − − → A F = − − → D F D A → + A F → = D F →" at bounding box center [517, 318] width 648 height 34
click at [360, 263] on label "− − → A F + − − → D A = − − → D F A F → + D A → = D F →" at bounding box center [517, 274] width 648 height 34
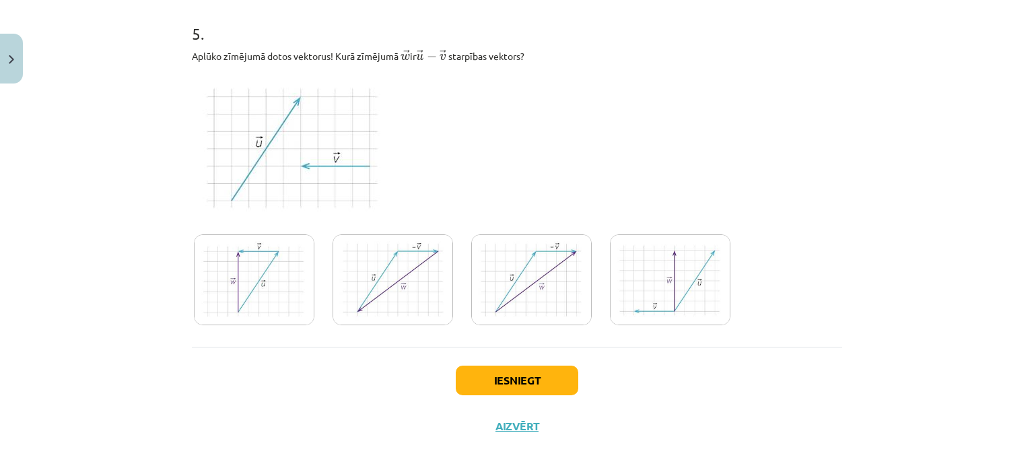
scroll to position [1980, 0]
click at [302, 151] on img at bounding box center [293, 147] width 203 height 153
click at [292, 301] on img at bounding box center [254, 279] width 121 height 91
click at [518, 380] on button "Iesniegt" at bounding box center [517, 381] width 123 height 30
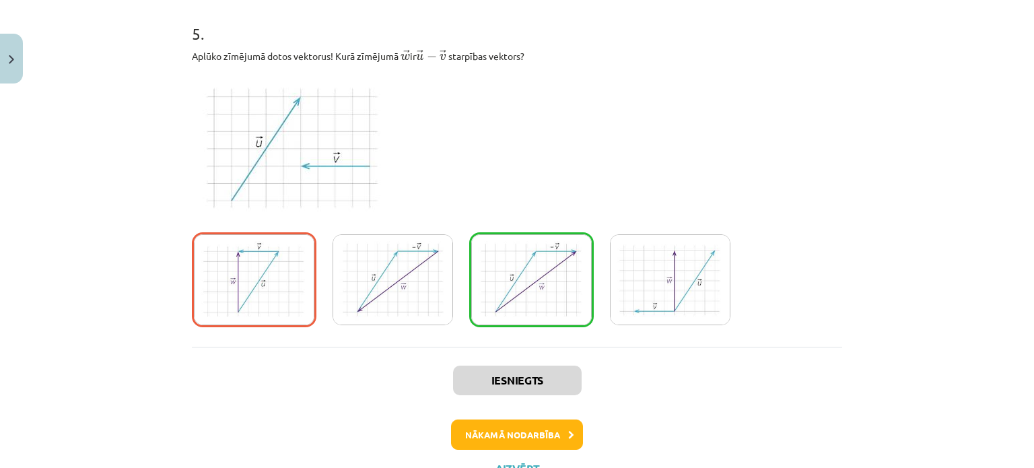
click at [495, 306] on img at bounding box center [531, 279] width 121 height 91
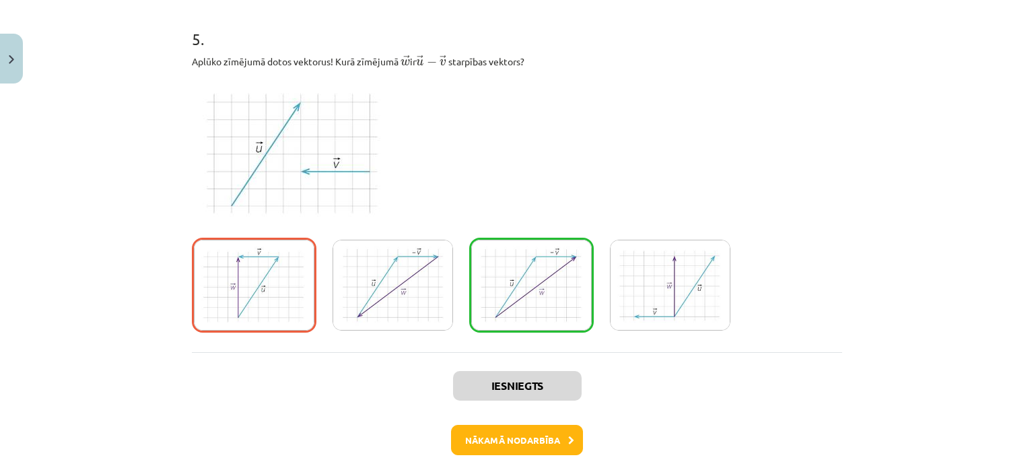
scroll to position [1974, 0]
click at [487, 434] on button "Nākamā nodarbība" at bounding box center [517, 441] width 132 height 31
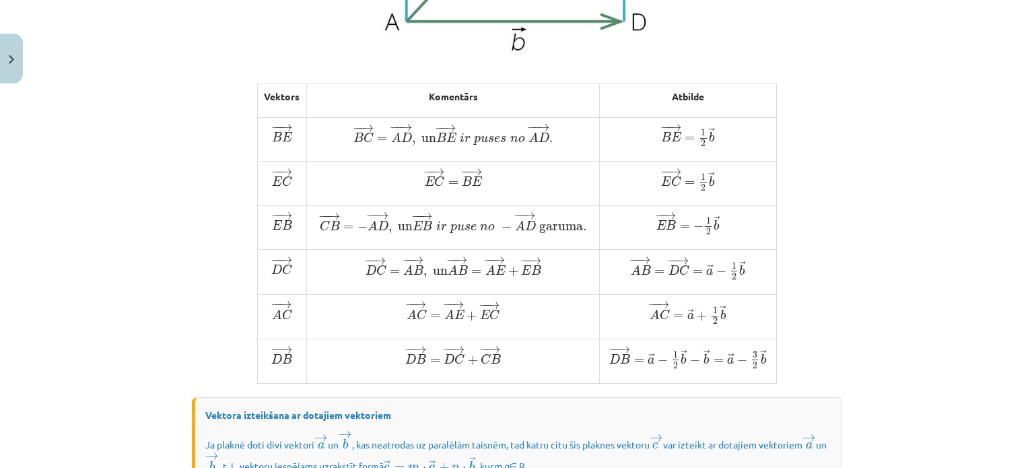
scroll to position [1145, 0]
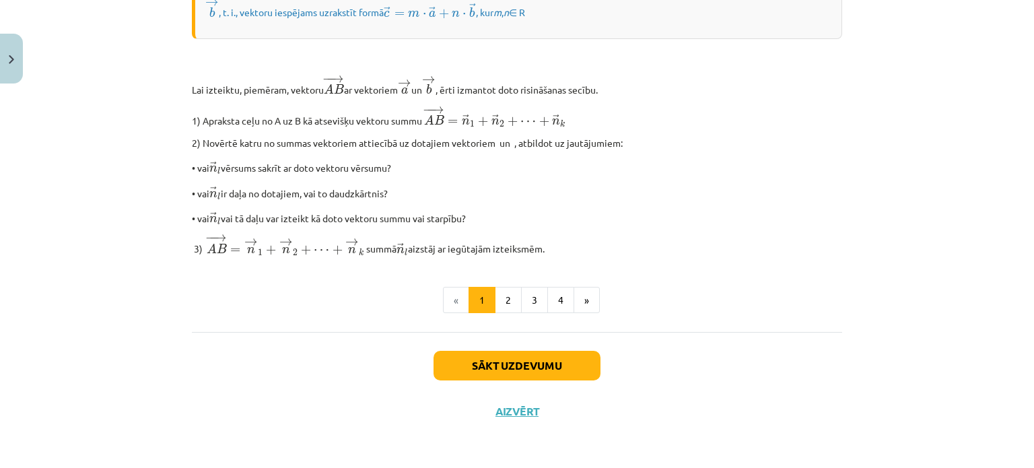
click at [500, 403] on div "Sākt uzdevumu Aizvērt" at bounding box center [517, 379] width 650 height 94
click at [504, 417] on button "Aizvērt" at bounding box center [517, 411] width 51 height 13
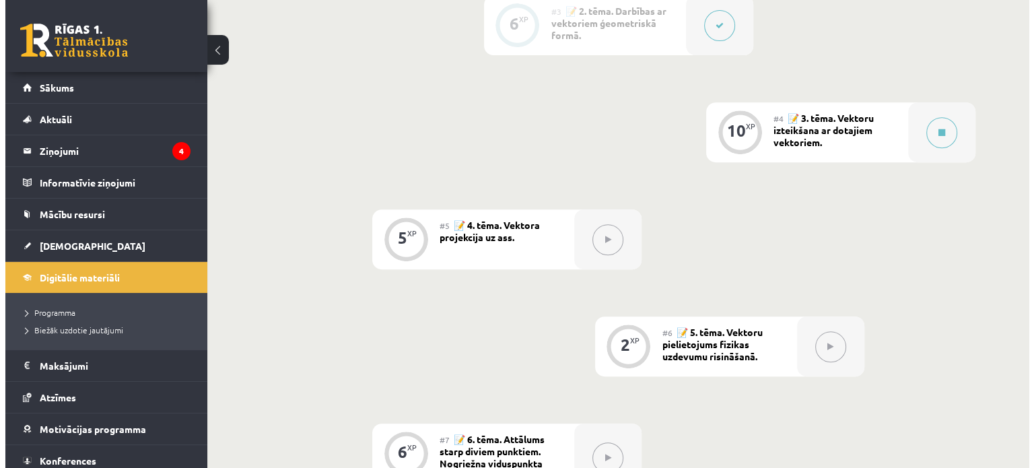
scroll to position [586, 0]
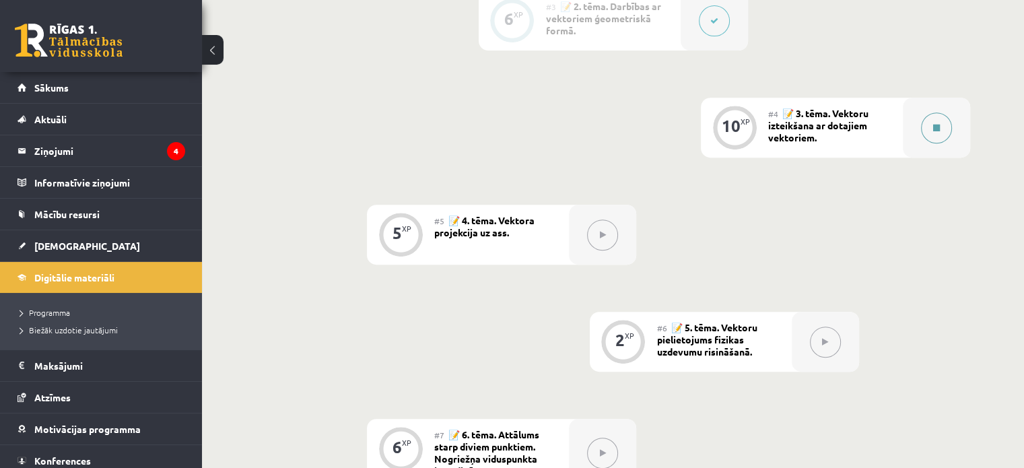
click at [927, 142] on button at bounding box center [936, 127] width 31 height 31
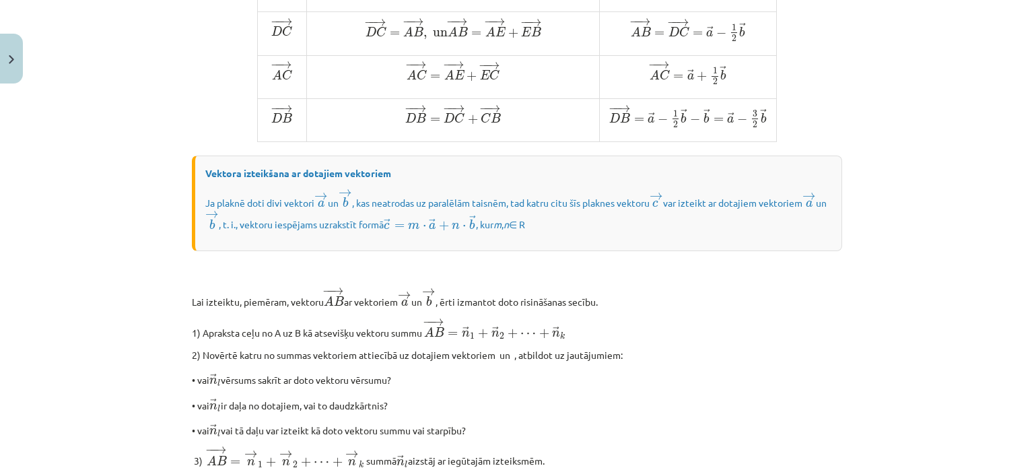
scroll to position [1137, 0]
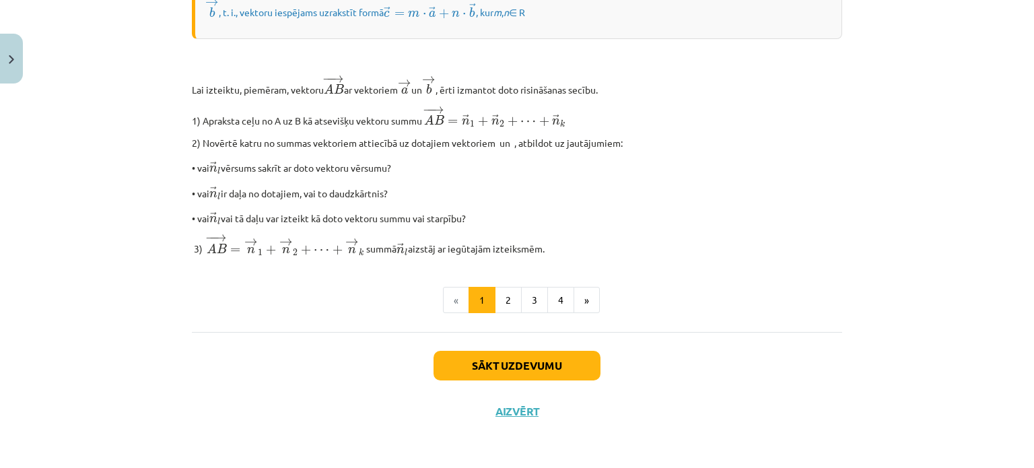
drag, startPoint x: 362, startPoint y: 158, endPoint x: 584, endPoint y: 242, distance: 237.8
click at [584, 242] on p "3) ﻿﻿ − − → A B = → n 1 + → n 2 + ⋯ + → n k A B → = n → 1 + n → 2 + ⋯ + n → k ​…" at bounding box center [517, 245] width 650 height 23
click at [500, 303] on button "2" at bounding box center [508, 300] width 27 height 27
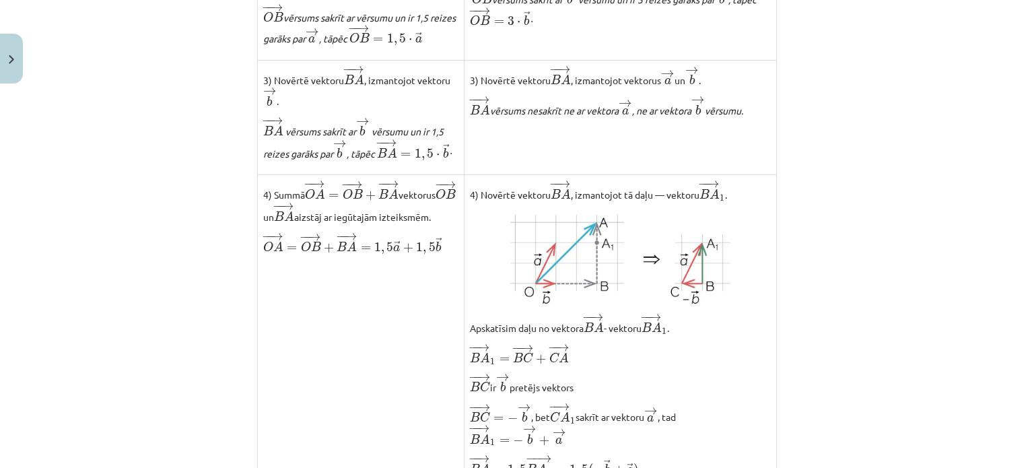
scroll to position [1127, 0]
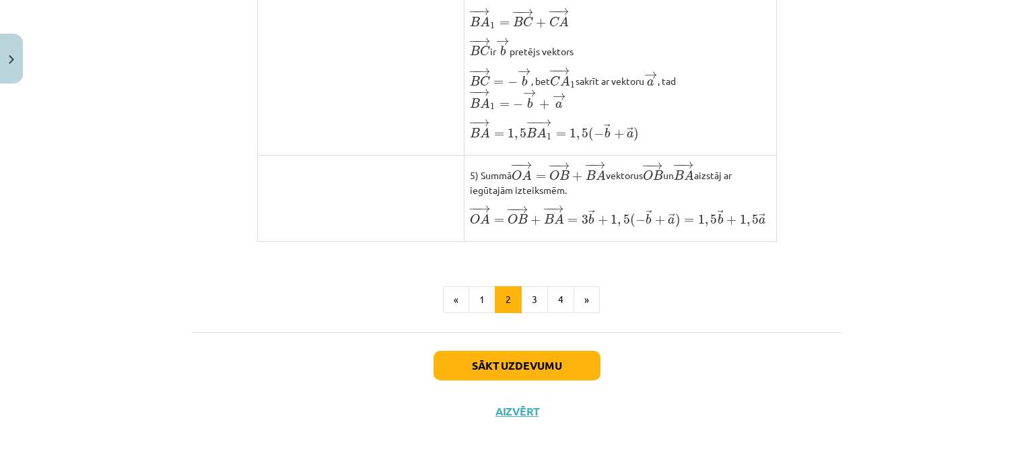
drag, startPoint x: 194, startPoint y: 20, endPoint x: 785, endPoint y: 220, distance: 623.9
click at [523, 301] on button "3" at bounding box center [534, 299] width 27 height 27
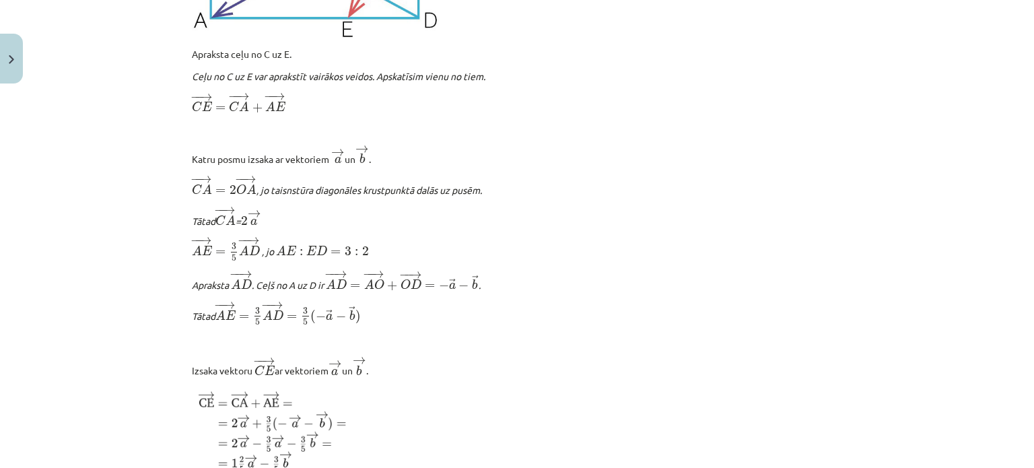
scroll to position [1676, 0]
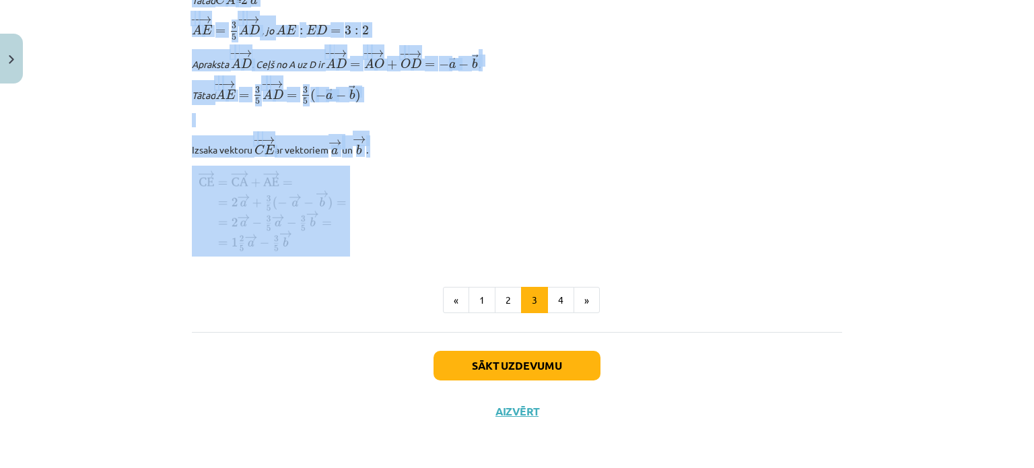
drag, startPoint x: 187, startPoint y: 7, endPoint x: 364, endPoint y: 239, distance: 292.1
click at [364, 239] on p at bounding box center [517, 211] width 650 height 91
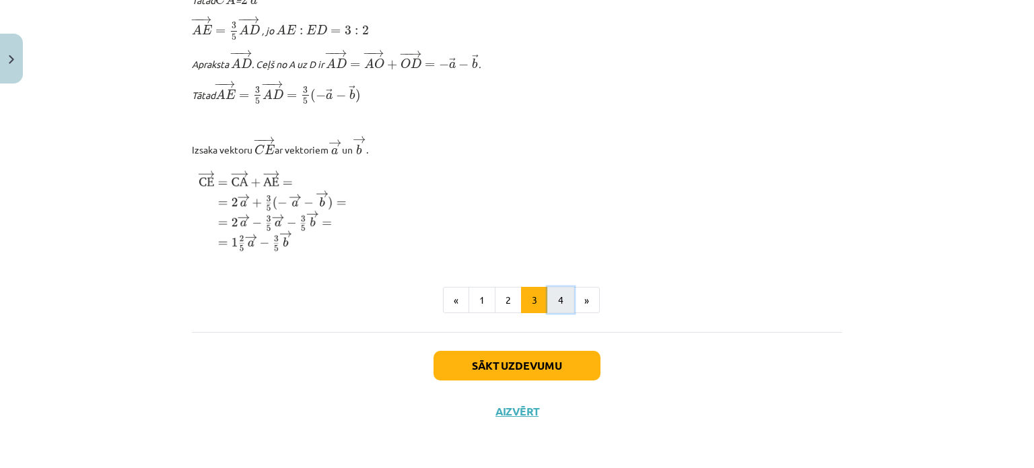
click at [549, 298] on button "4" at bounding box center [560, 300] width 27 height 27
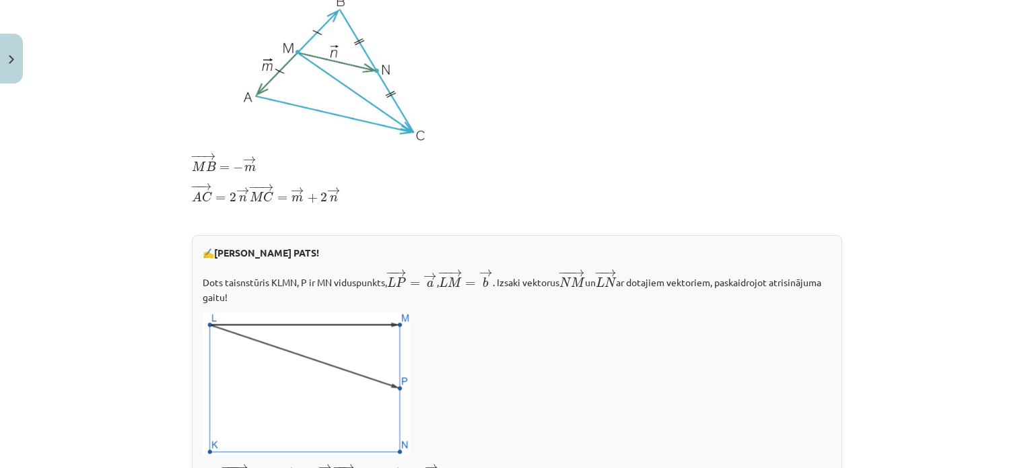
scroll to position [240, 0]
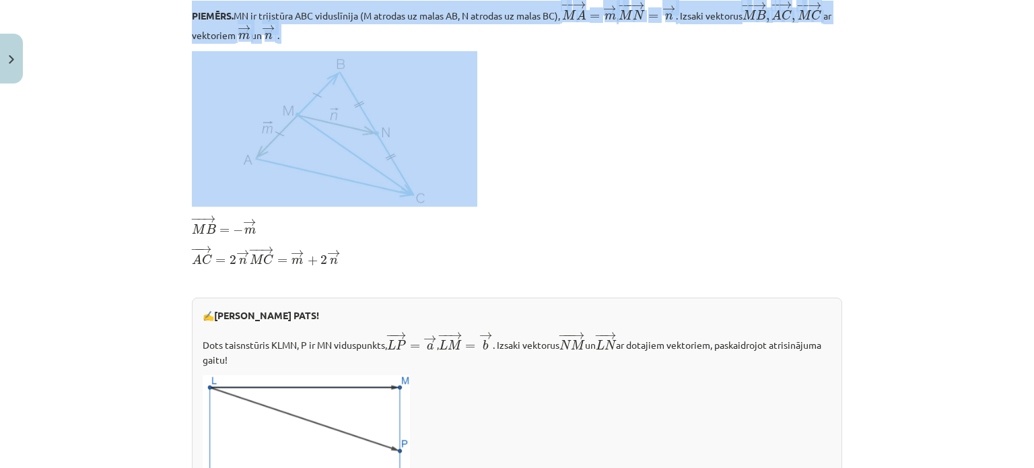
drag, startPoint x: 182, startPoint y: 13, endPoint x: 409, endPoint y: 156, distance: 268.4
click at [409, 156] on div "10 XP Saņemsi Sarežģīts 363 pilda Apraksts Uzdevums Palīdzība PIEMĒRS. MN ir tr…" at bounding box center [517, 297] width 667 height 896
click at [555, 164] on p at bounding box center [517, 129] width 650 height 156
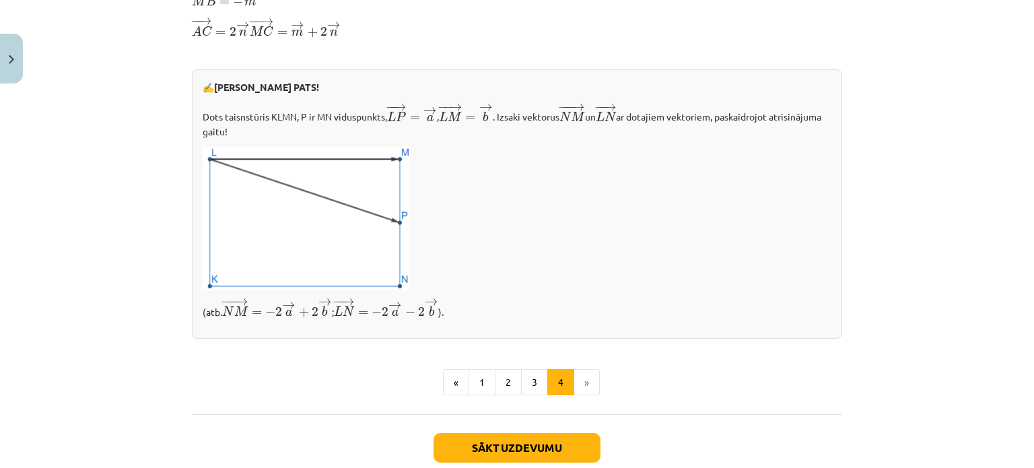
scroll to position [554, 0]
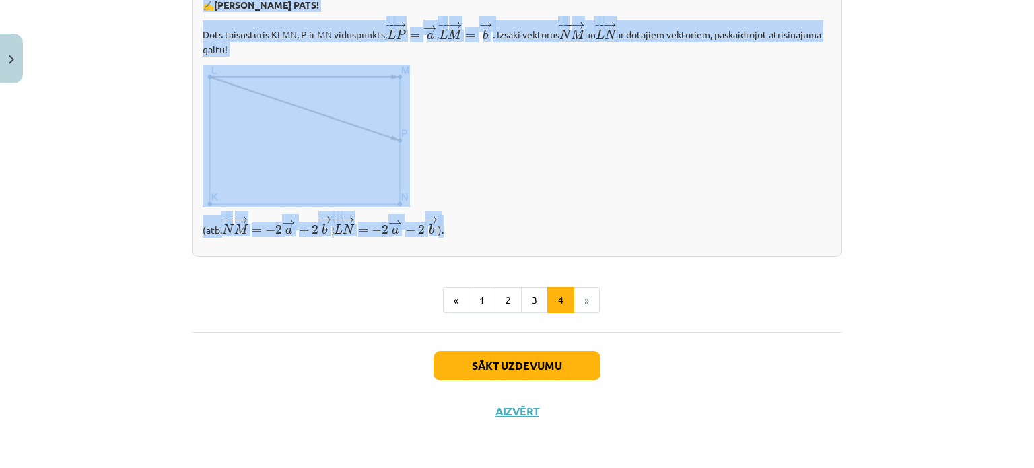
drag, startPoint x: 189, startPoint y: 64, endPoint x: 578, endPoint y: 234, distance: 424.2
click at [578, 234] on p "(atb. − −− → N M = − 2 → a + 2 → b N M → = − 2 a → + 2 b → ; − − → L N = − 2 → …" at bounding box center [517, 226] width 629 height 22
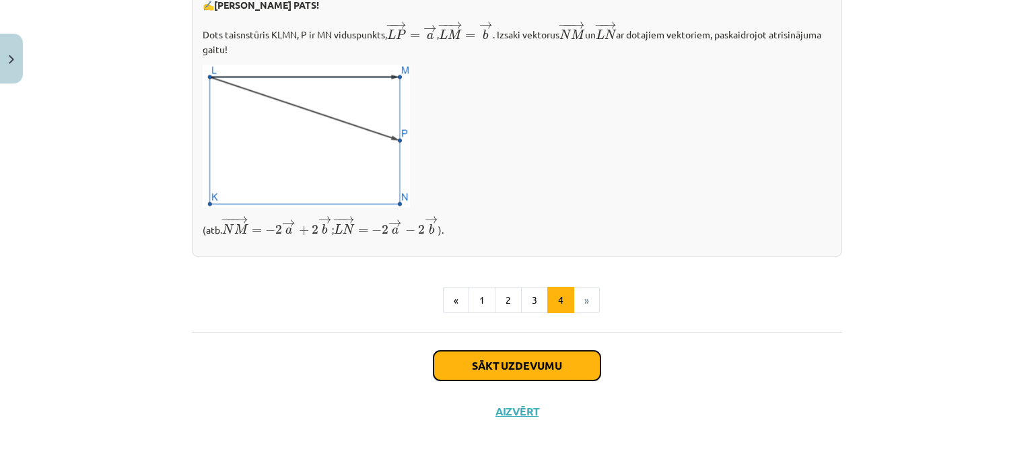
click at [547, 371] on button "Sākt uzdevumu" at bounding box center [517, 366] width 167 height 30
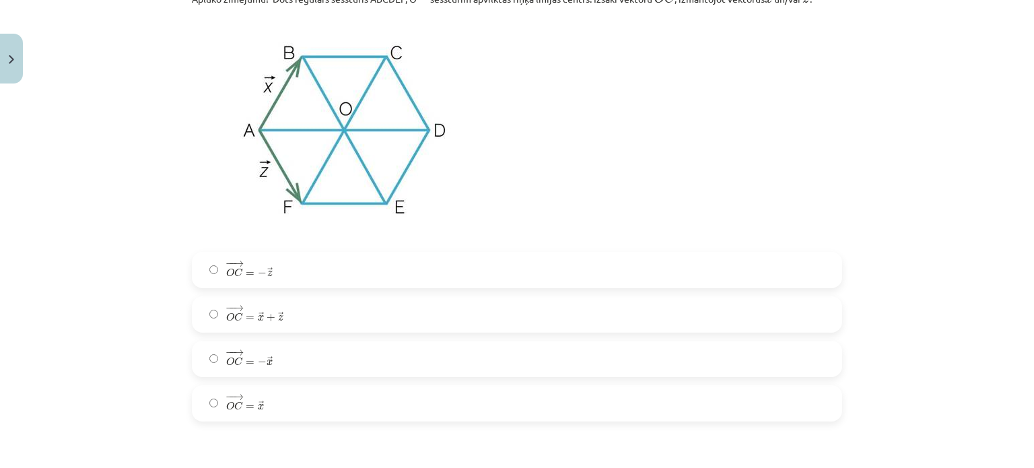
scroll to position [329, 0]
click at [254, 387] on label "− − → O C = → x O C → = x →" at bounding box center [517, 404] width 648 height 34
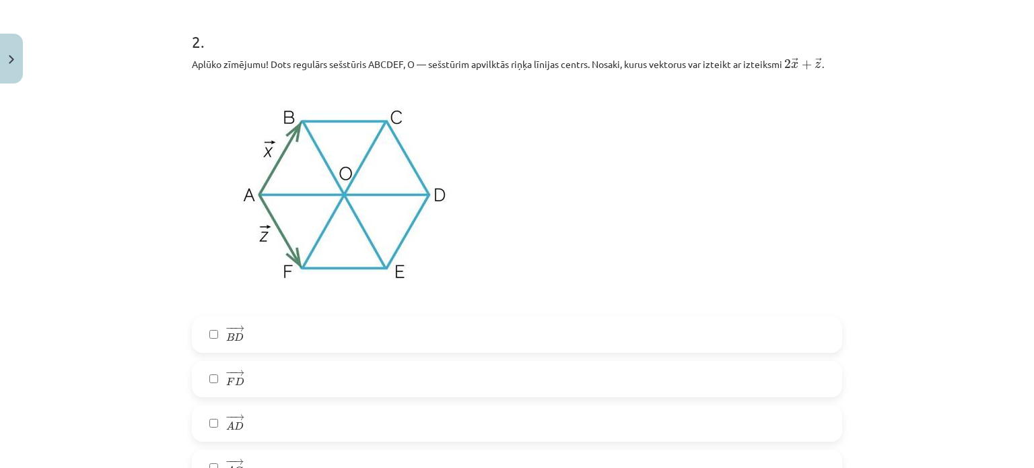
scroll to position [770, 0]
click at [215, 334] on label "− − → B D B D →" at bounding box center [517, 334] width 648 height 34
click at [217, 376] on label "− − → F D F D →" at bounding box center [517, 379] width 648 height 34
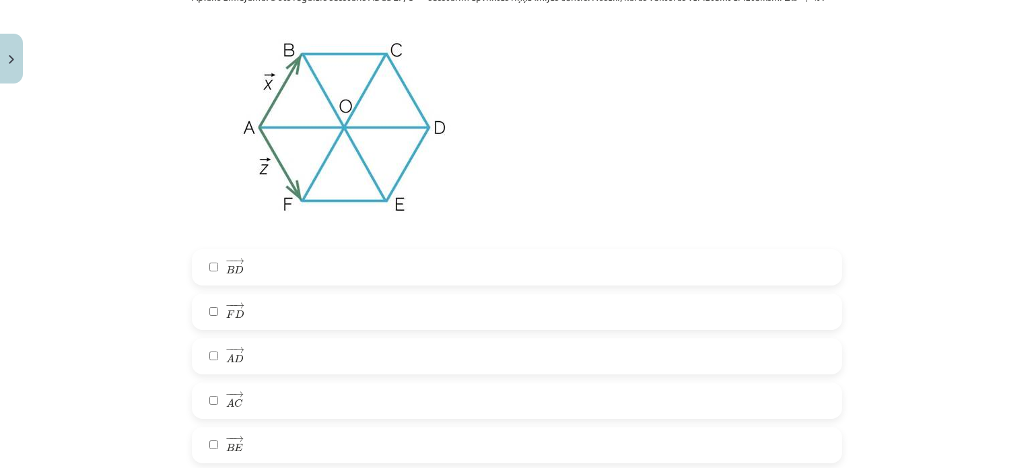
scroll to position [882, 0]
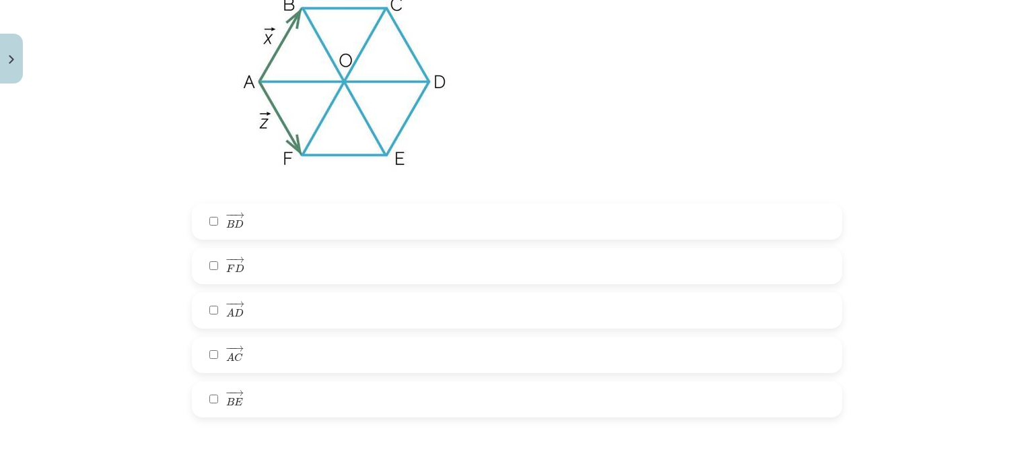
click at [234, 347] on span "→" at bounding box center [238, 349] width 11 height 6
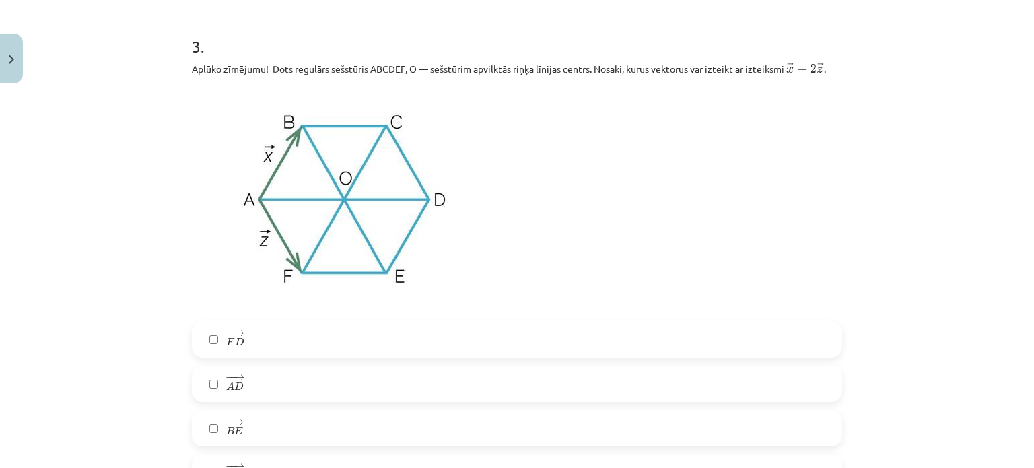
scroll to position [1316, 0]
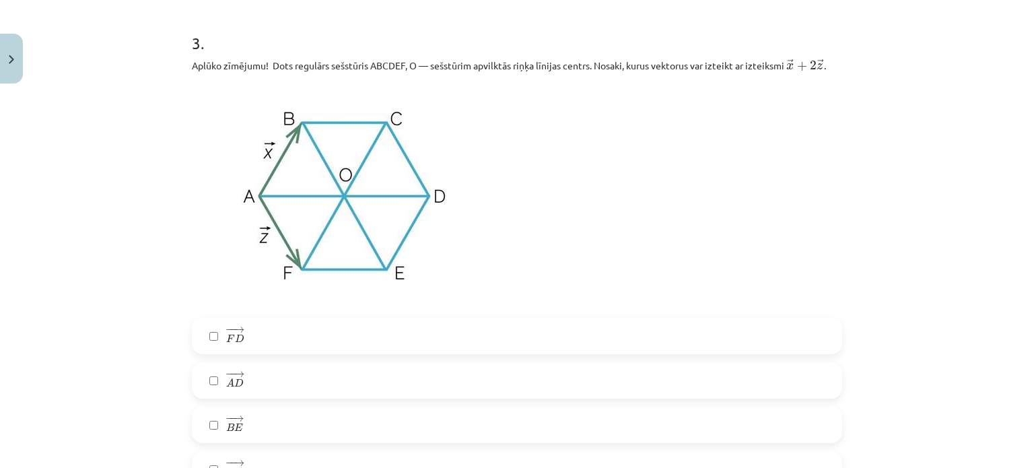
click at [243, 329] on label "− − → F D F D →" at bounding box center [517, 336] width 648 height 34
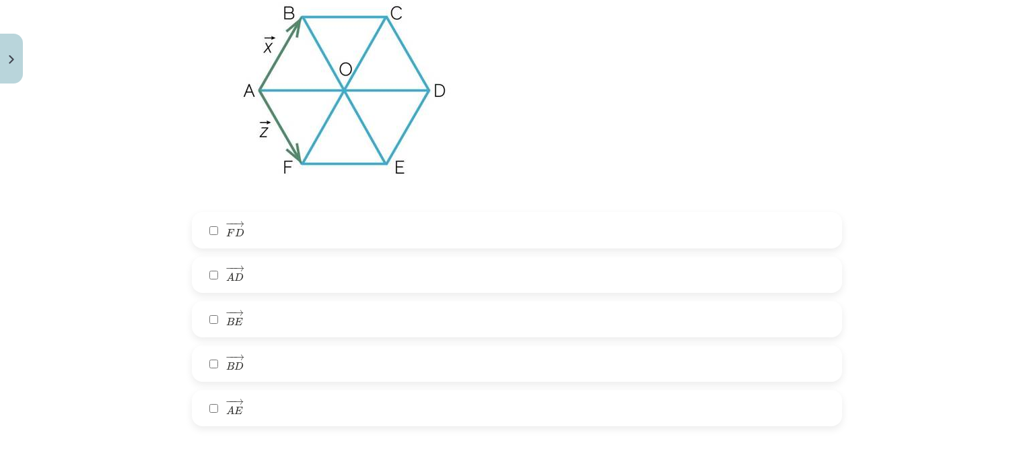
scroll to position [1421, 0]
click at [210, 356] on label "− − → B D B D →" at bounding box center [517, 364] width 648 height 34
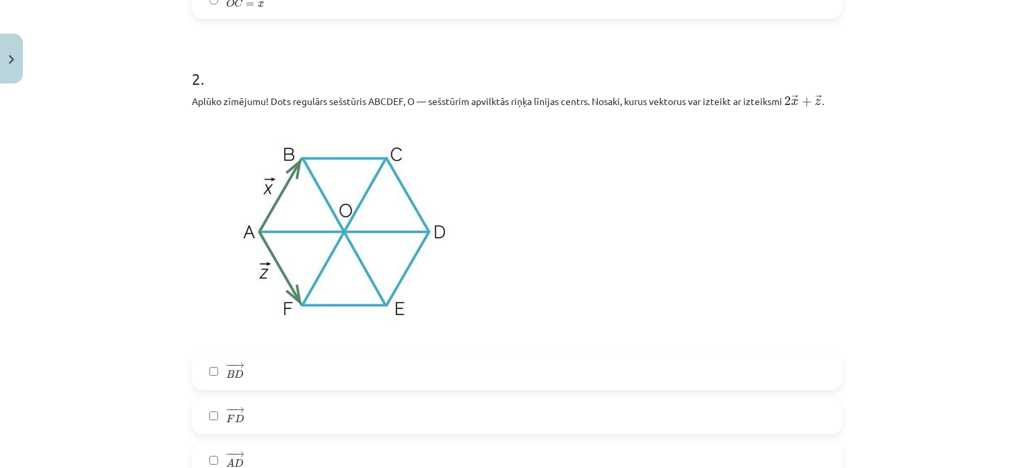
scroll to position [731, 0]
click at [246, 367] on label "− − → B D B D →" at bounding box center [517, 373] width 648 height 34
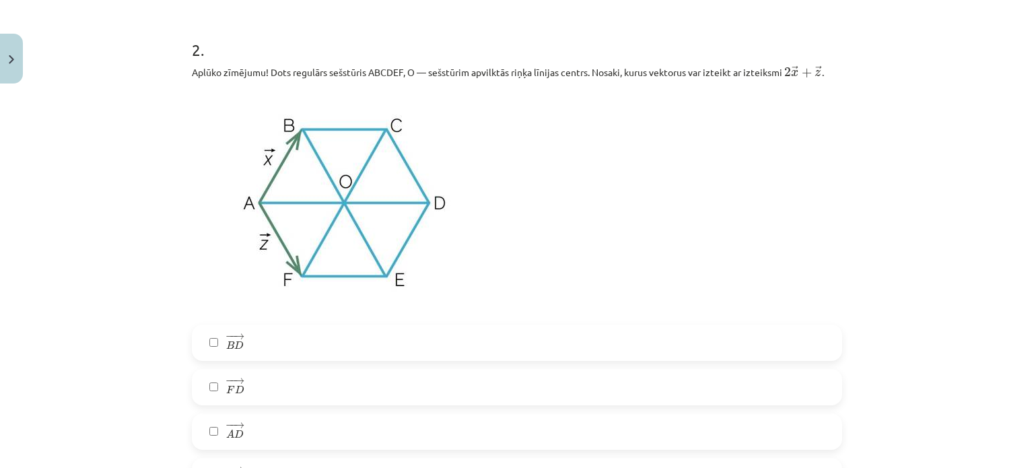
scroll to position [764, 0]
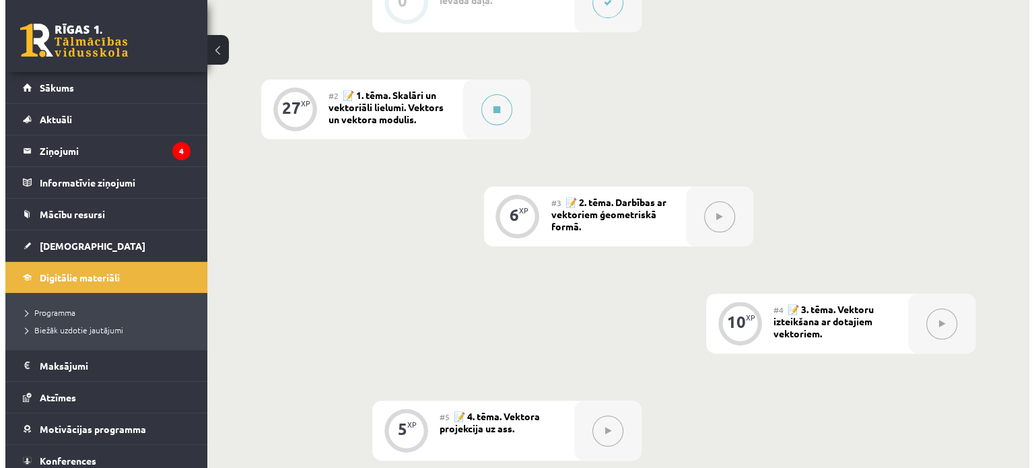
scroll to position [390, 0]
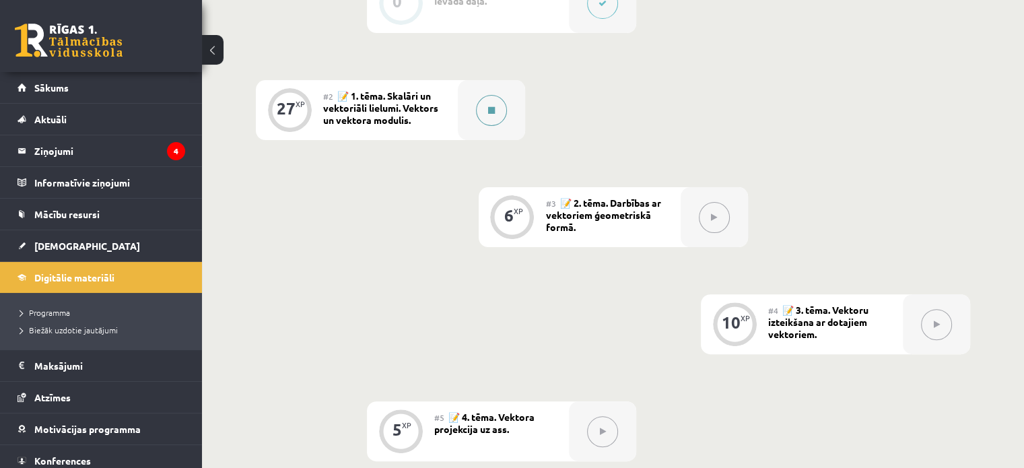
click at [508, 128] on div at bounding box center [491, 110] width 67 height 60
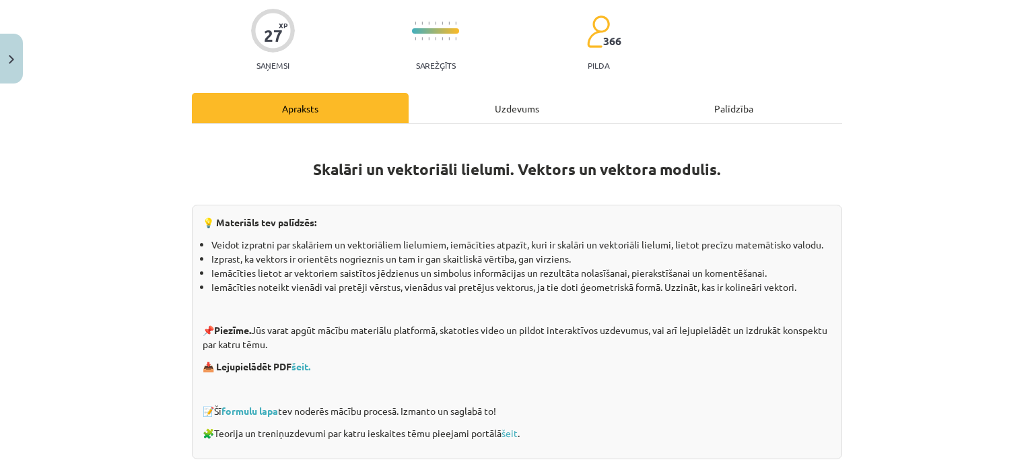
scroll to position [50, 0]
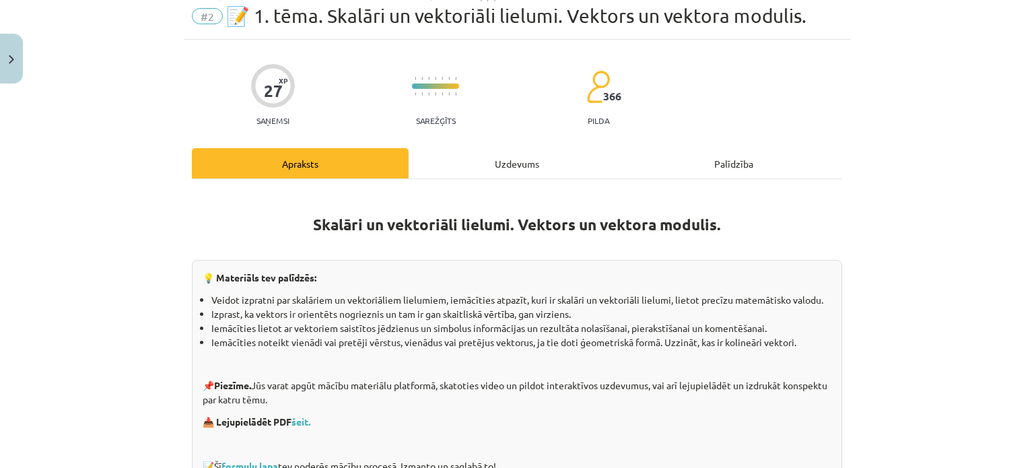
click at [523, 158] on div "Uzdevums" at bounding box center [517, 163] width 217 height 30
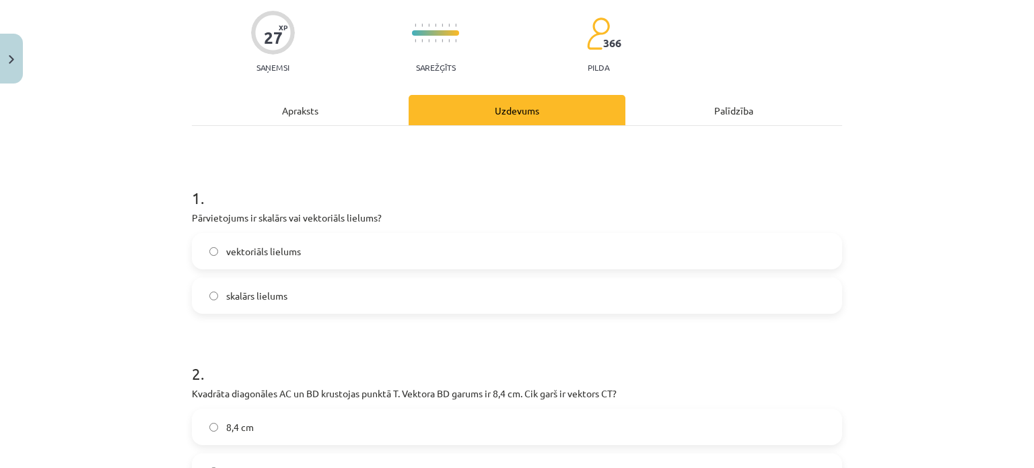
scroll to position [104, 0]
click at [298, 108] on div "Apraksts" at bounding box center [300, 109] width 217 height 30
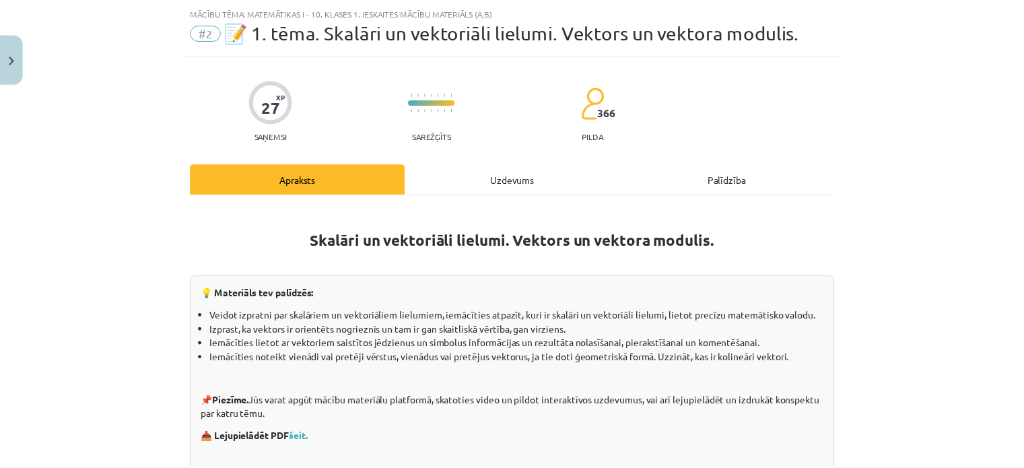
scroll to position [913, 0]
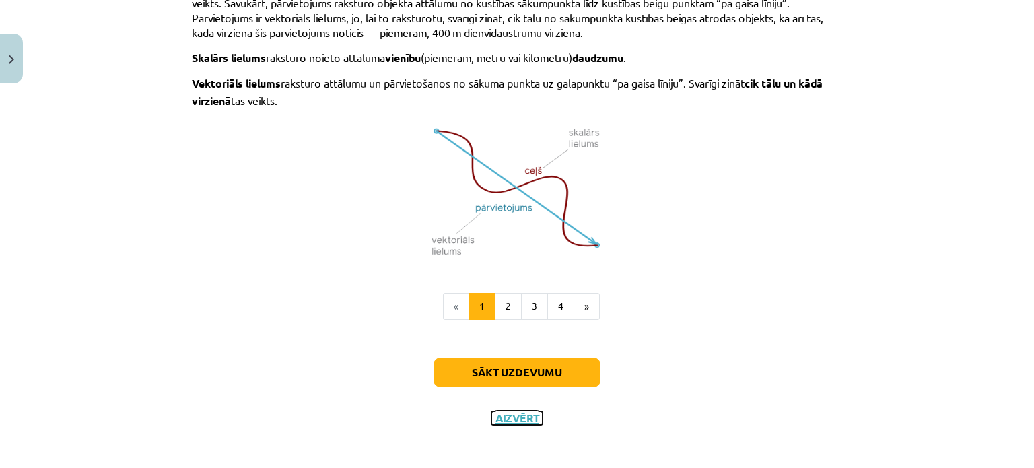
click at [512, 417] on button "Aizvērt" at bounding box center [517, 417] width 51 height 13
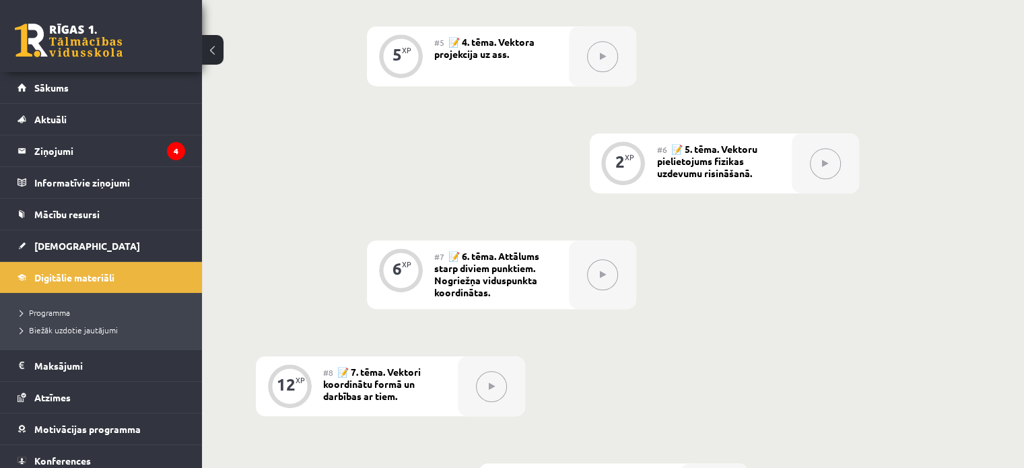
scroll to position [766, 0]
click at [167, 154] on icon "4" at bounding box center [176, 151] width 18 height 18
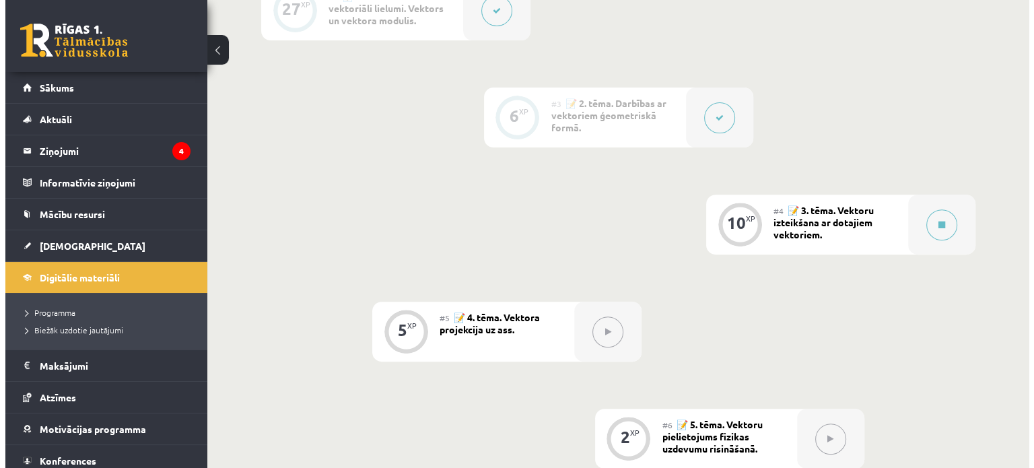
scroll to position [490, 0]
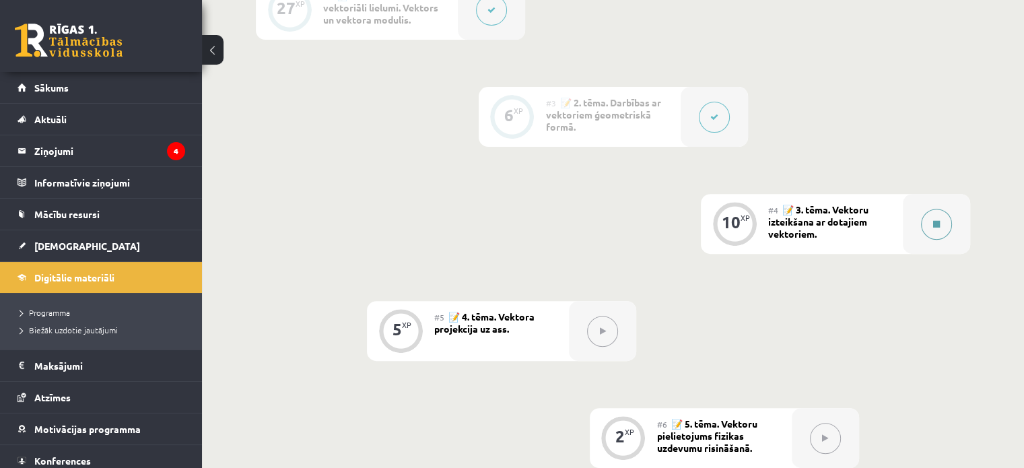
click at [914, 229] on div at bounding box center [936, 224] width 67 height 60
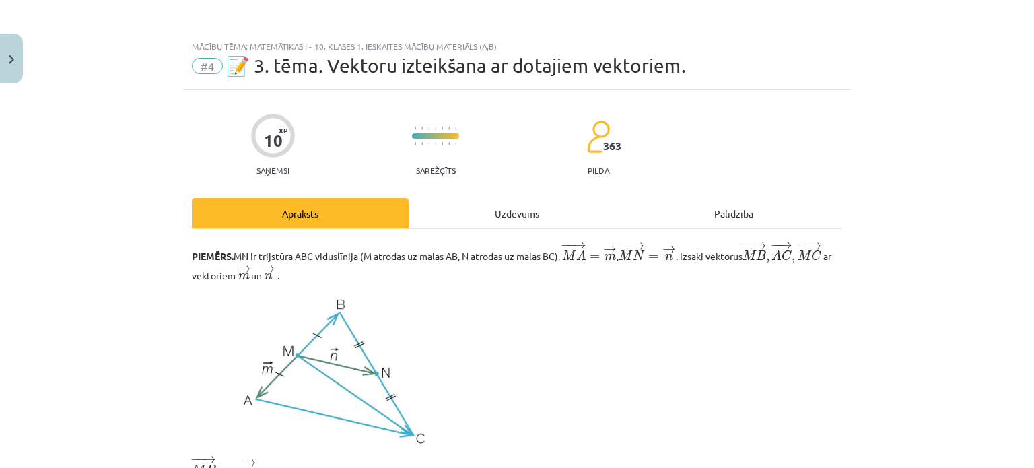
scroll to position [0, 0]
click at [455, 213] on div "Uzdevums" at bounding box center [517, 213] width 217 height 30
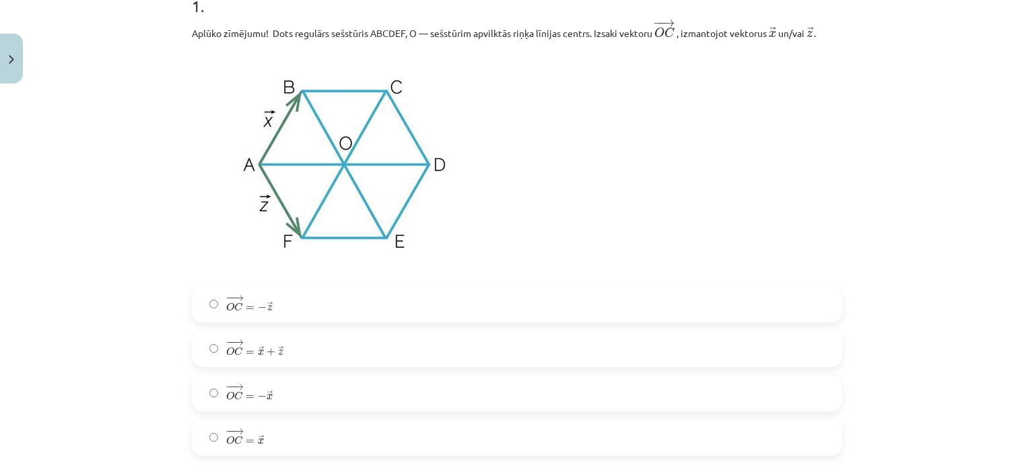
scroll to position [294, 0]
